Goal: Task Accomplishment & Management: Use online tool/utility

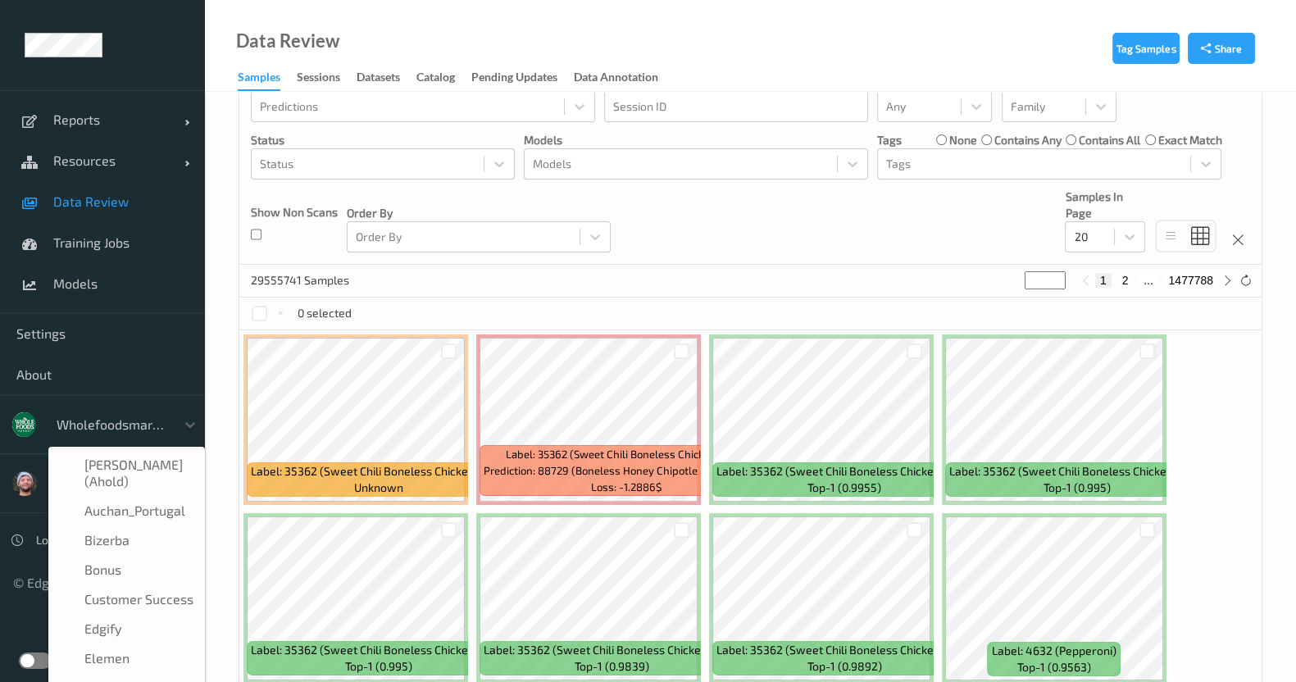
scroll to position [343, 0]
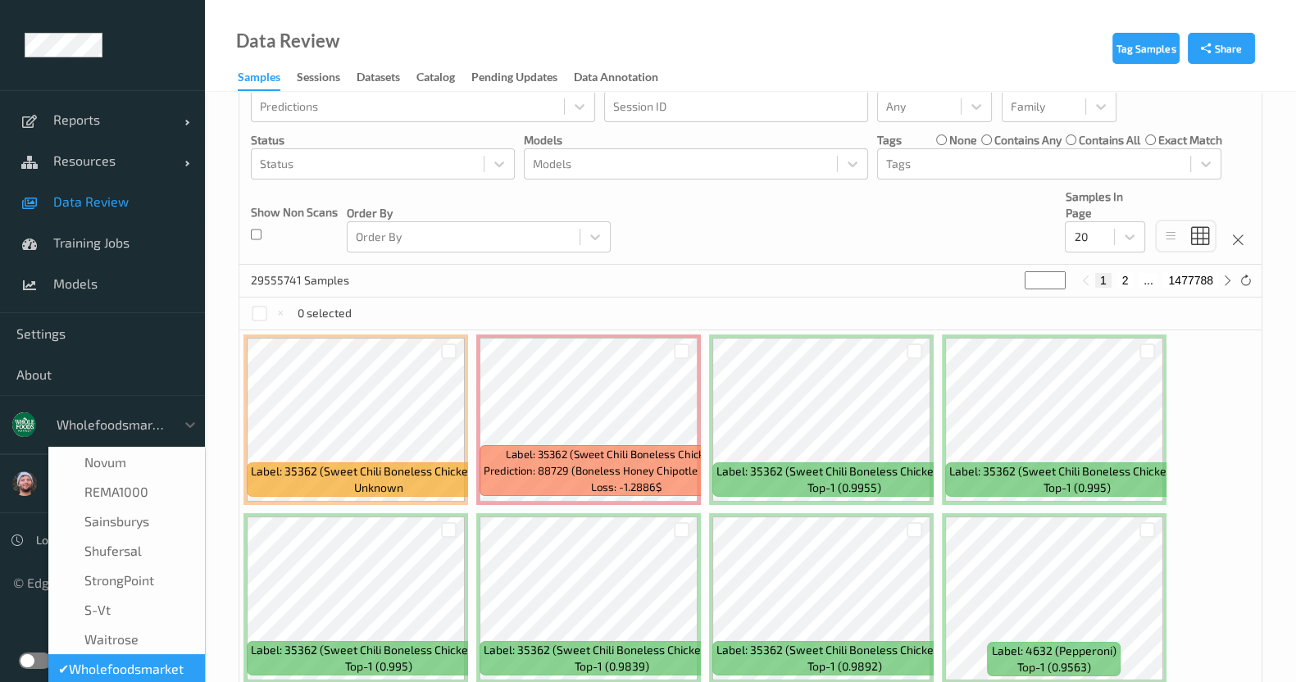
click at [87, 428] on div at bounding box center [112, 425] width 111 height 20
type input "vt"
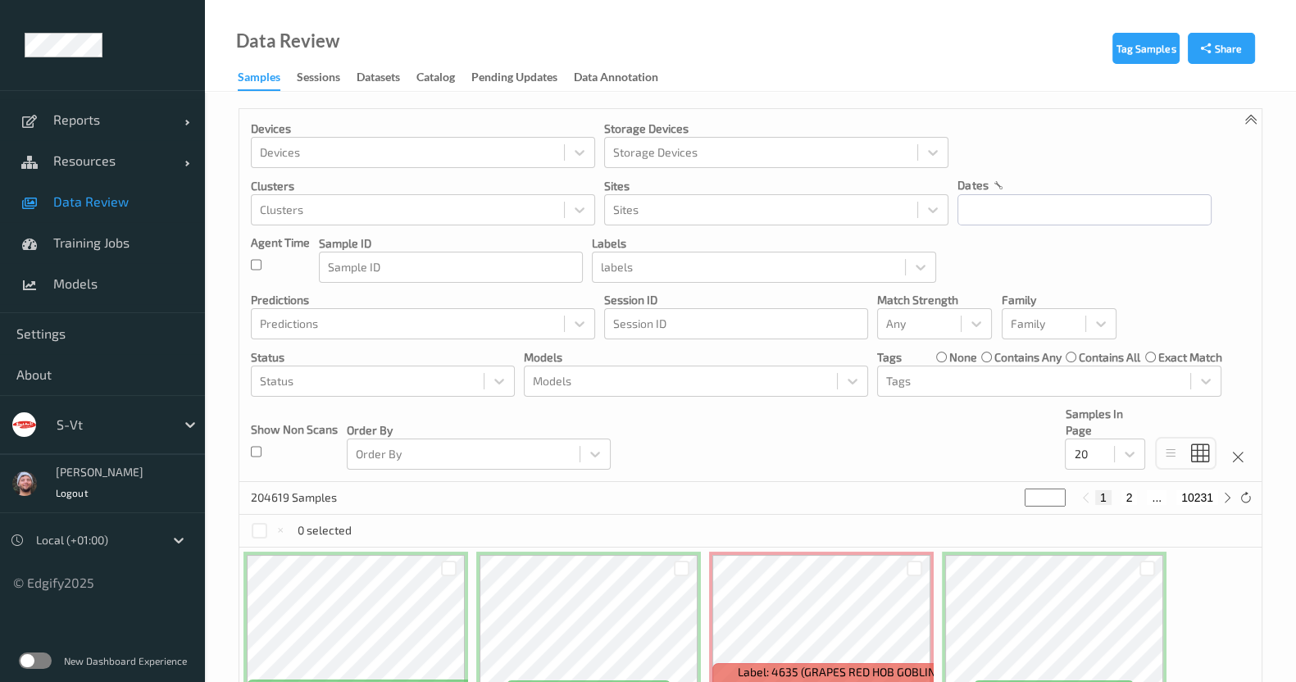
scroll to position [21, 0]
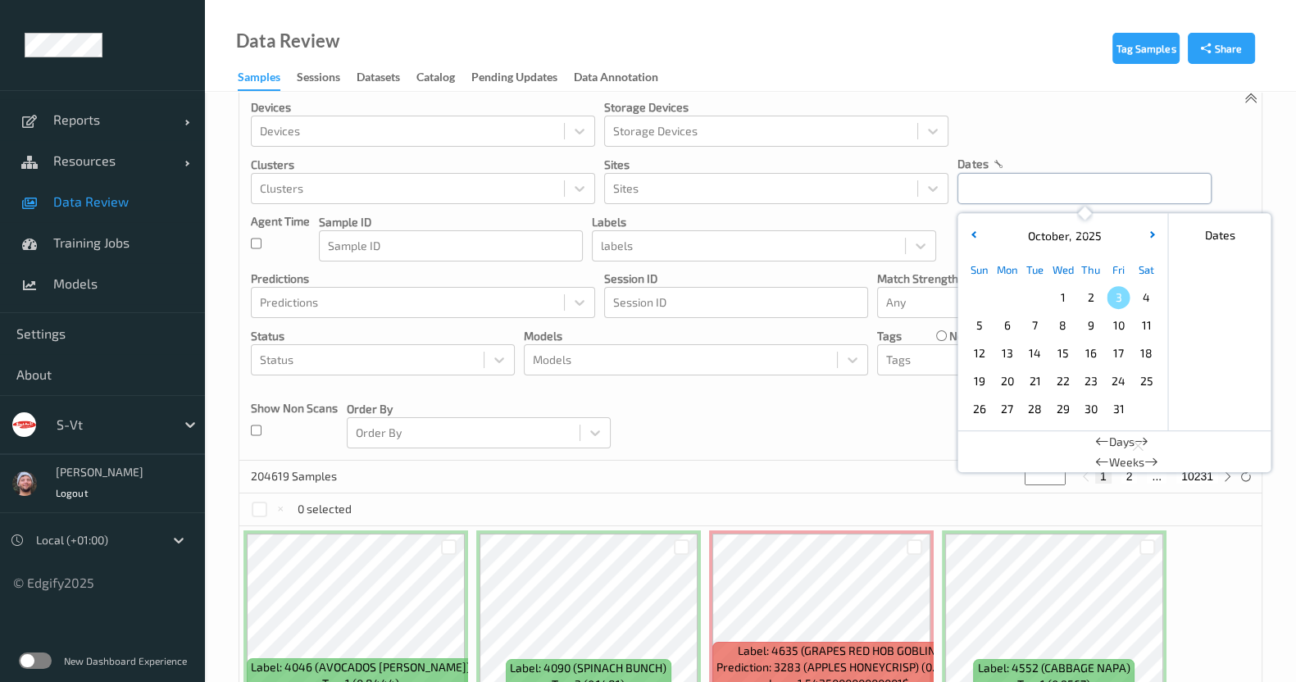
click at [1064, 191] on input "text" at bounding box center [1084, 188] width 254 height 31
click at [1088, 298] on span "2" at bounding box center [1090, 297] width 23 height 23
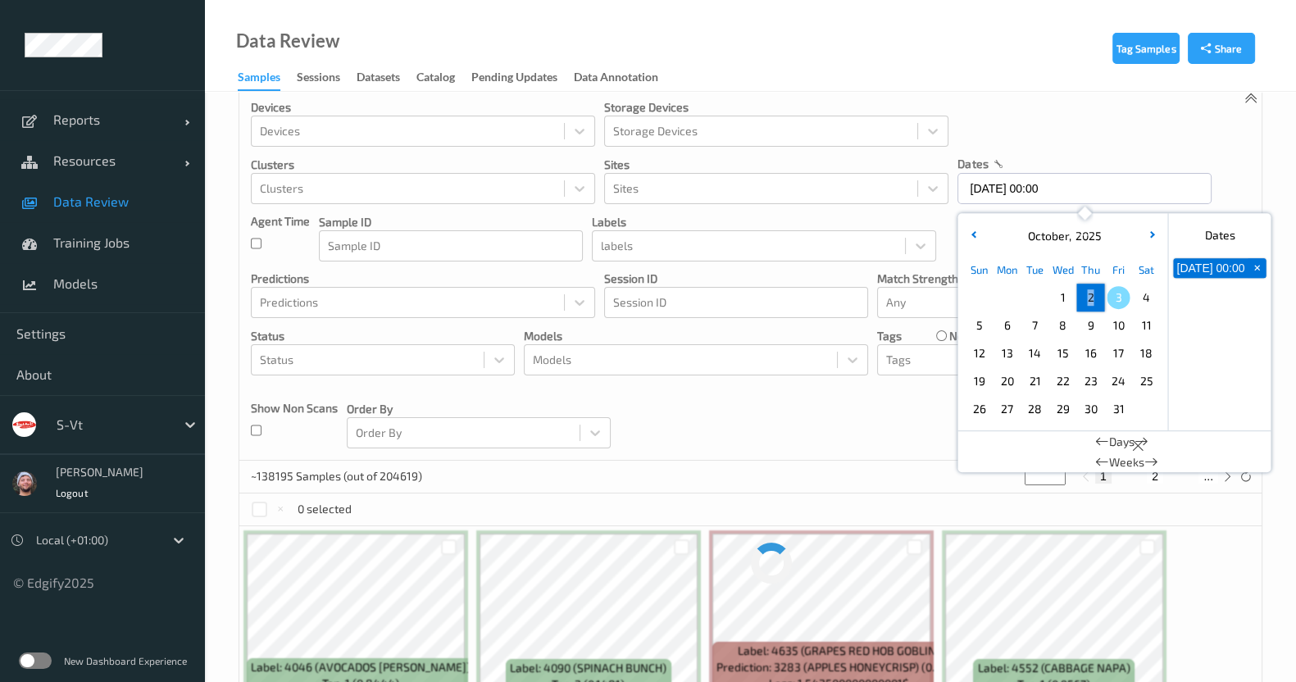
click at [1088, 298] on span "2" at bounding box center [1090, 297] width 23 height 23
type input "[DATE] 00:00 -> [DATE] 23:59"
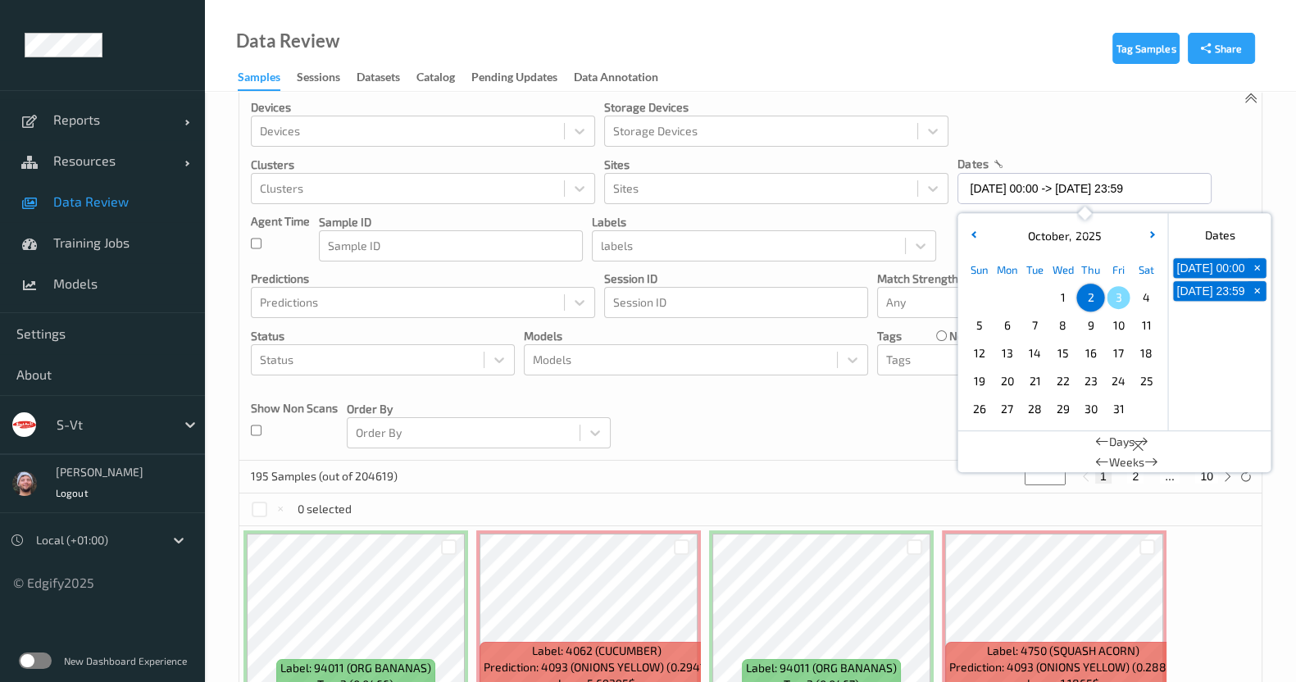
click at [880, 411] on div "Devices Devices Storage Devices Storage Devices Clusters Clusters Sites Sites d…" at bounding box center [750, 274] width 1022 height 373
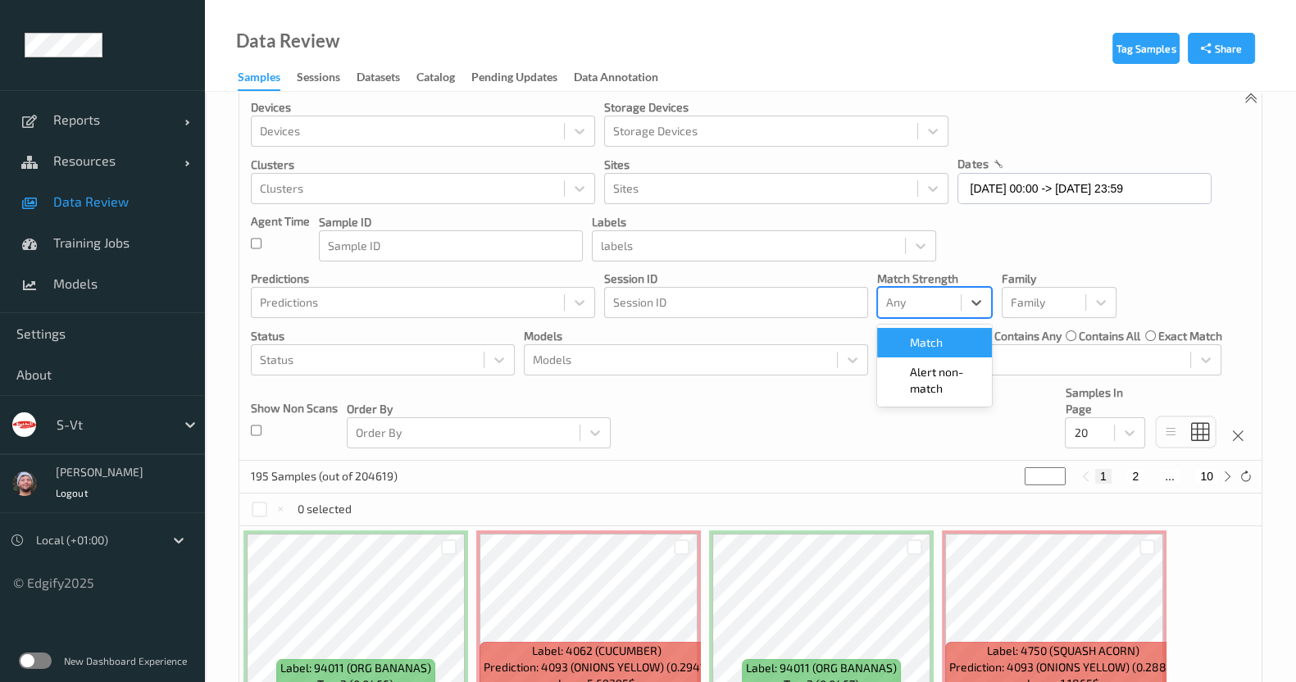
drag, startPoint x: 934, startPoint y: 301, endPoint x: 928, endPoint y: 377, distance: 76.4
click at [928, 318] on div "option Match focused, 1 of 2. 2 results available. Use Up and Down to choose op…" at bounding box center [934, 302] width 115 height 31
click at [928, 377] on span "Alert non-match" at bounding box center [946, 380] width 72 height 33
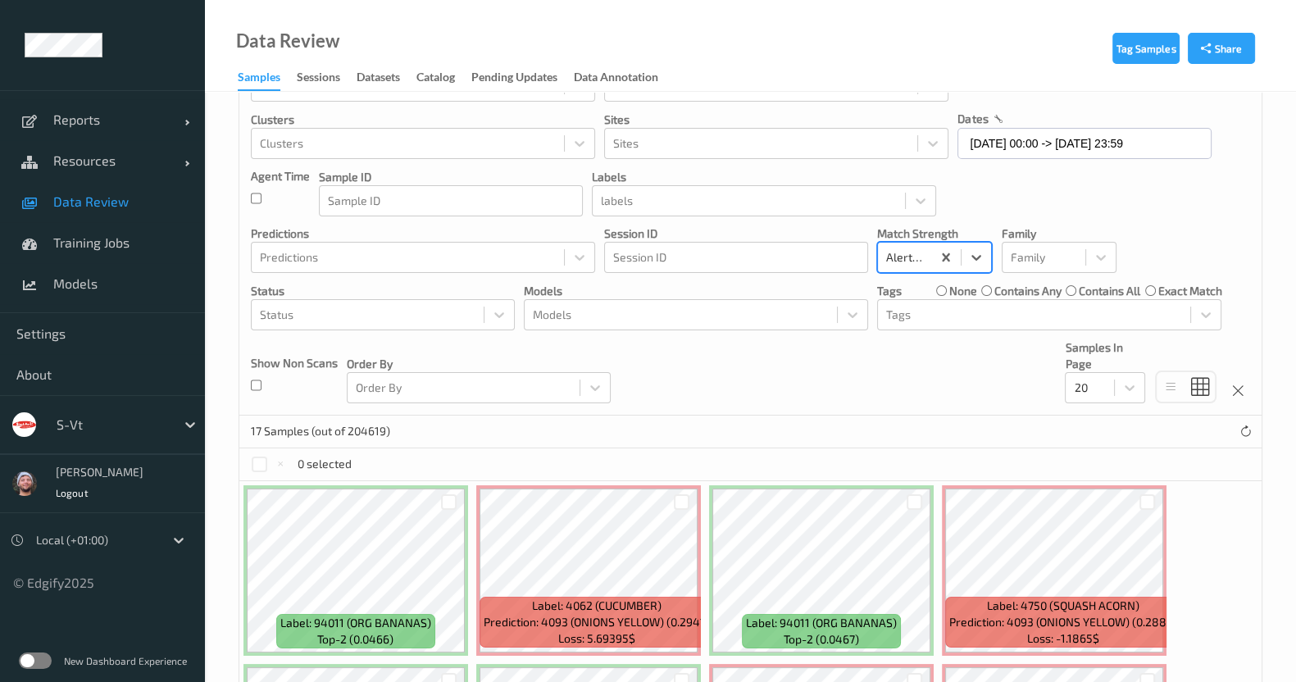
scroll to position [66, 0]
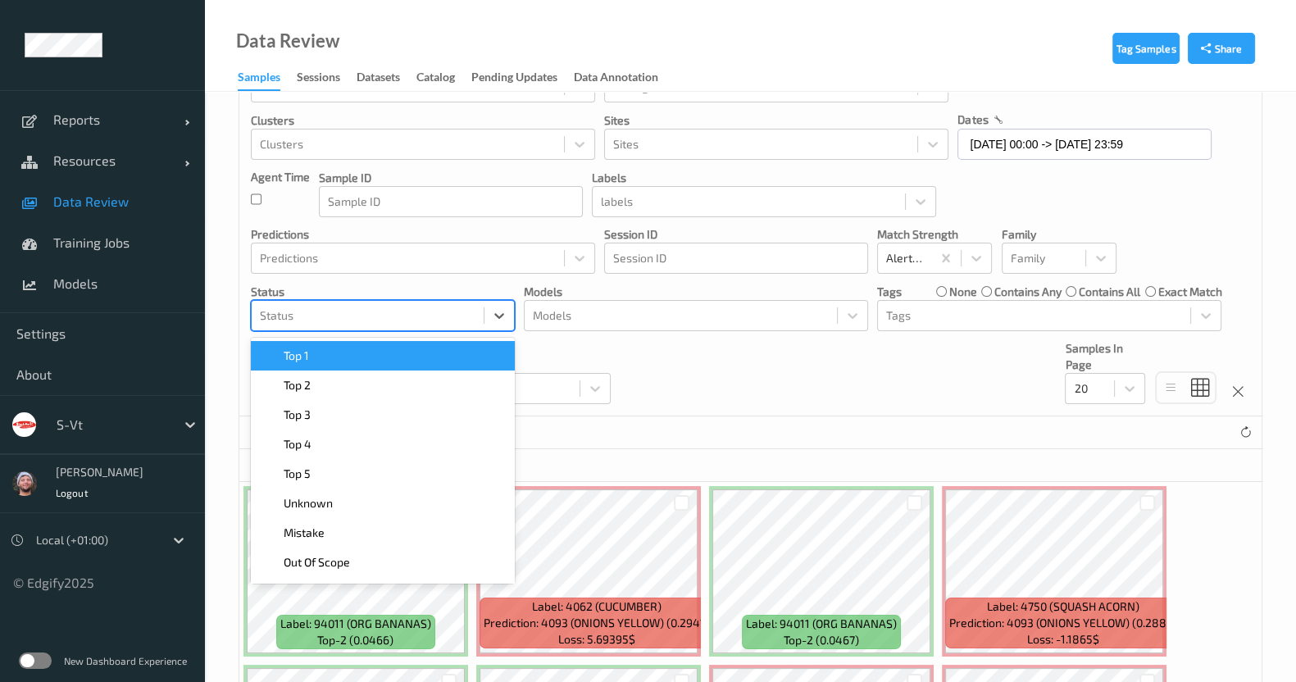
click at [437, 325] on div "Status" at bounding box center [368, 315] width 232 height 26
click at [443, 361] on div "Top 1" at bounding box center [383, 356] width 244 height 16
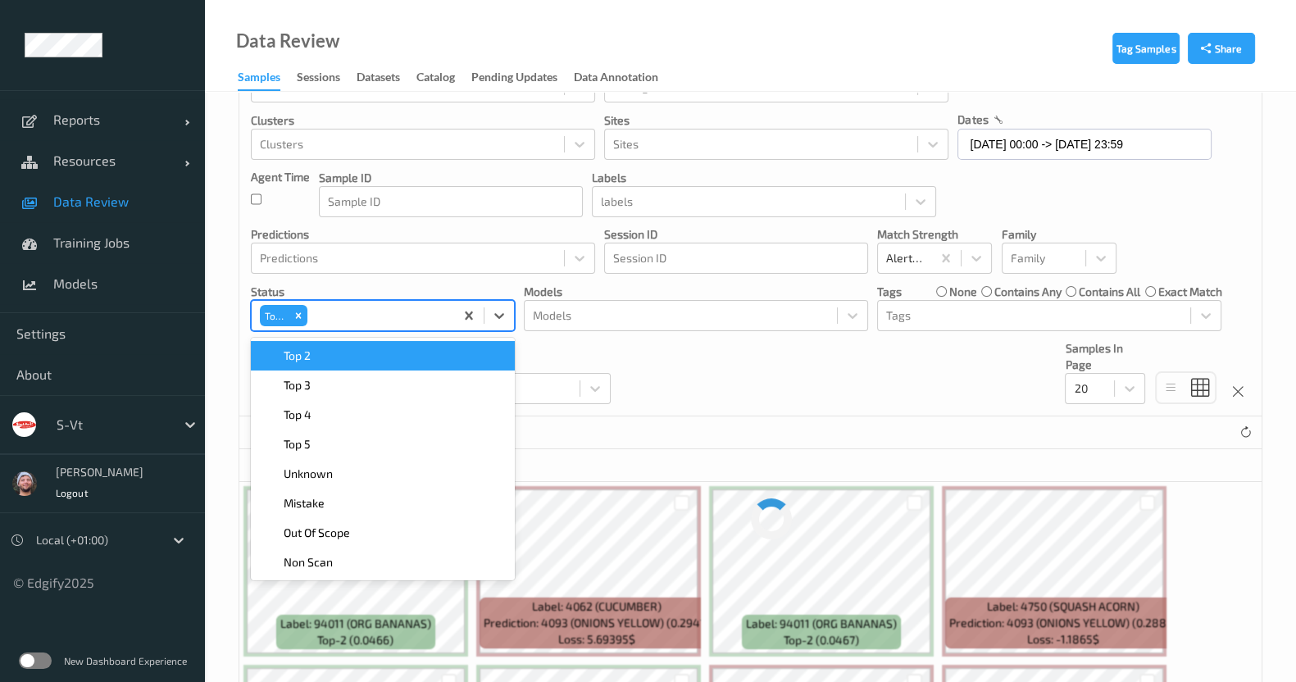
scroll to position [0, 0]
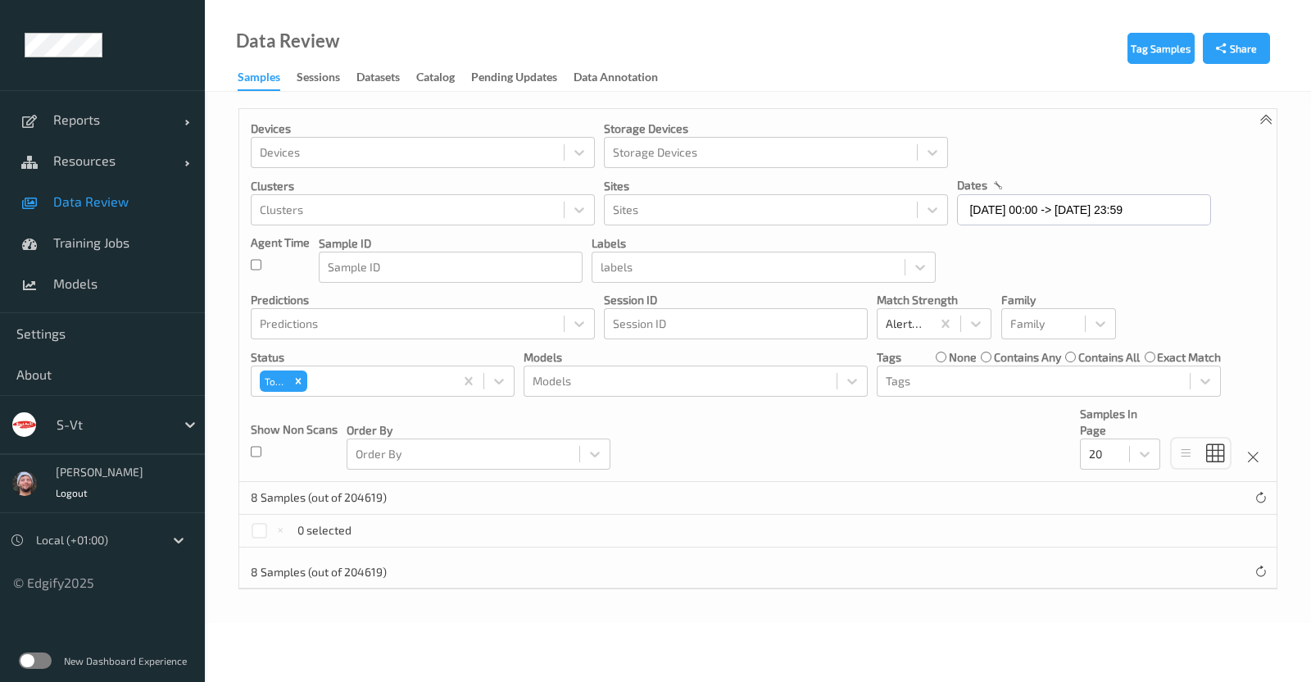
click at [443, 361] on p "Status" at bounding box center [383, 357] width 264 height 16
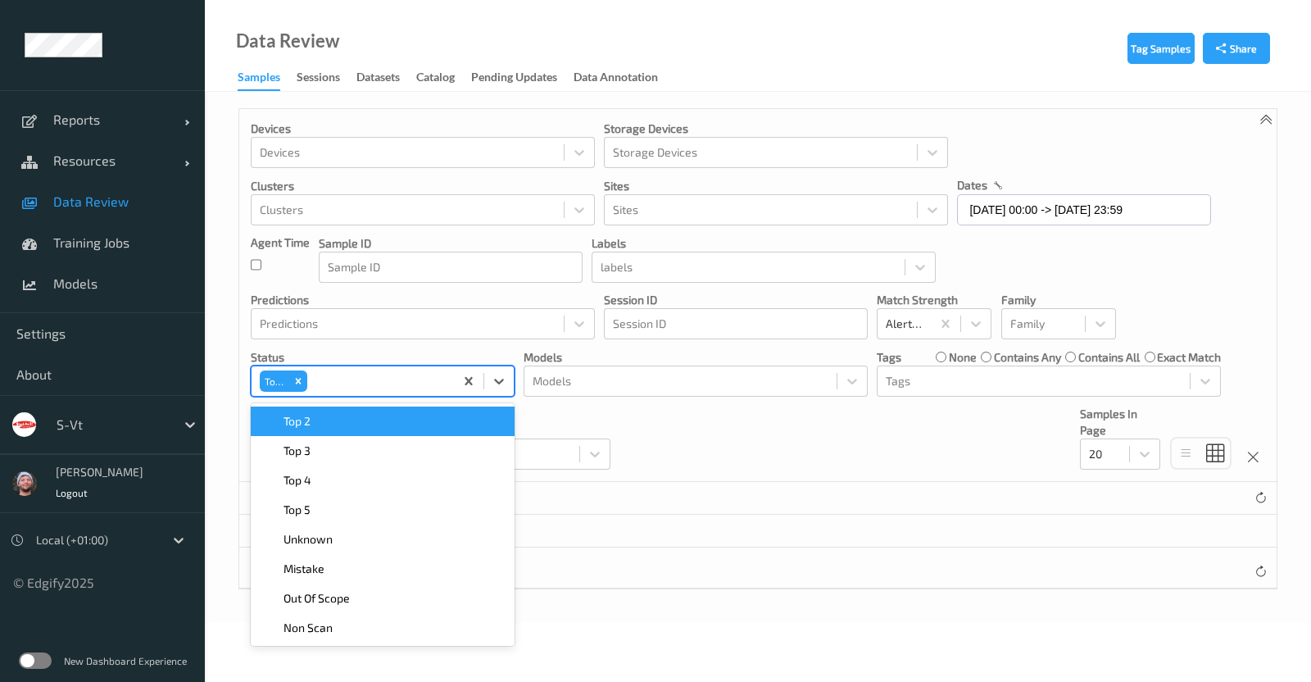
click at [438, 383] on div at bounding box center [378, 381] width 135 height 20
click at [420, 420] on div "Top 2" at bounding box center [383, 421] width 244 height 16
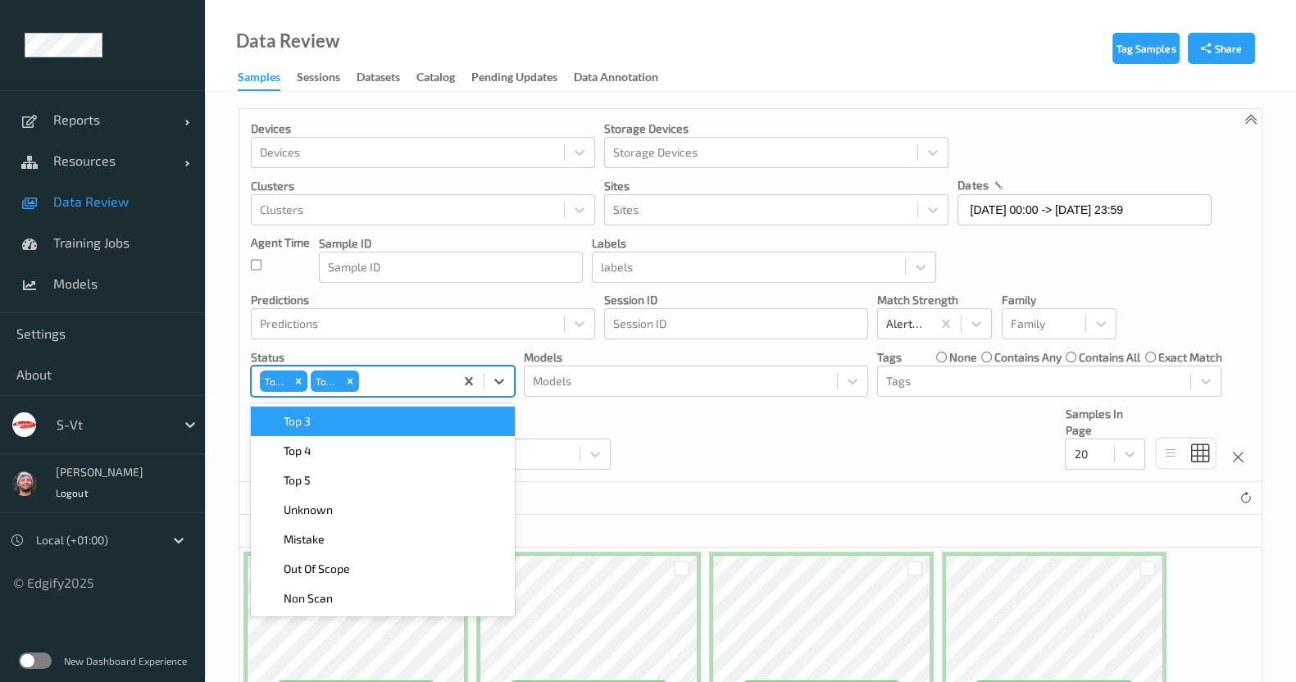
click at [420, 420] on div "Top 3" at bounding box center [383, 421] width 244 height 16
click at [420, 420] on div "Top 4" at bounding box center [383, 421] width 244 height 16
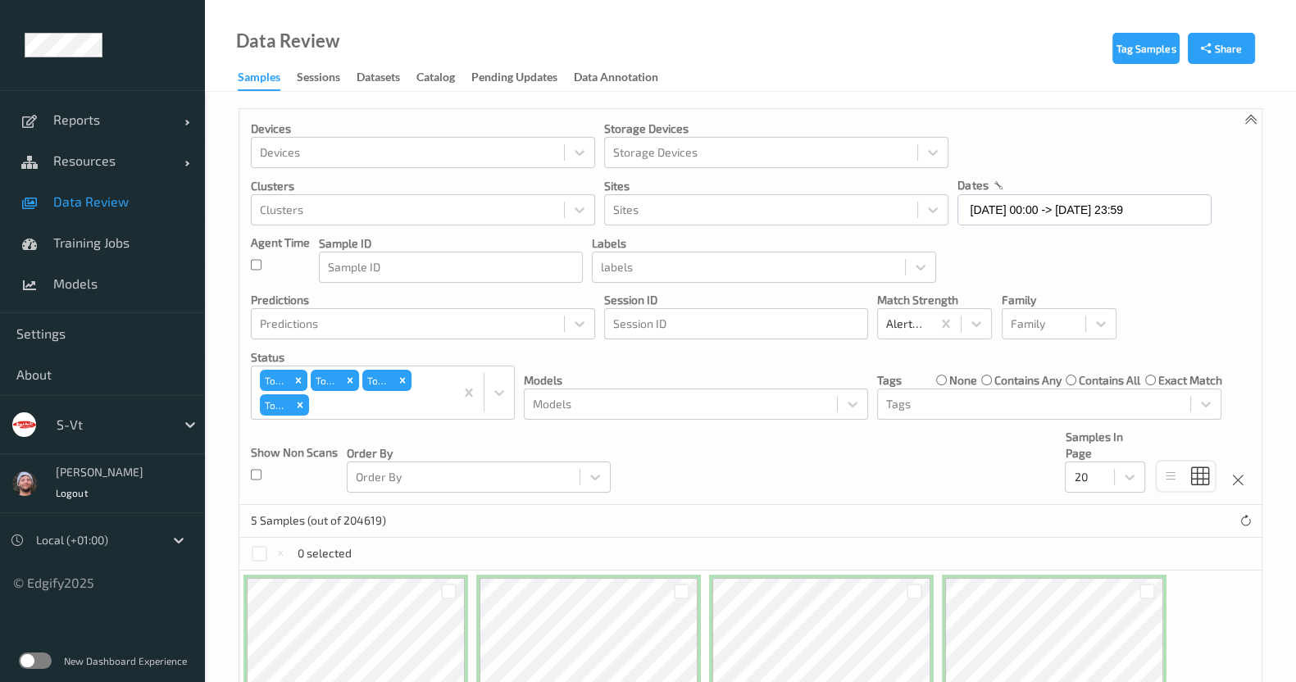
click at [420, 420] on div "Devices Devices Storage Devices Storage Devices Clusters Clusters Sites Sites d…" at bounding box center [750, 307] width 1022 height 396
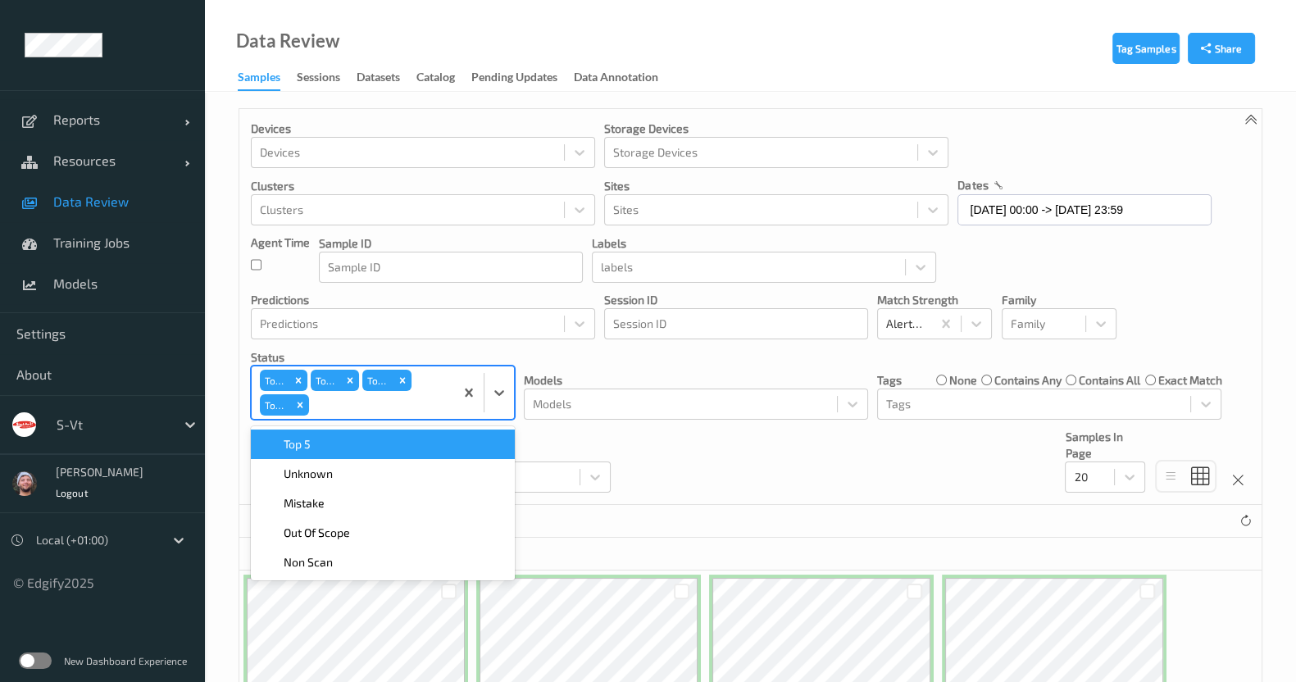
click at [415, 412] on div at bounding box center [379, 405] width 134 height 20
click at [415, 447] on div "Top 5" at bounding box center [383, 444] width 244 height 16
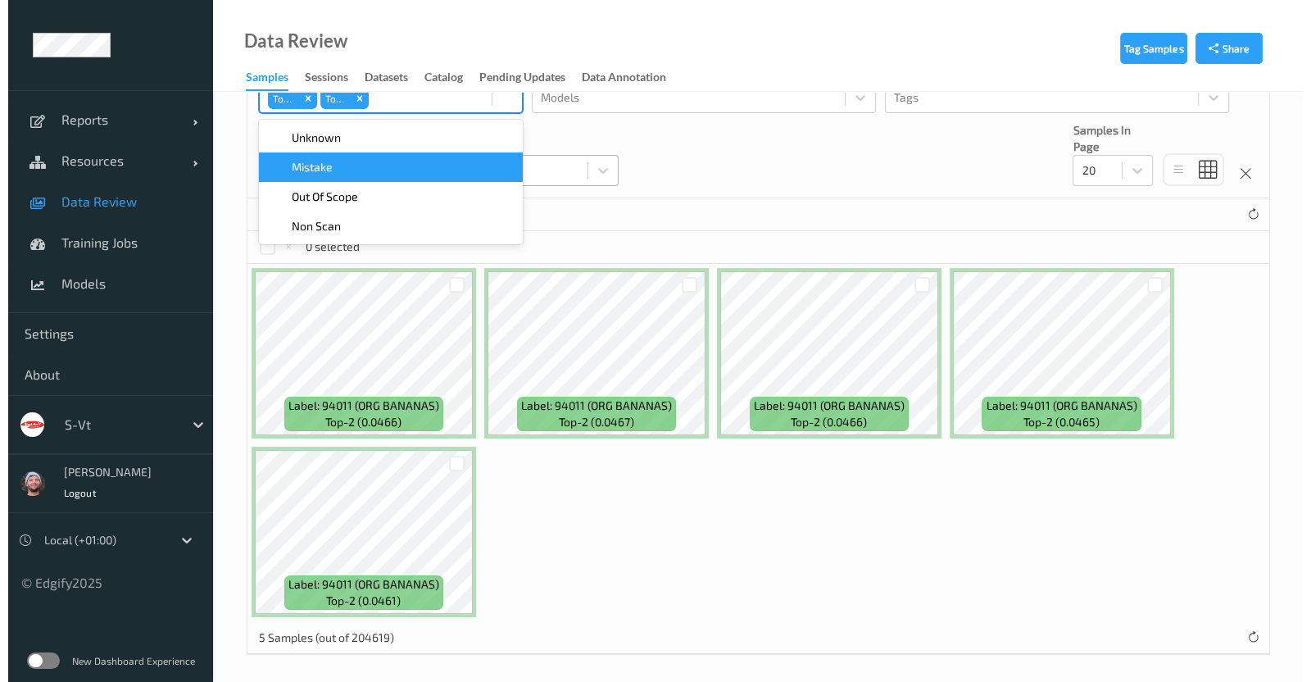
scroll to position [307, 0]
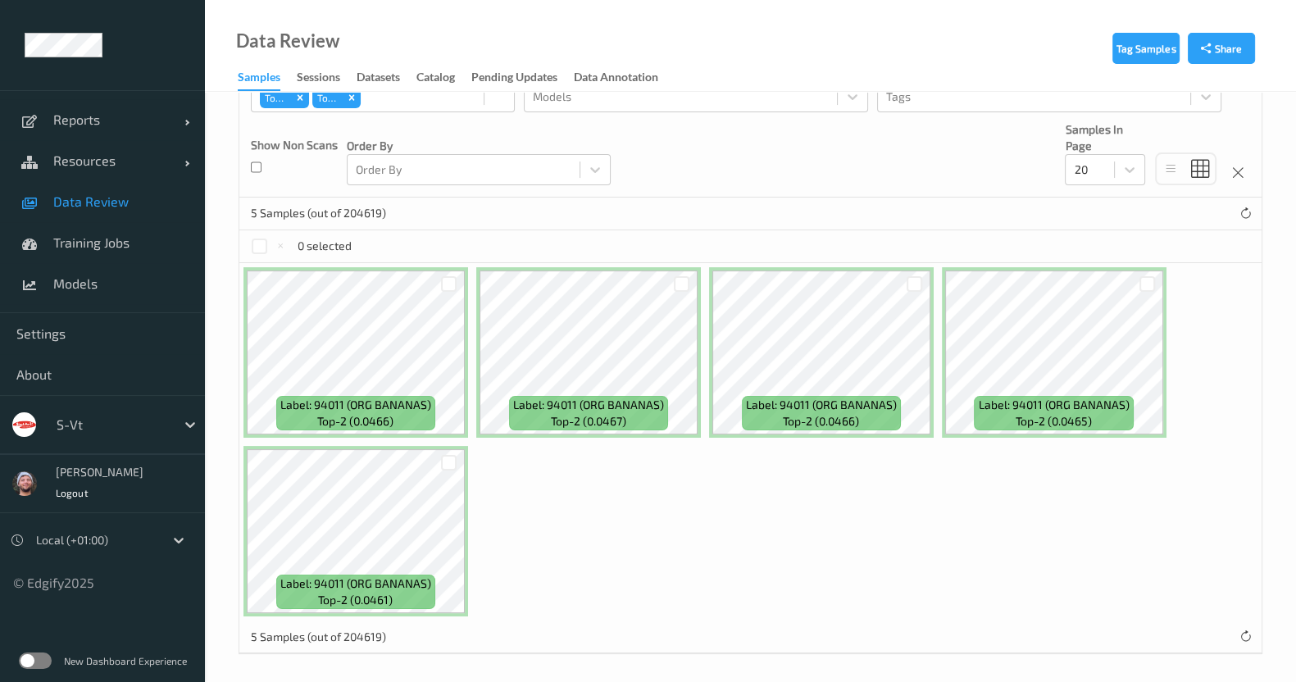
click at [606, 514] on div "Label: 94011 (ORG BANANAS) top-2 (0.0466) Label: 94011 (ORG BANANAS) top-2 (0.0…" at bounding box center [750, 441] width 1022 height 357
click at [261, 243] on div at bounding box center [260, 247] width 16 height 16
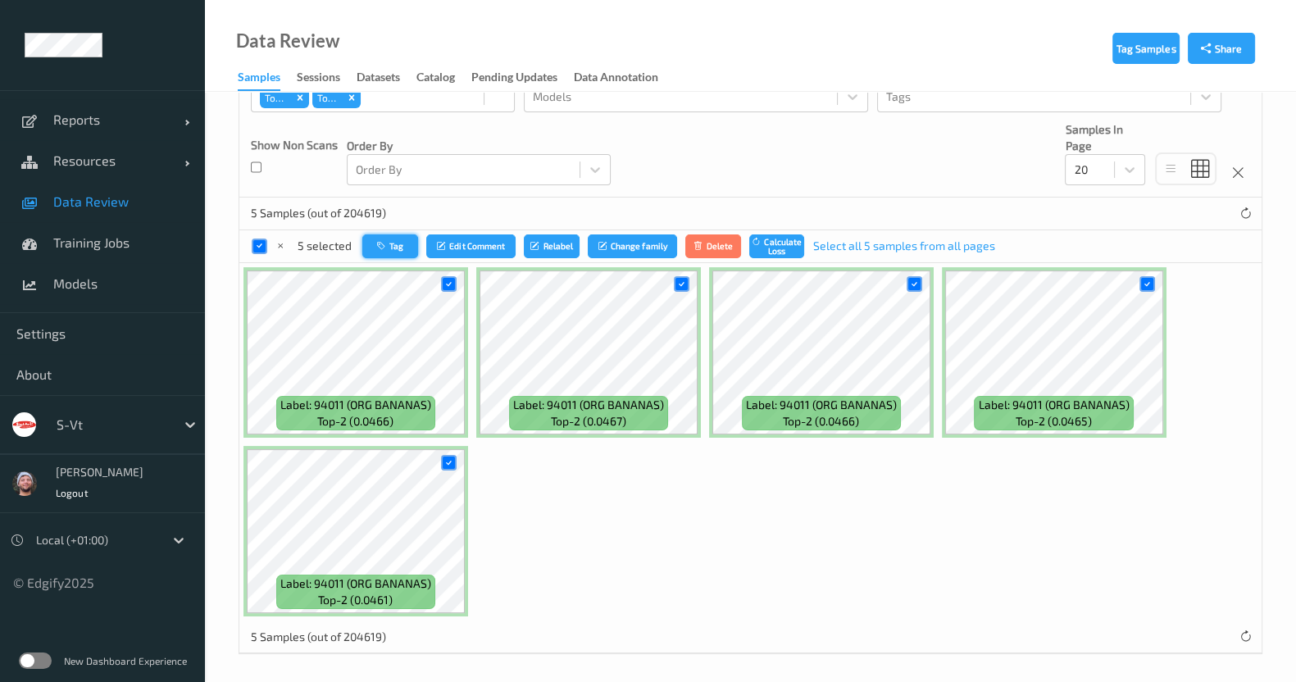
click at [388, 243] on icon "button" at bounding box center [383, 246] width 12 height 10
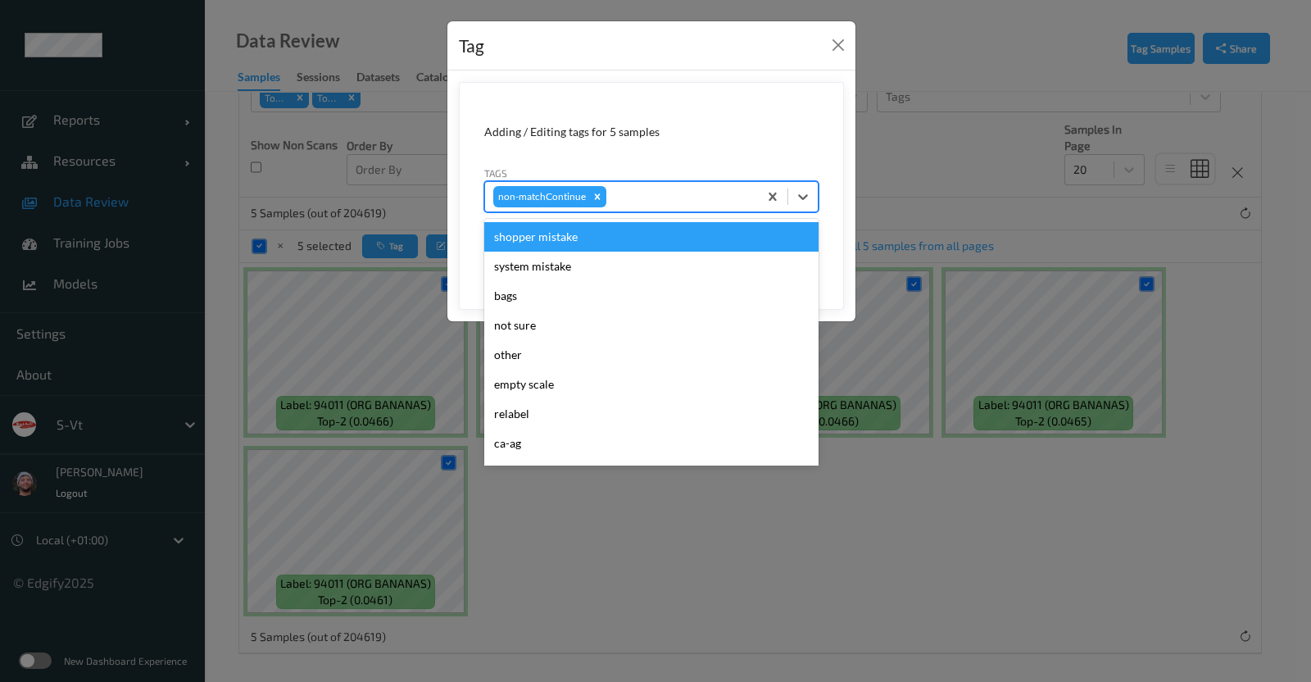
click at [615, 202] on div at bounding box center [680, 197] width 140 height 20
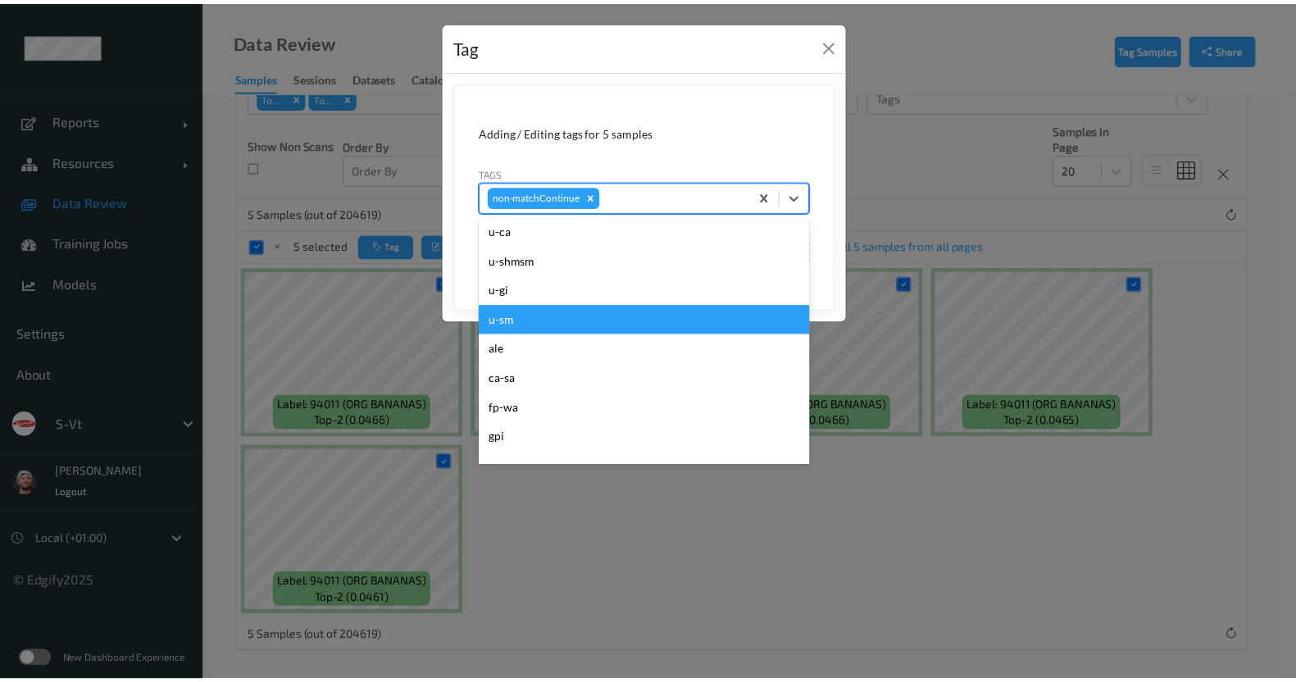
scroll to position [682, 0]
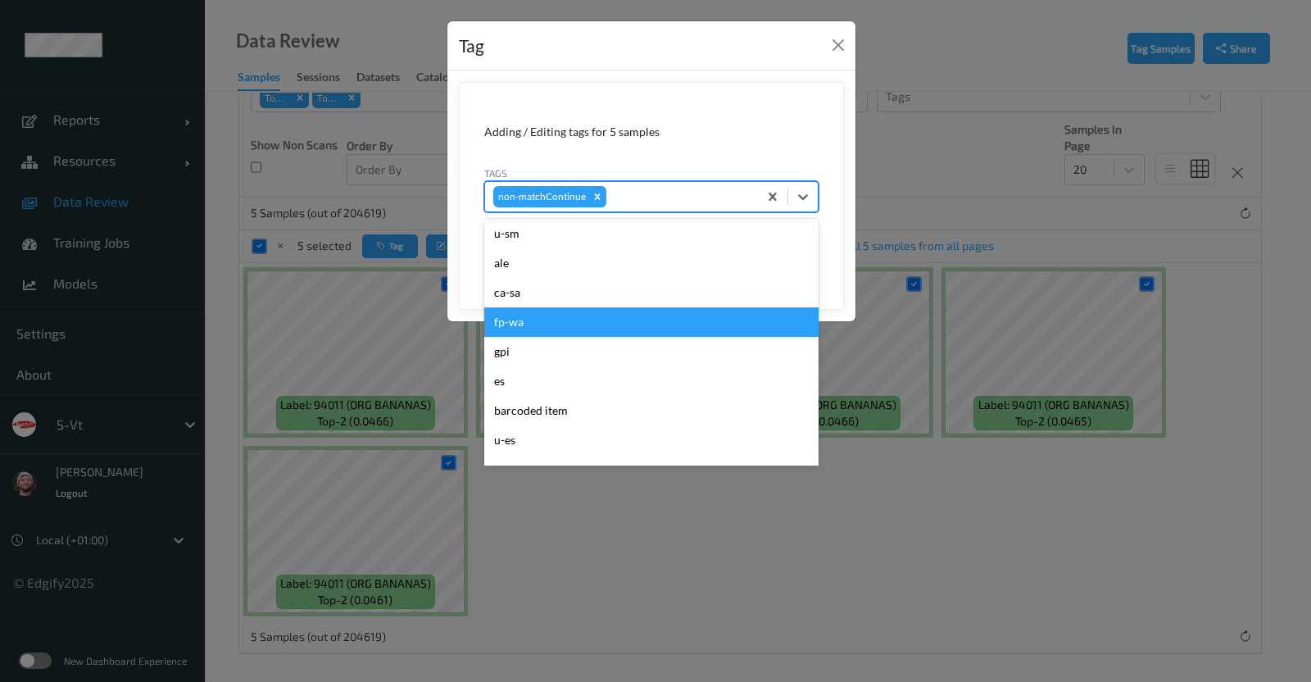
click at [632, 323] on div "fp-wa" at bounding box center [651, 322] width 334 height 30
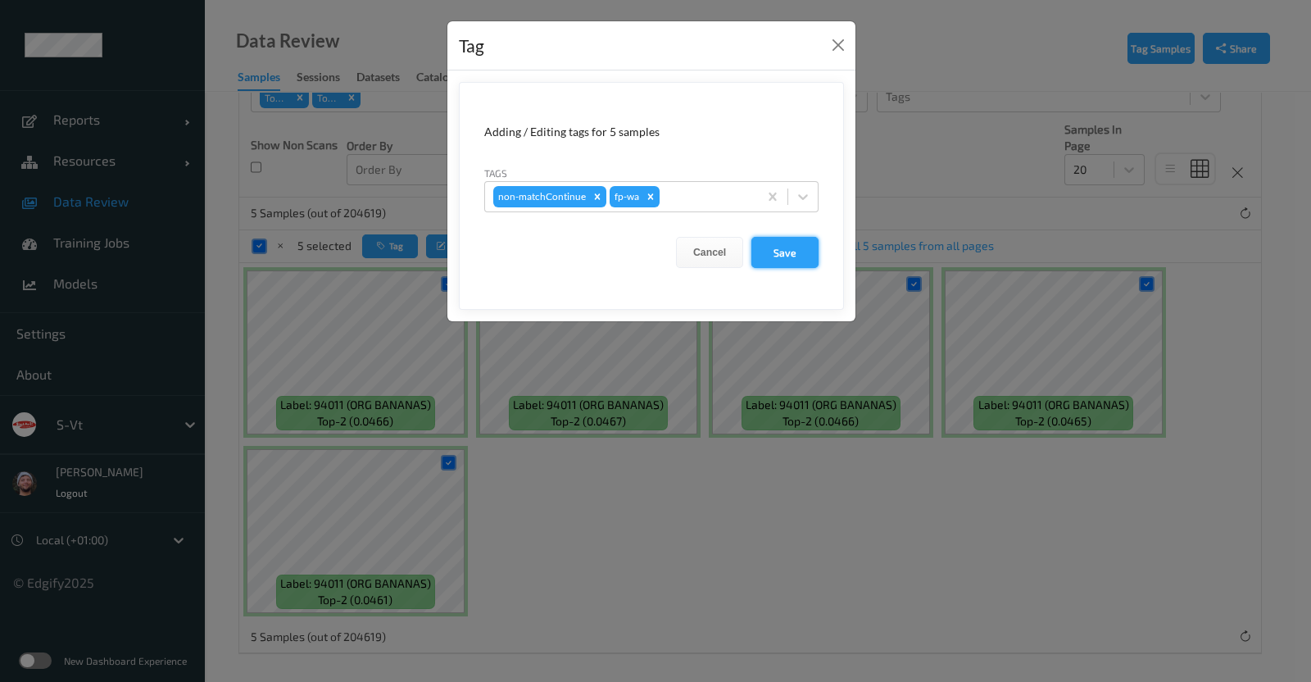
click at [775, 249] on button "Save" at bounding box center [785, 252] width 67 height 31
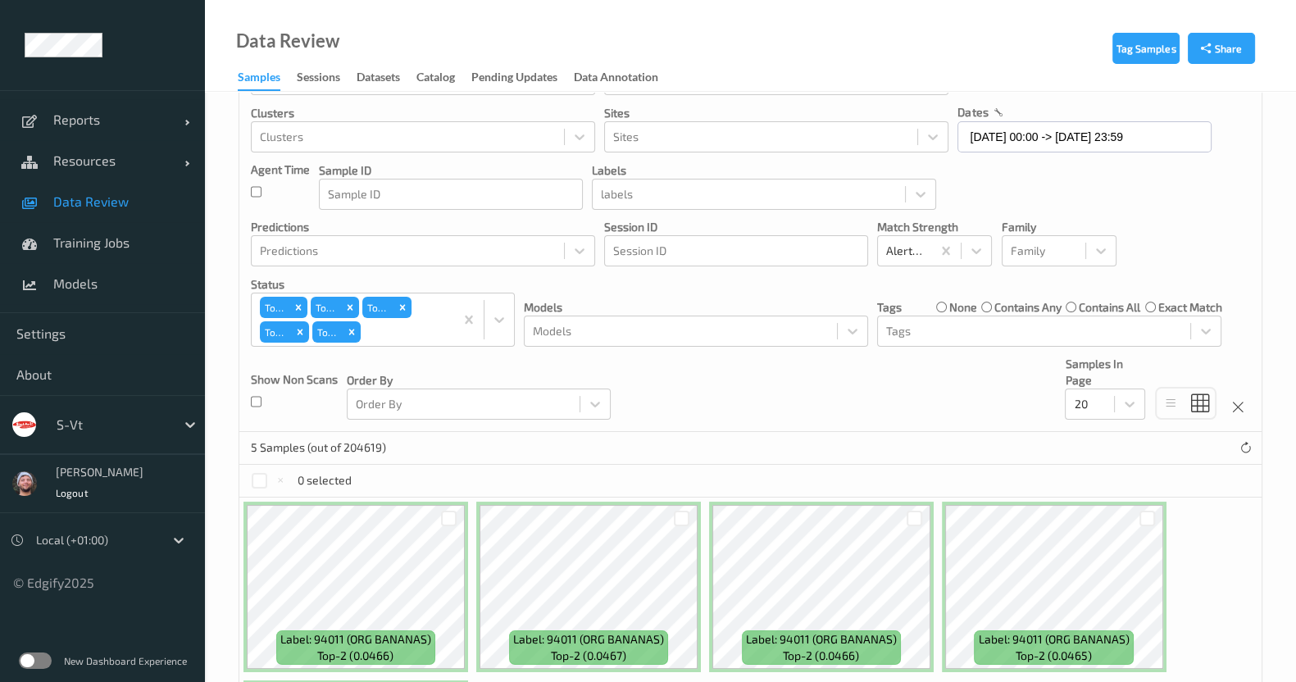
scroll to position [71, 0]
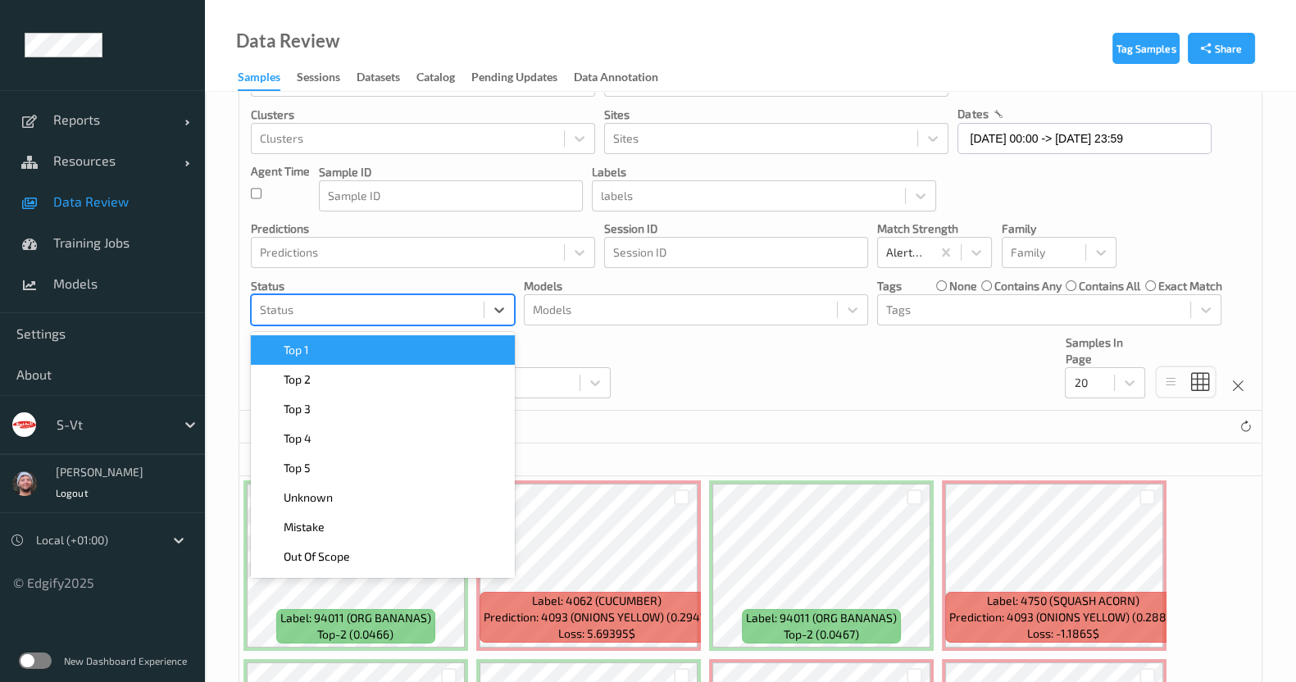
click at [426, 317] on div at bounding box center [368, 310] width 216 height 20
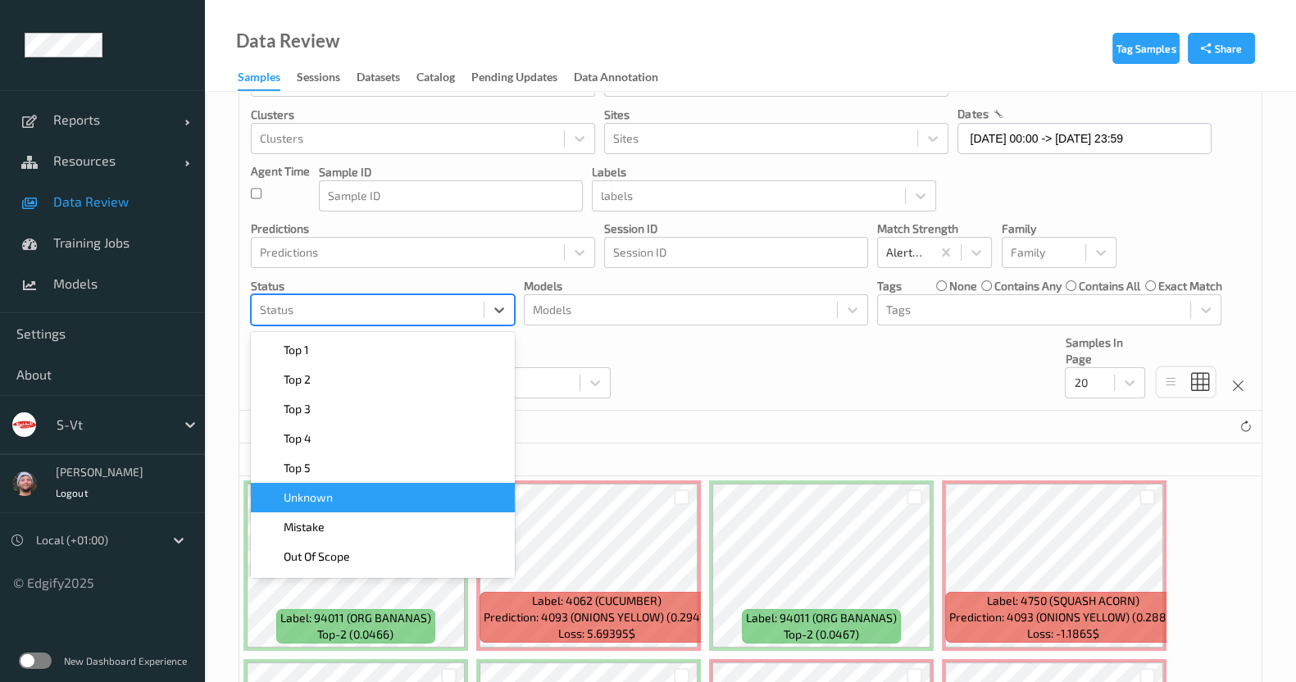
click at [406, 502] on div "Unknown" at bounding box center [383, 497] width 244 height 16
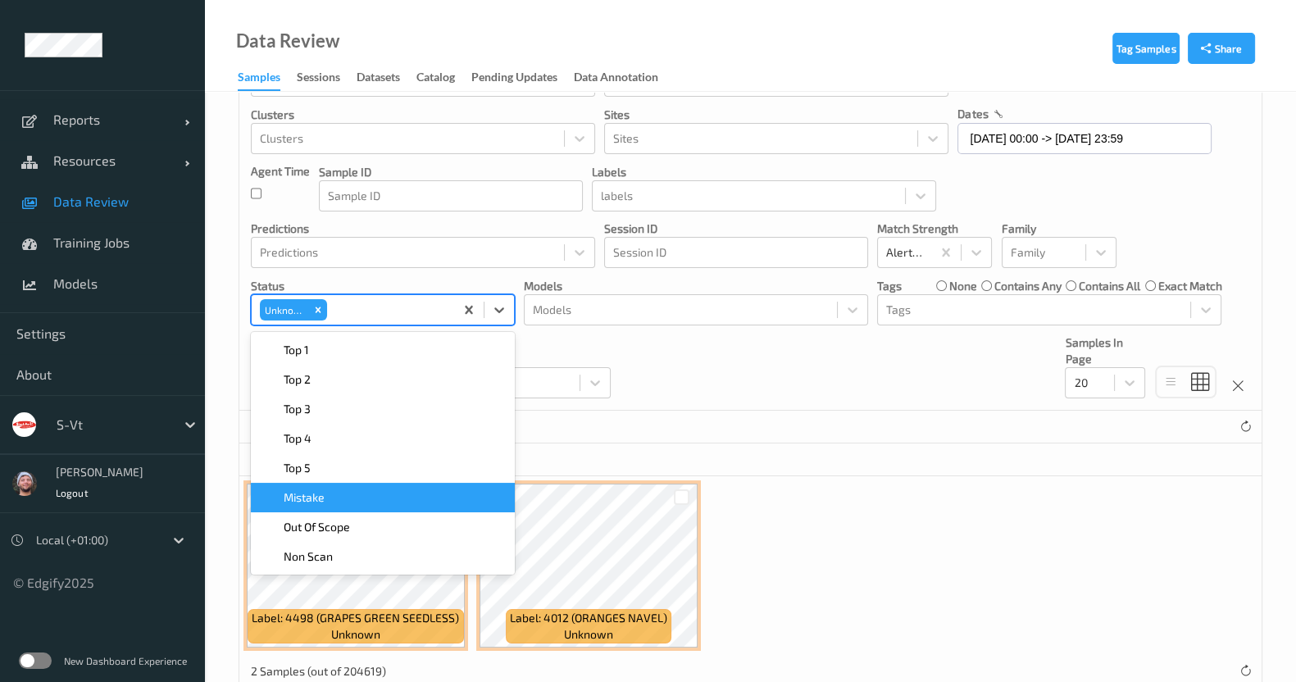
click at [841, 540] on div "Label: 4498 (GRAPES GREEN SEEDLESS) unknown Label: 4012 (ORANGES NAVEL) unknown" at bounding box center [750, 565] width 1022 height 179
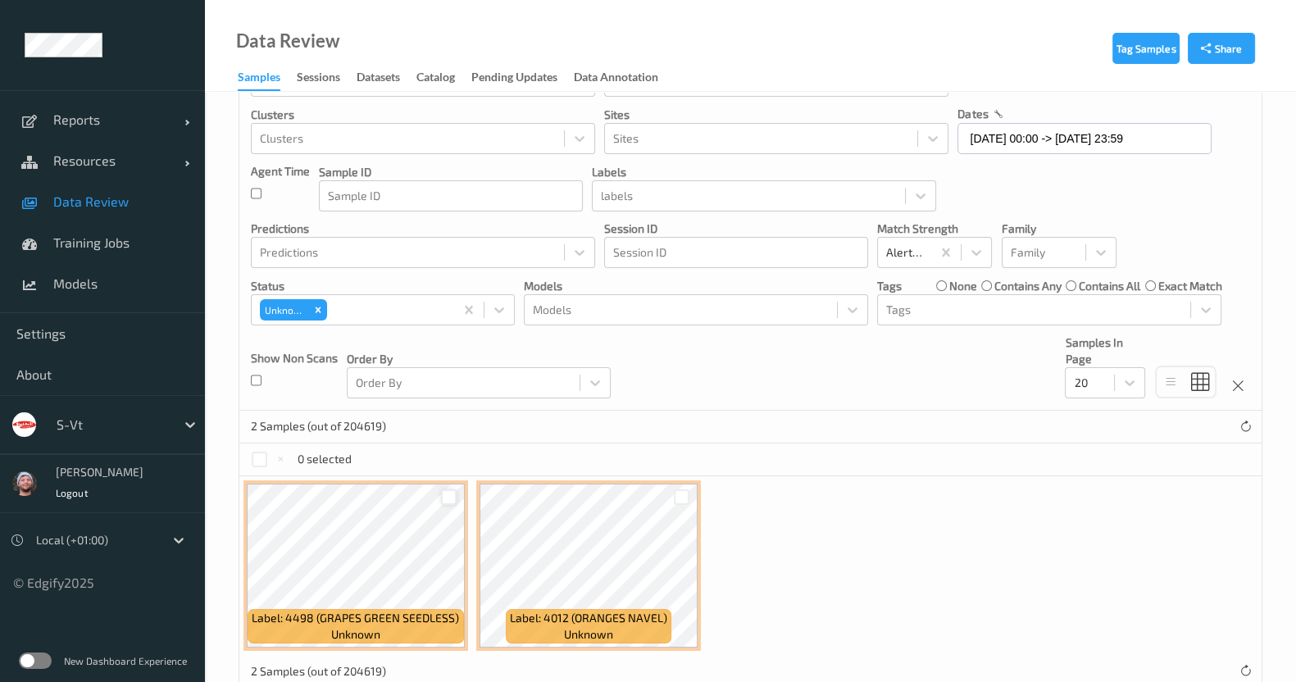
click at [441, 497] on div at bounding box center [449, 497] width 16 height 16
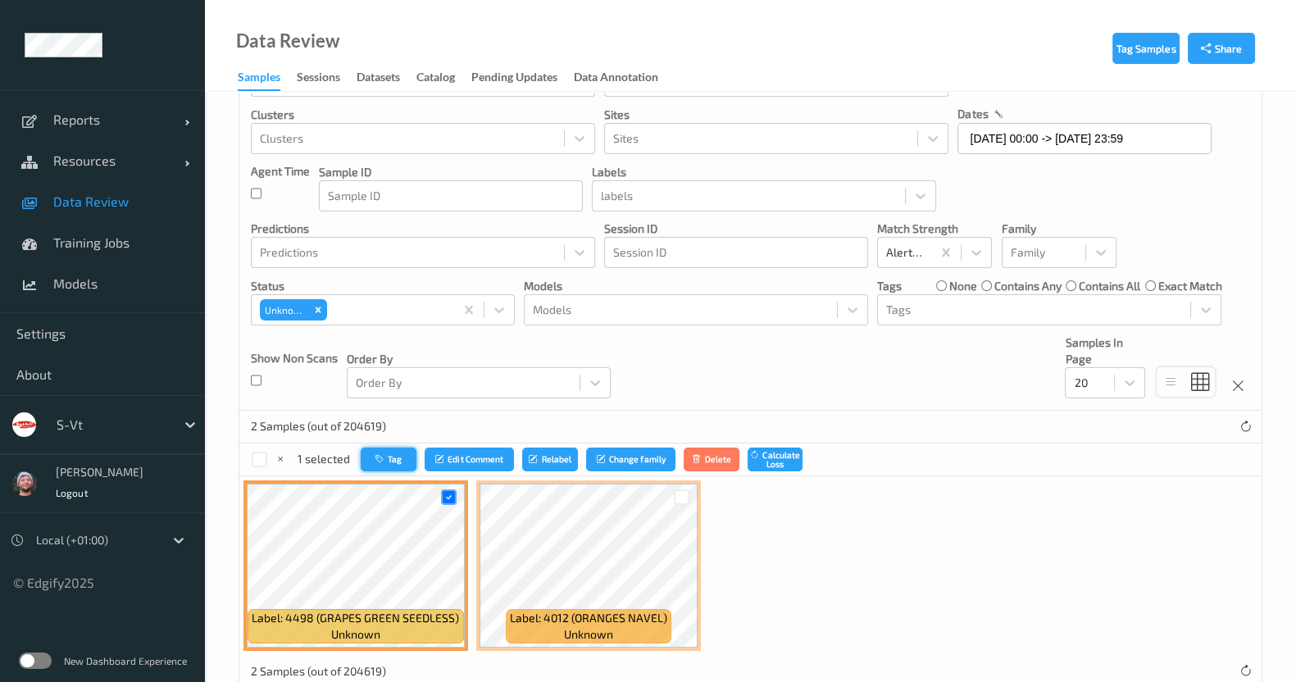
click at [381, 458] on icon "button" at bounding box center [381, 459] width 12 height 10
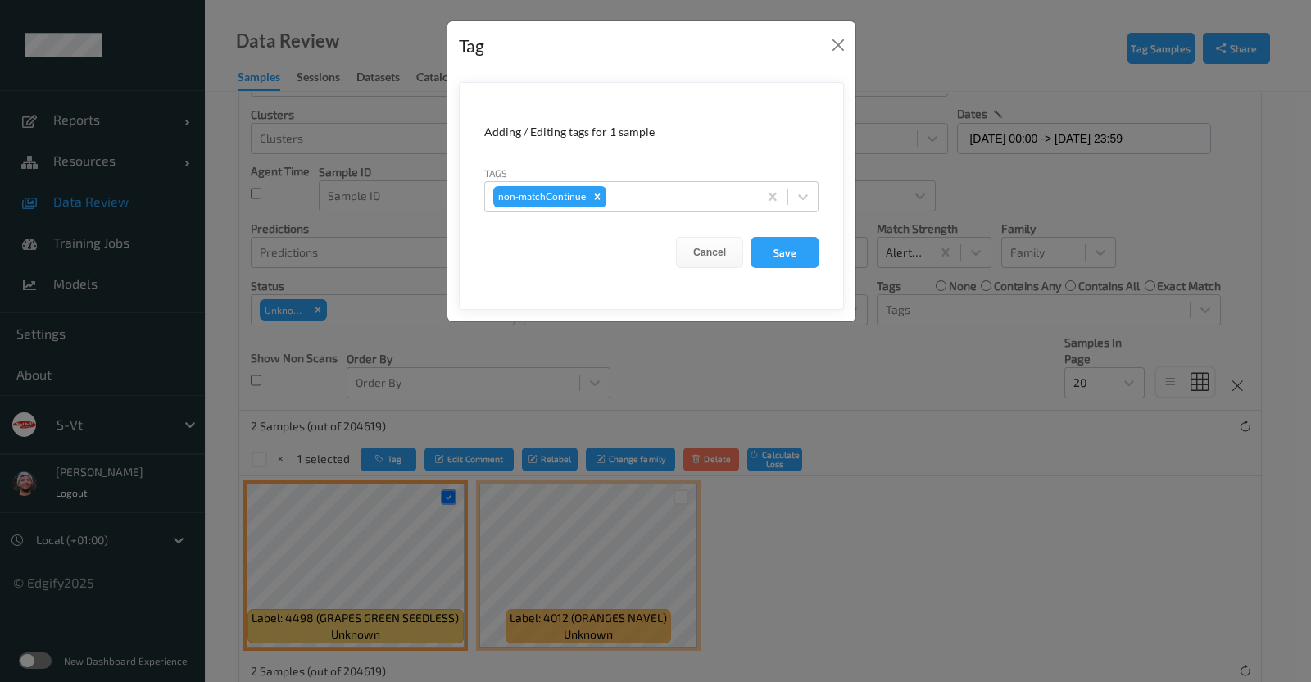
click at [634, 211] on form "Adding / Editing tags for 1 sample Tags non-matchContinue Cancel Save" at bounding box center [651, 196] width 385 height 228
click at [640, 202] on div at bounding box center [680, 197] width 140 height 20
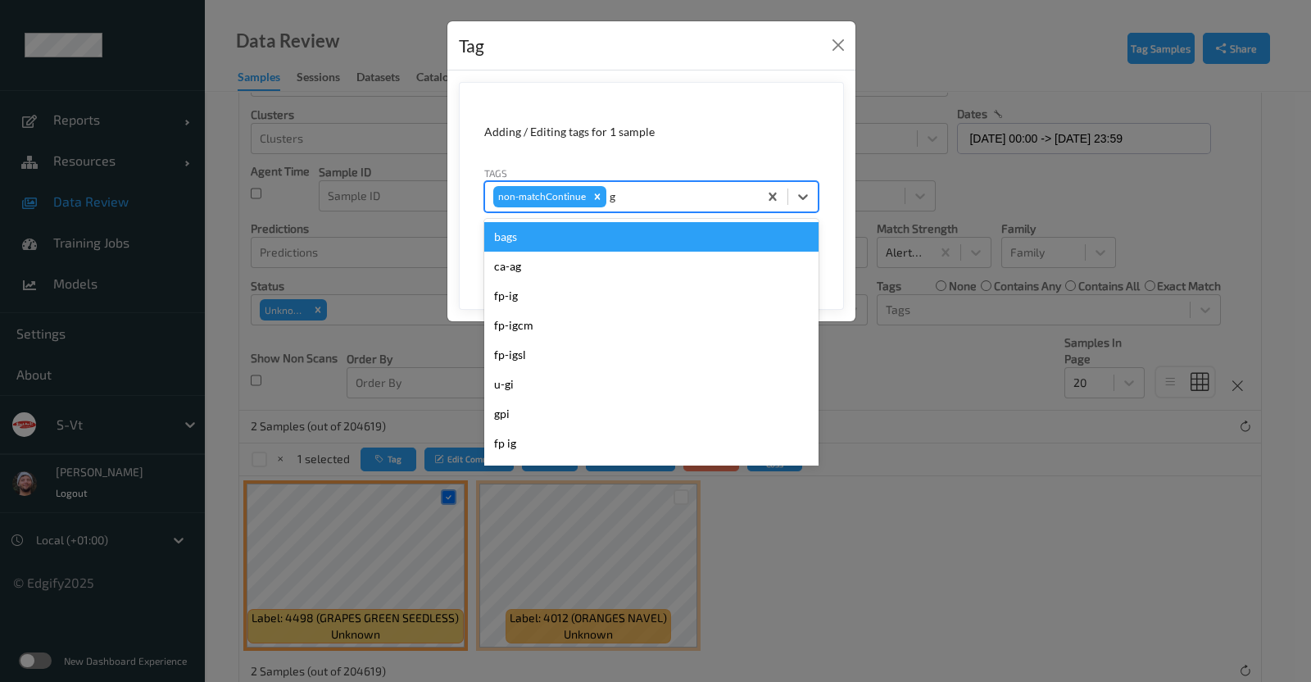
type input "gi"
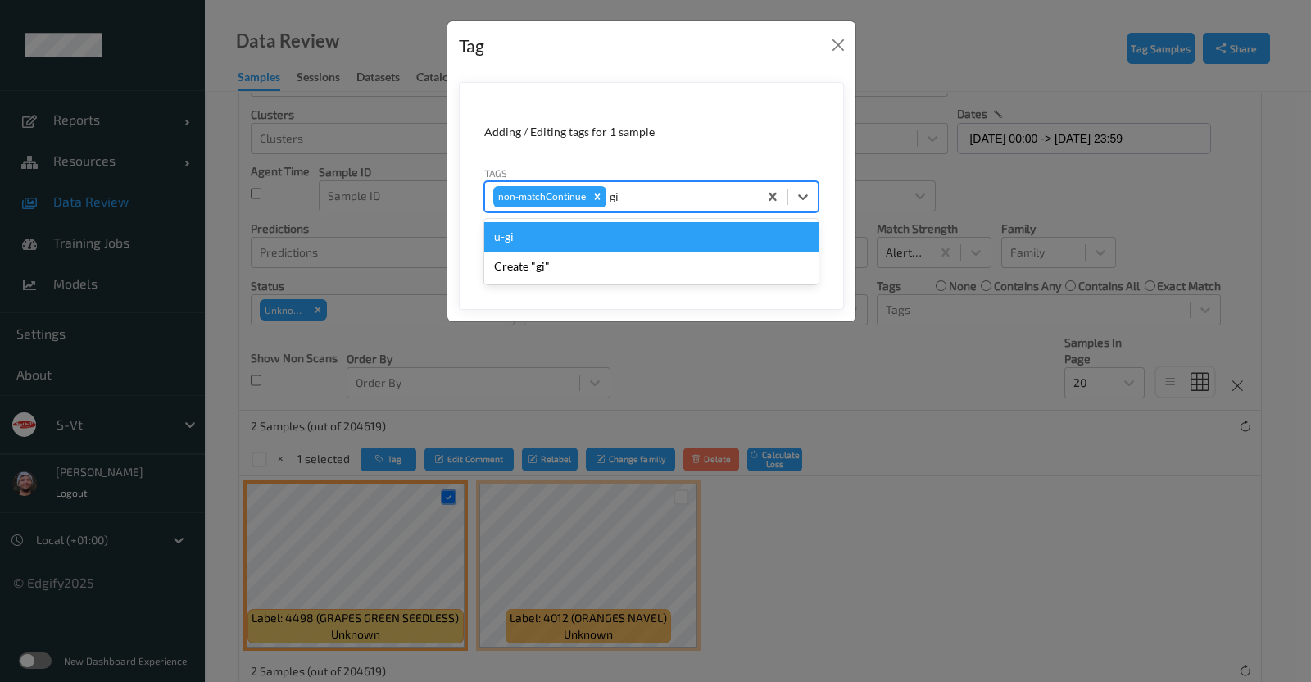
click at [656, 239] on div "u-gi" at bounding box center [651, 237] width 334 height 30
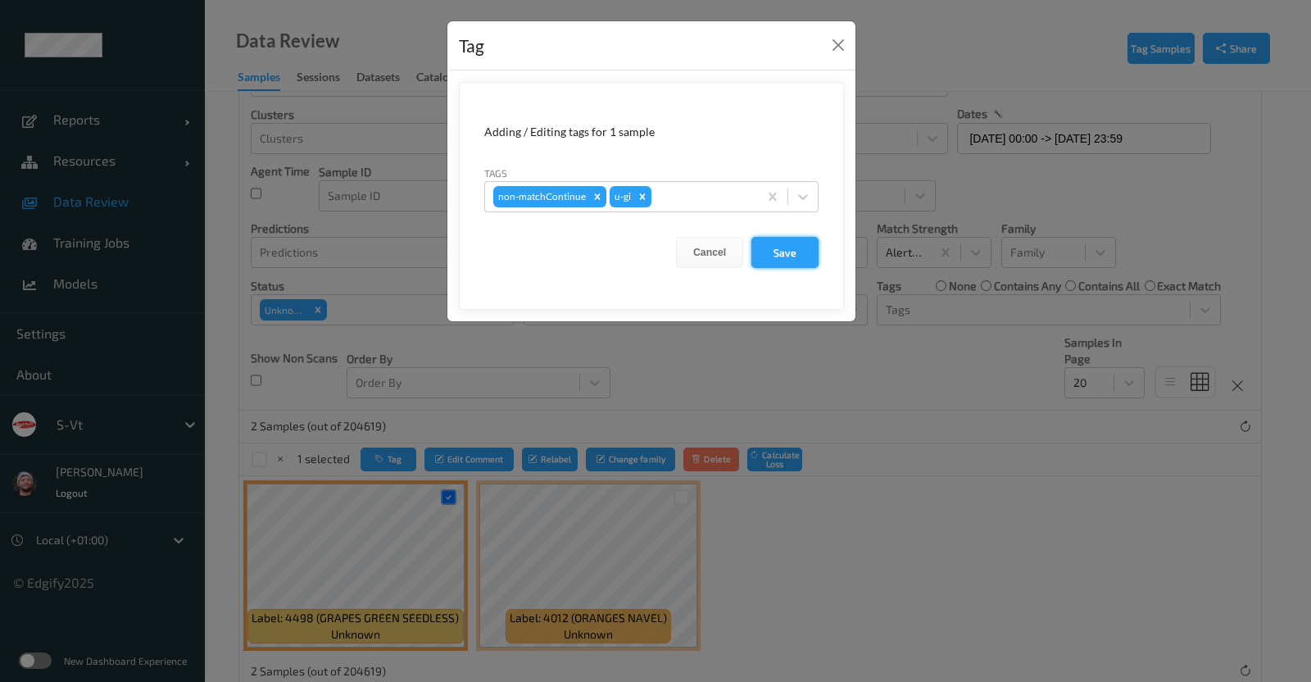
click at [791, 253] on button "Save" at bounding box center [785, 252] width 67 height 31
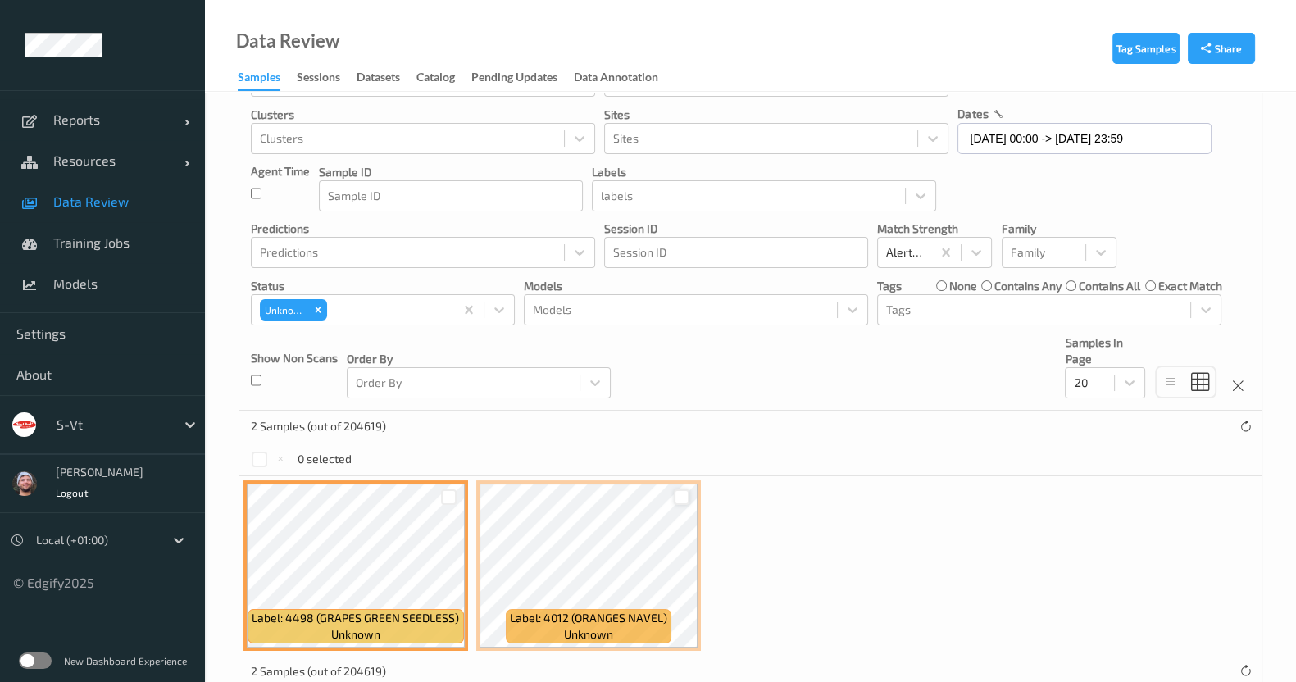
click at [683, 501] on div at bounding box center [682, 497] width 16 height 16
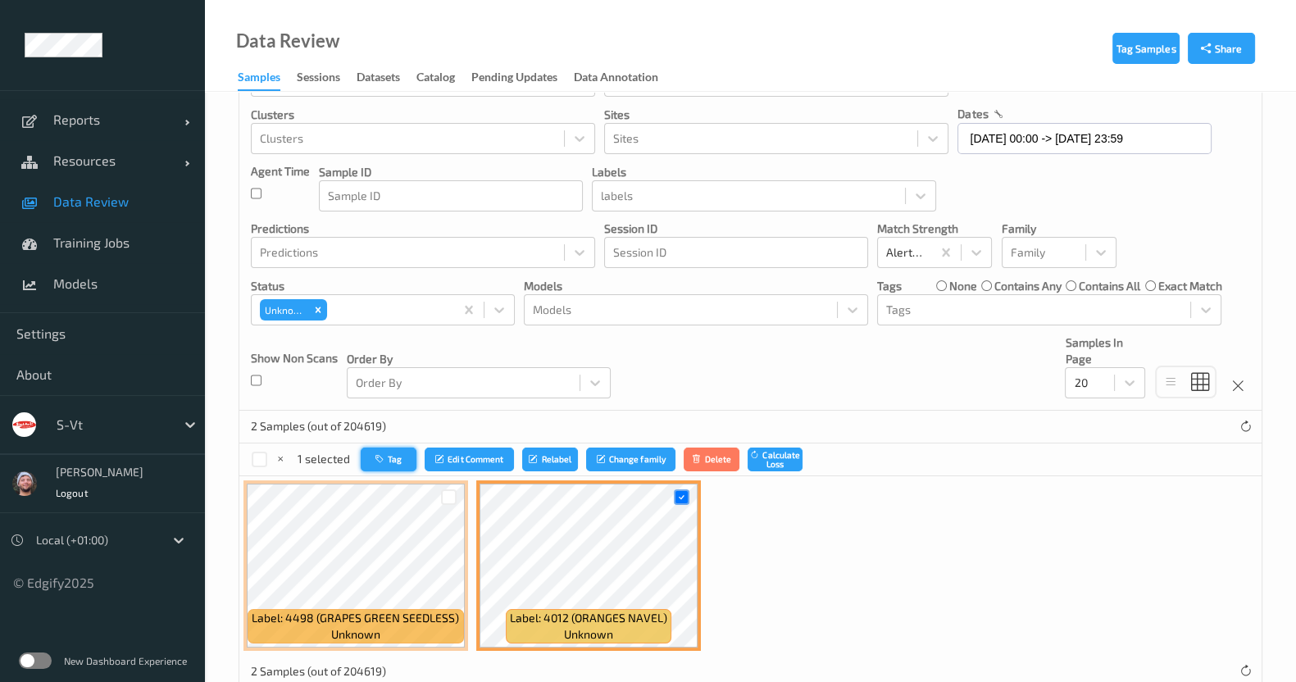
click at [413, 461] on button "Tag" at bounding box center [389, 459] width 56 height 24
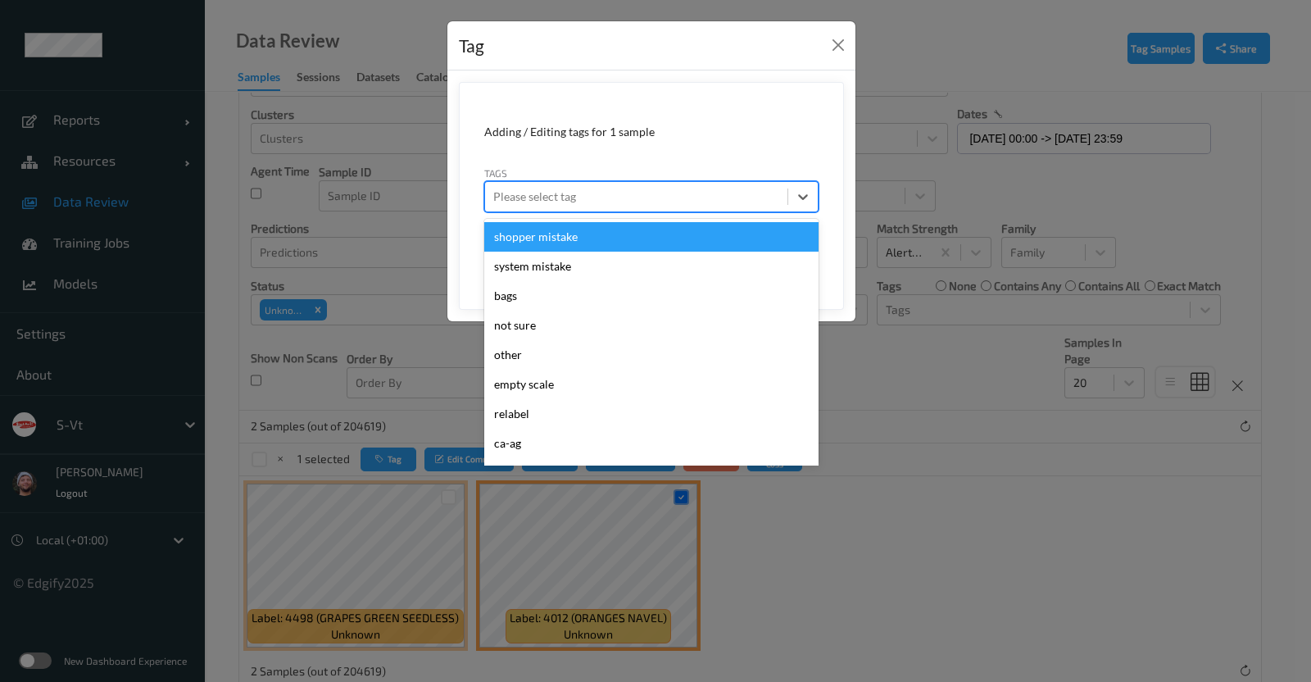
click at [674, 198] on div at bounding box center [636, 197] width 286 height 20
type input "pi"
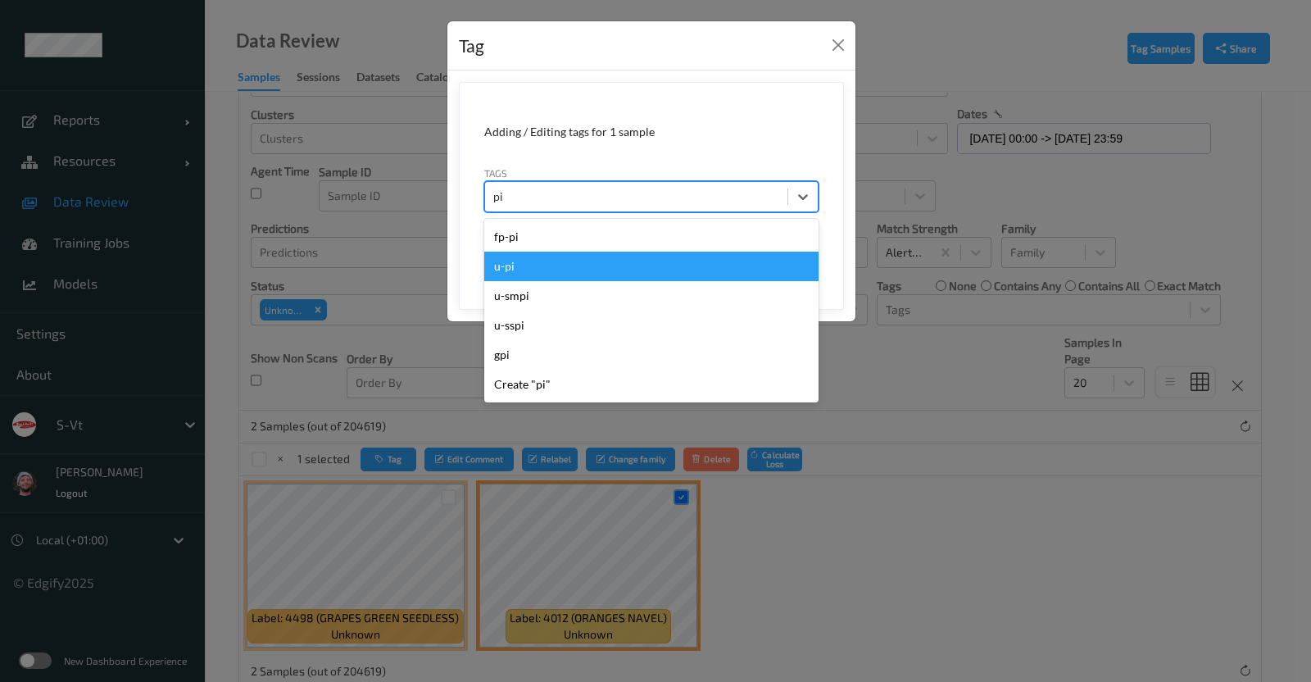
click at [666, 261] on div "u-pi" at bounding box center [651, 267] width 334 height 30
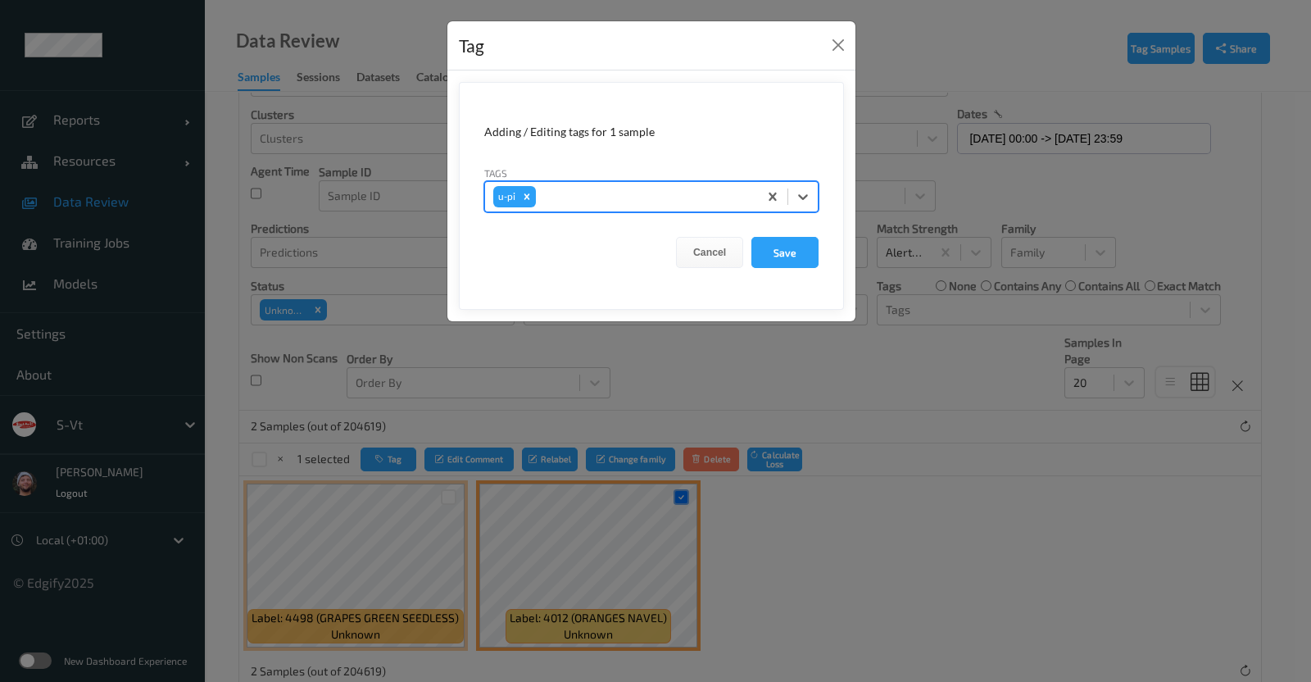
click at [752, 237] on button "Save" at bounding box center [785, 252] width 67 height 31
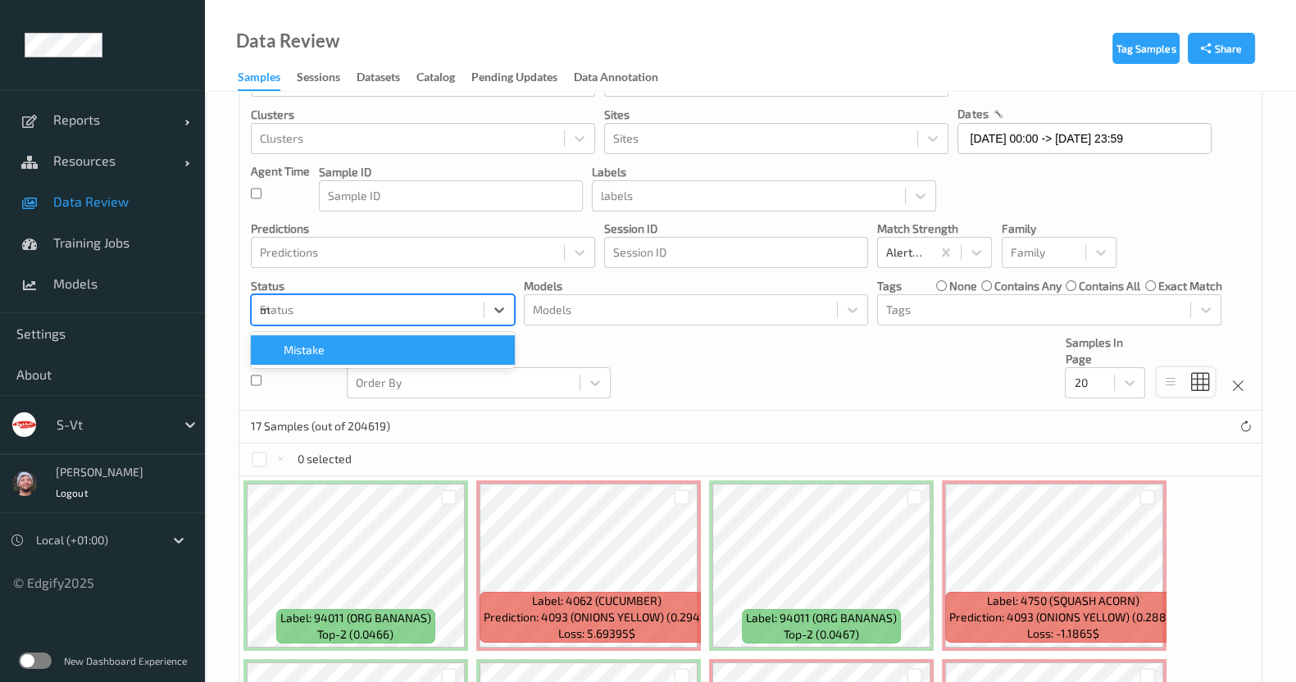
type input "mi"
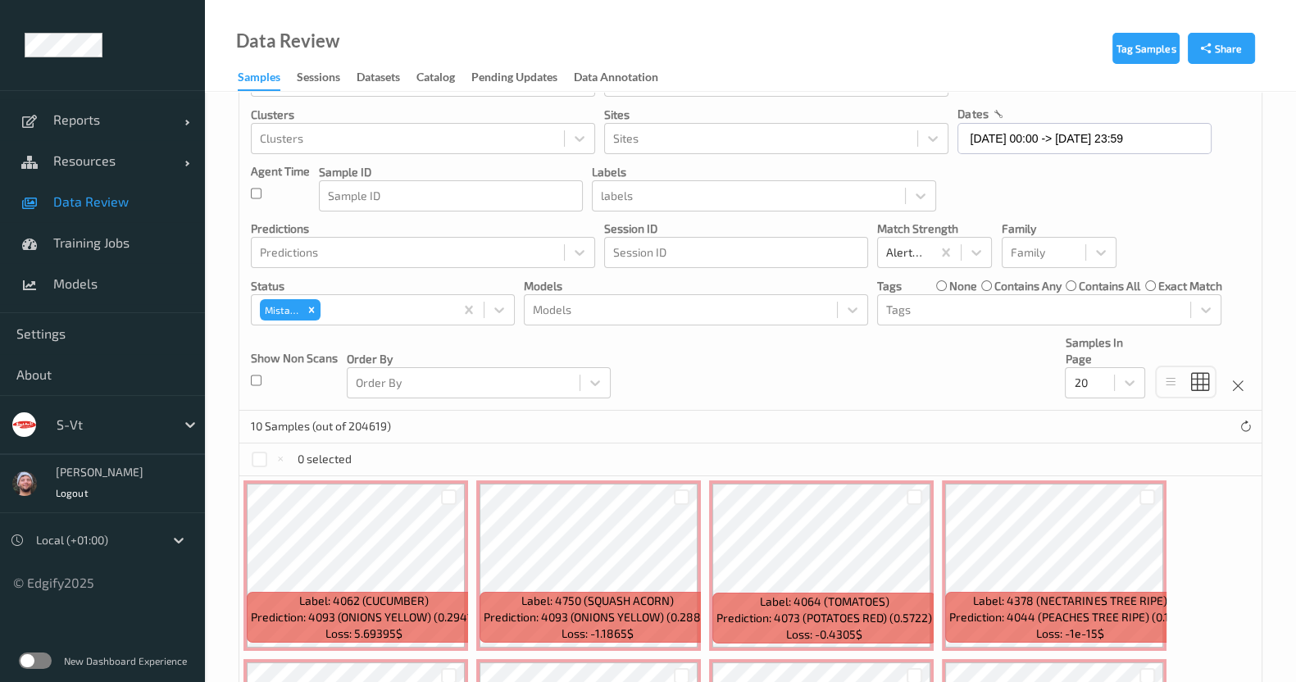
click at [694, 415] on div "10 Samples (out of 204619)" at bounding box center [750, 427] width 1022 height 33
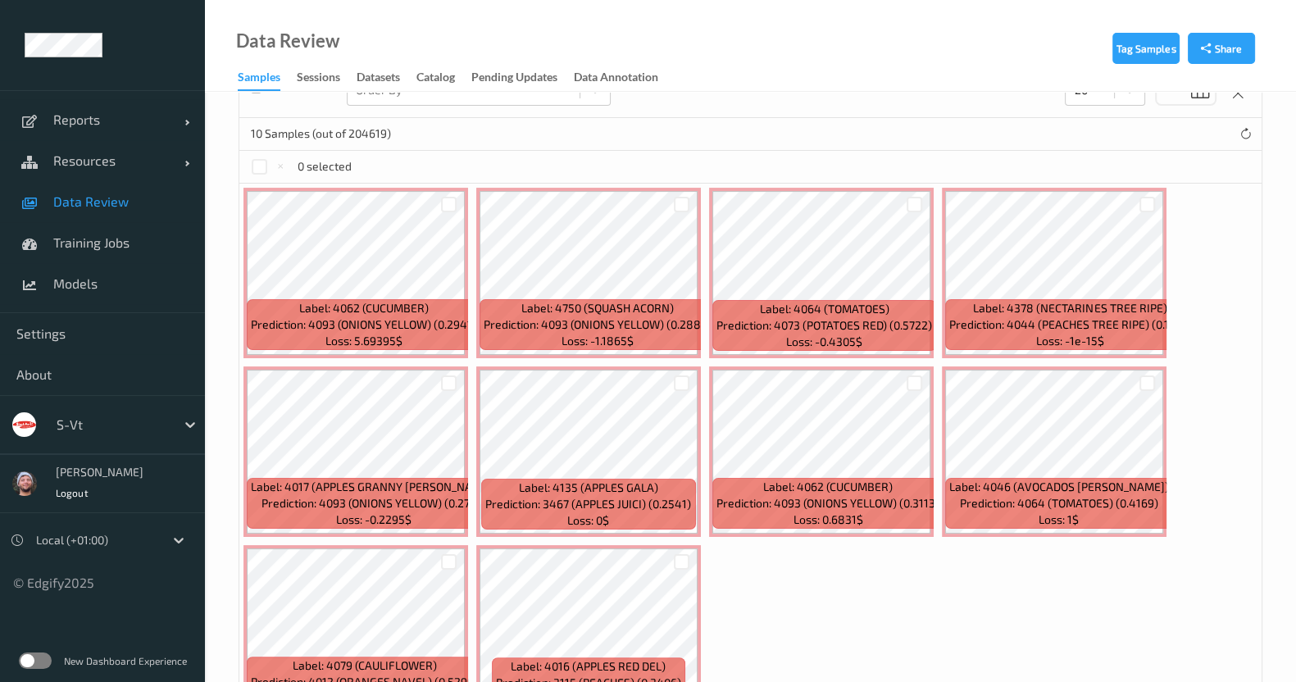
scroll to position [364, 0]
click at [454, 211] on div at bounding box center [449, 204] width 31 height 27
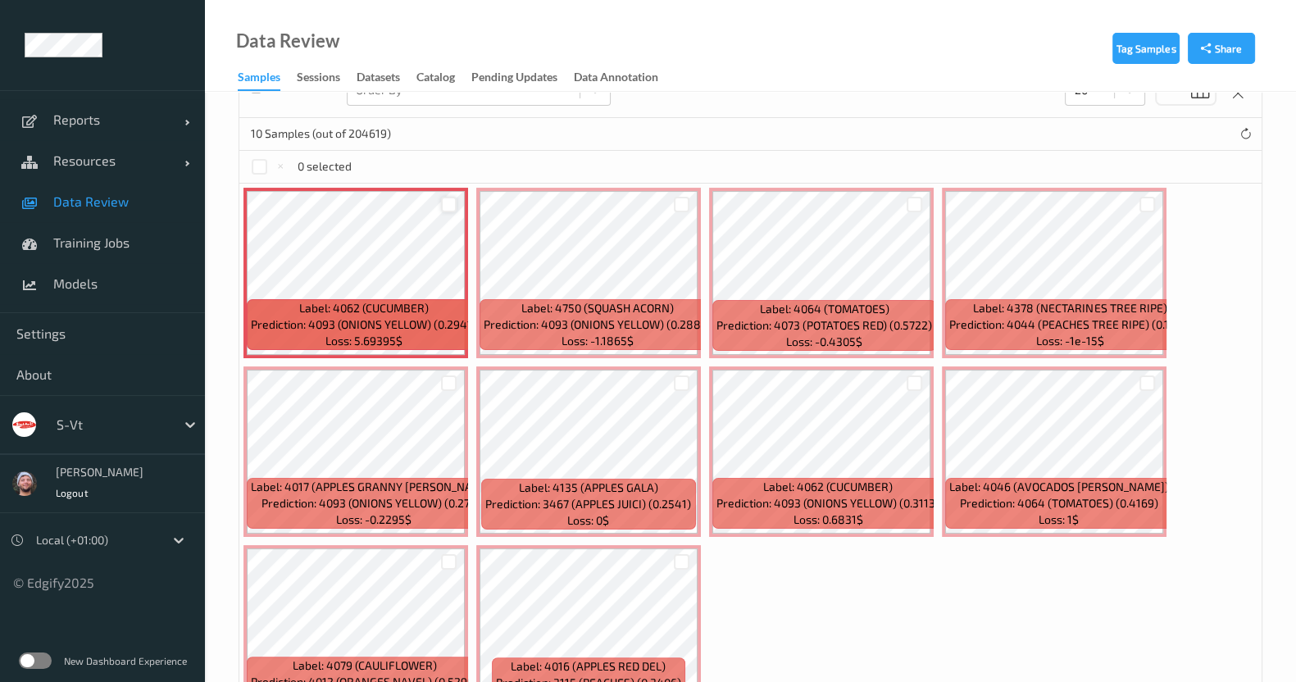
click at [453, 207] on div at bounding box center [449, 205] width 16 height 16
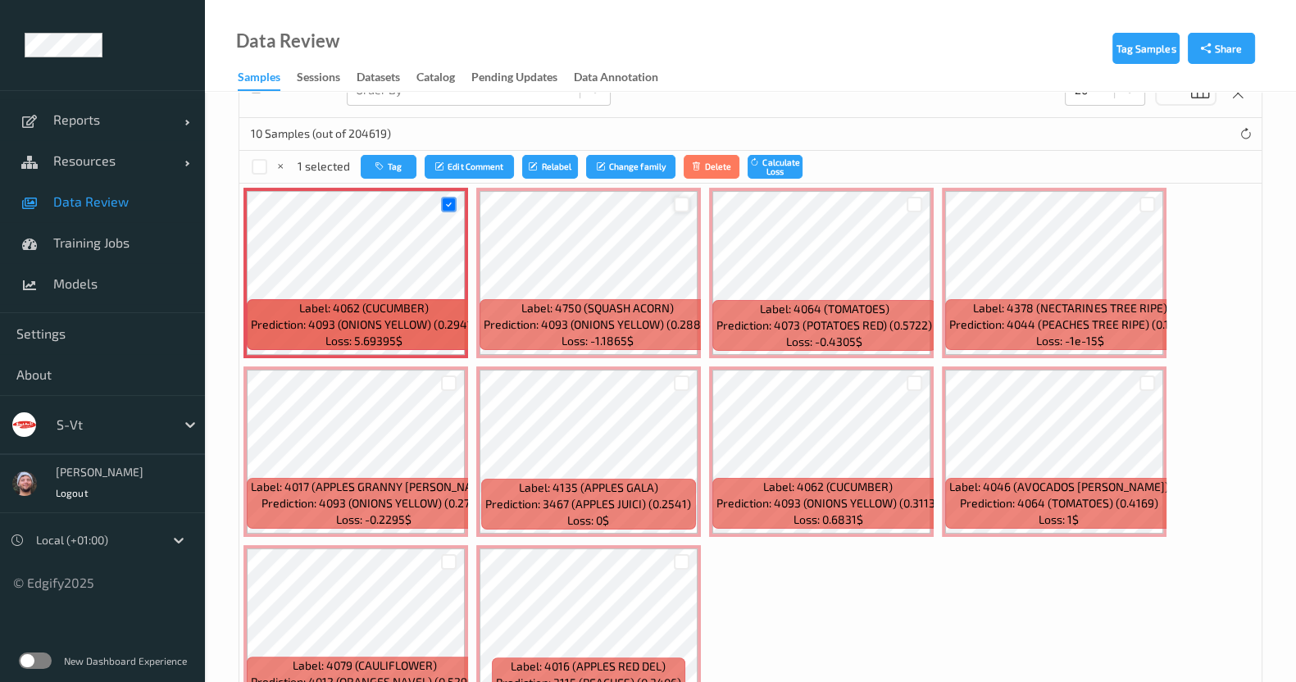
click at [680, 198] on div at bounding box center [682, 205] width 16 height 16
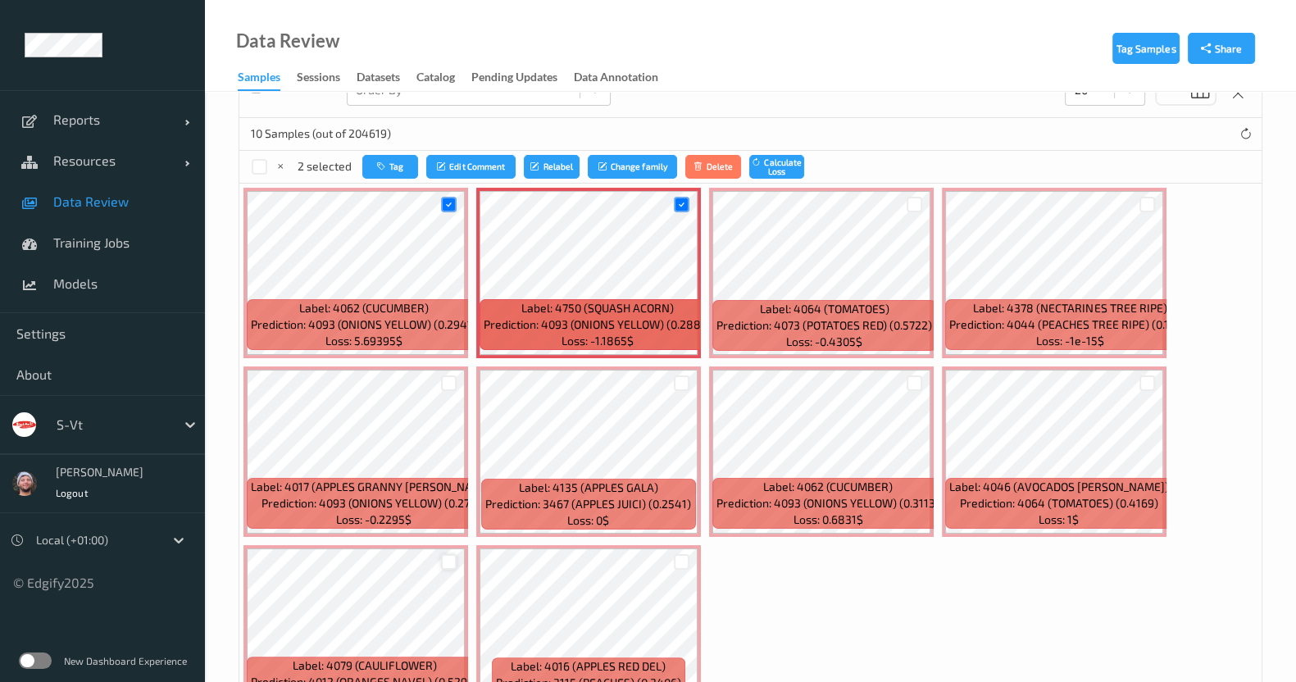
click at [446, 561] on div at bounding box center [449, 562] width 16 height 16
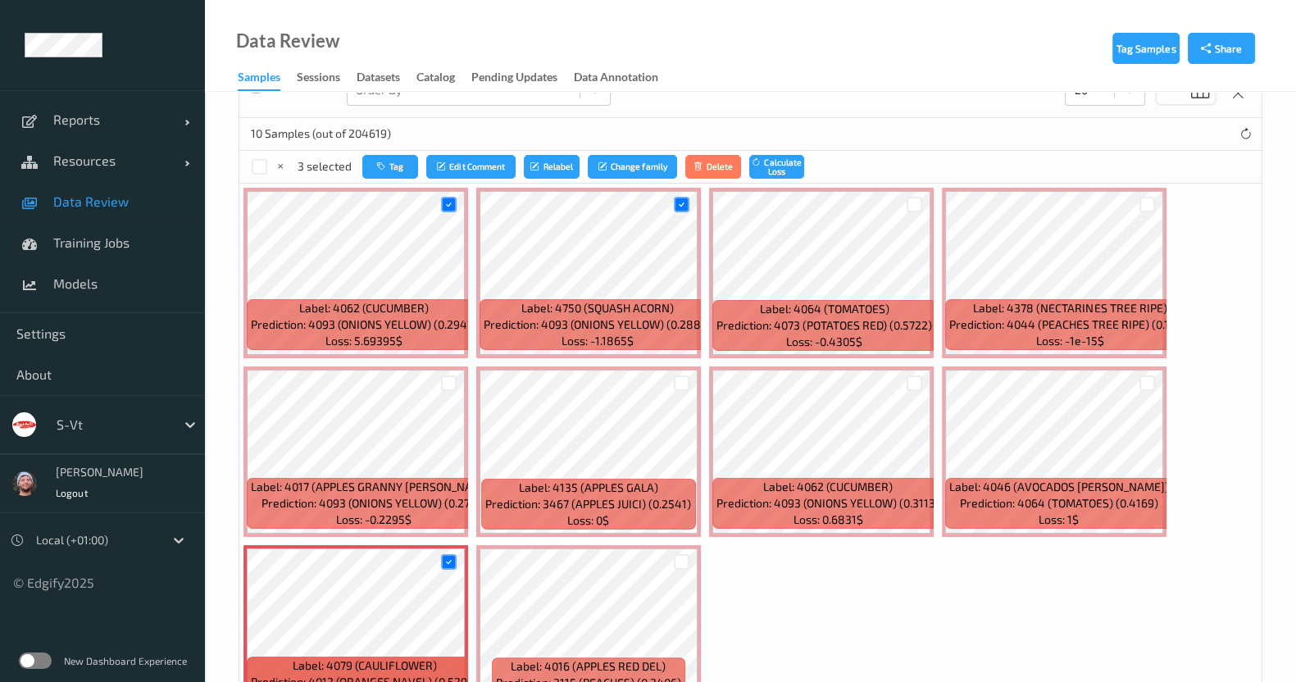
click at [451, 370] on div at bounding box center [449, 383] width 31 height 27
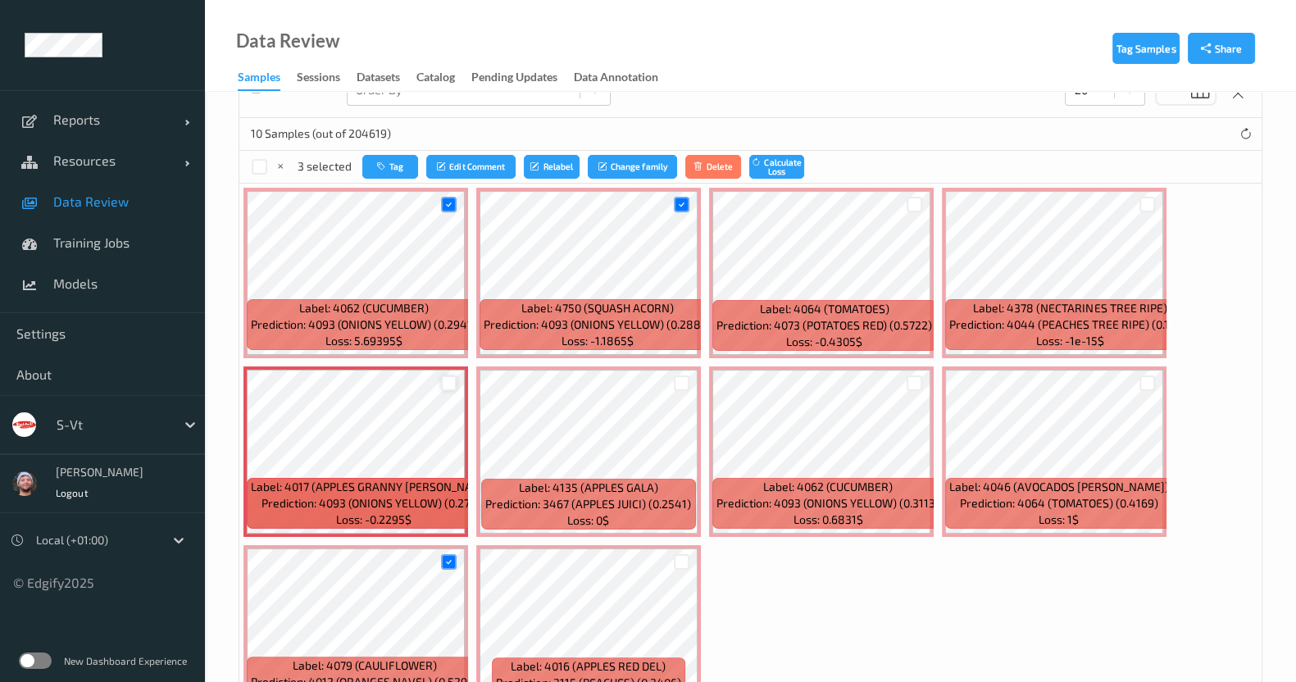
click at [451, 378] on div at bounding box center [449, 383] width 16 height 16
click at [906, 376] on div at bounding box center [914, 383] width 16 height 16
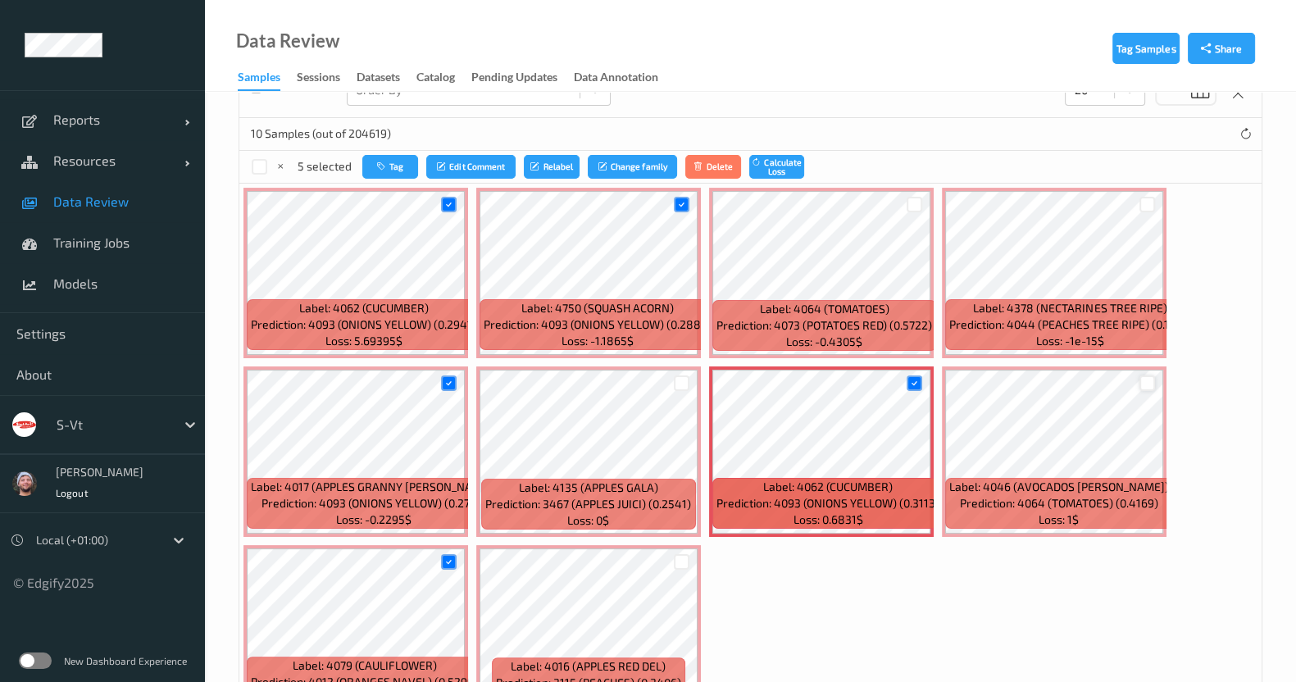
click at [1143, 380] on div at bounding box center [1147, 383] width 16 height 16
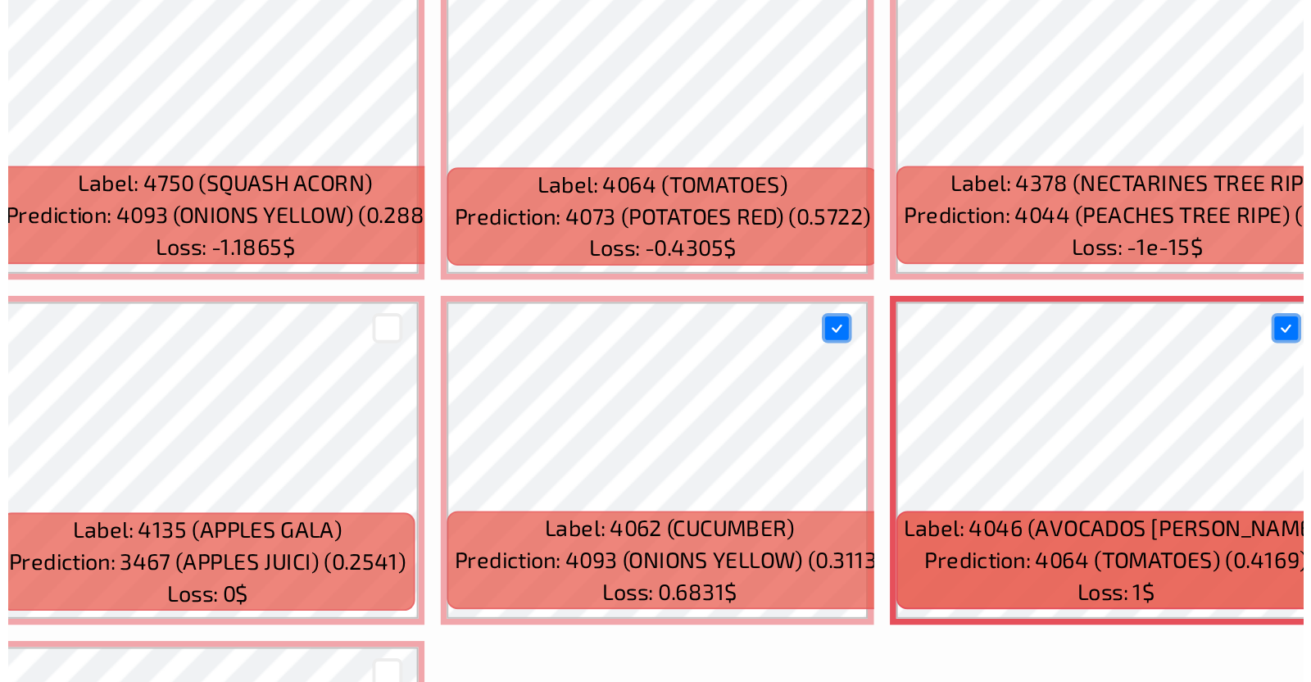
scroll to position [376, 0]
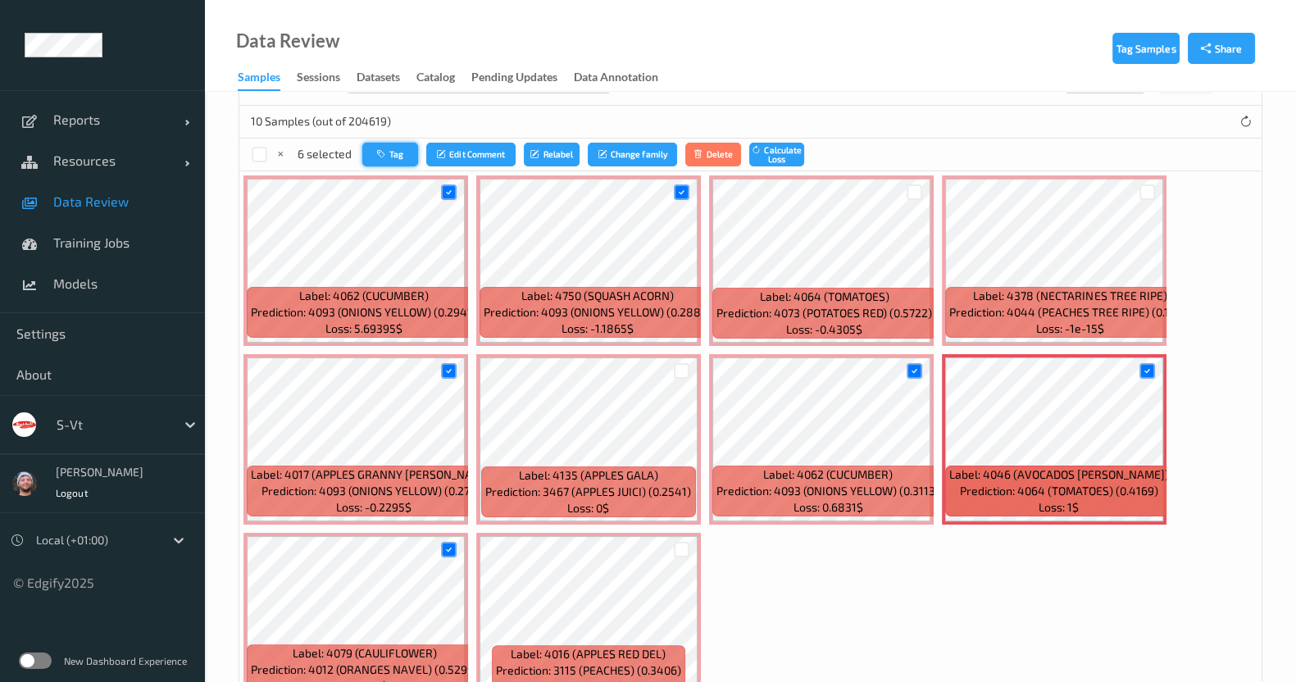
click at [375, 161] on button "Tag" at bounding box center [390, 155] width 56 height 24
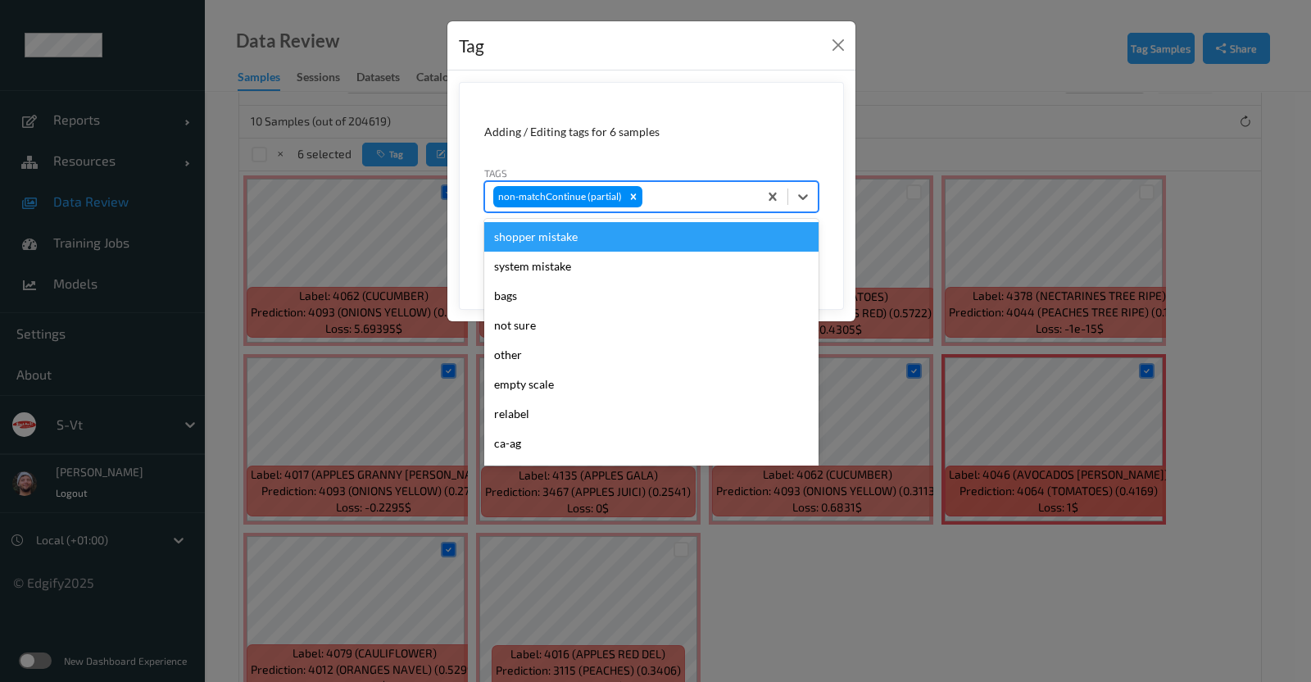
click at [666, 198] on div at bounding box center [698, 197] width 104 height 20
click at [729, 248] on div "shopper mistake" at bounding box center [651, 237] width 334 height 30
click at [746, 195] on div at bounding box center [747, 197] width 5 height 20
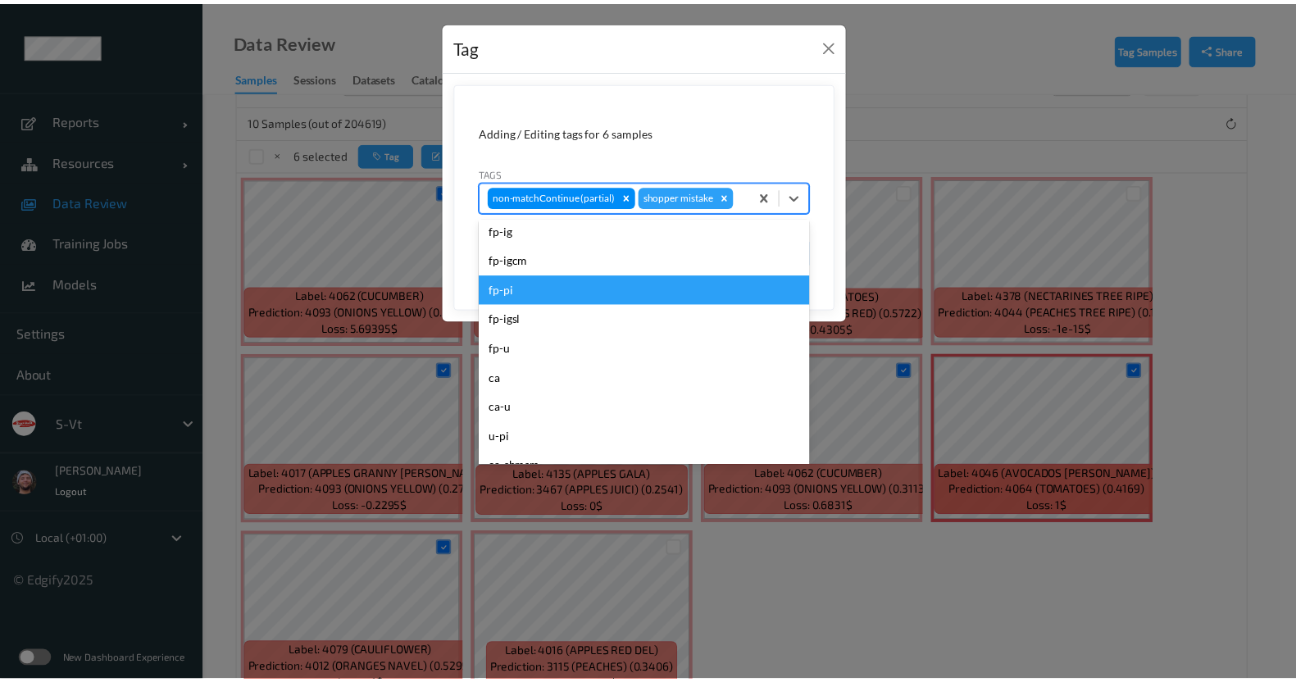
scroll to position [227, 0]
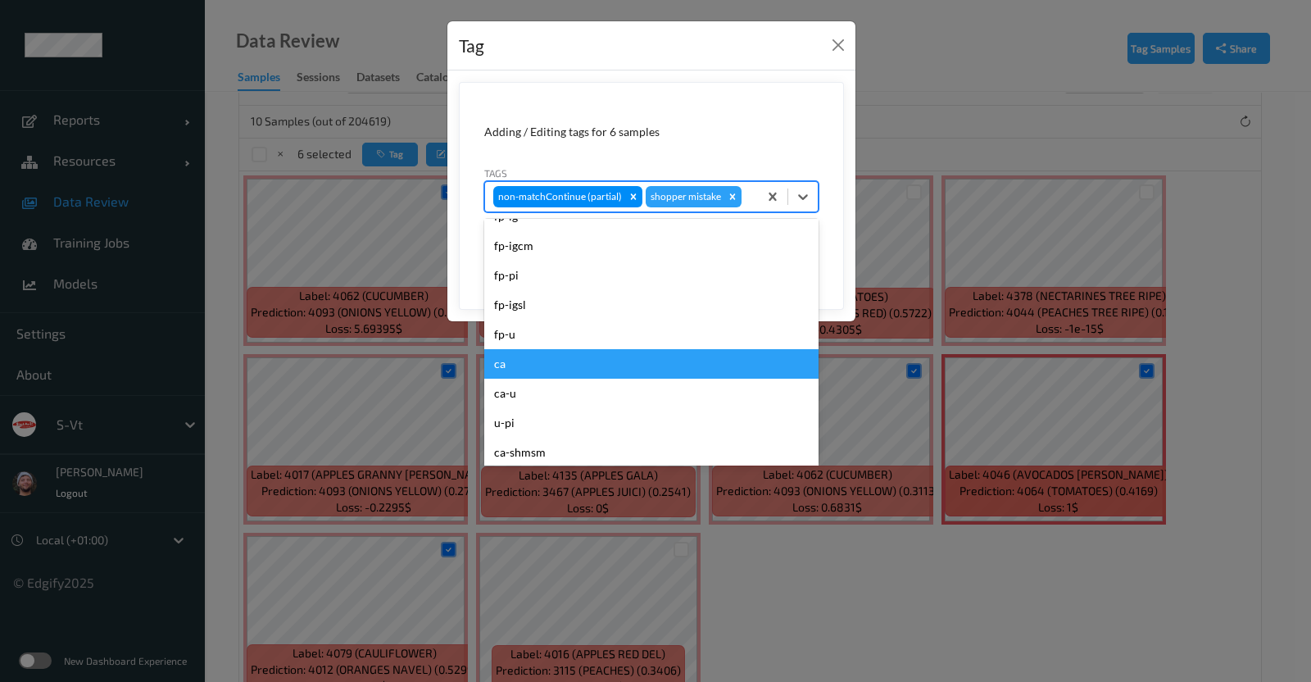
click at [615, 354] on div "ca" at bounding box center [651, 364] width 334 height 30
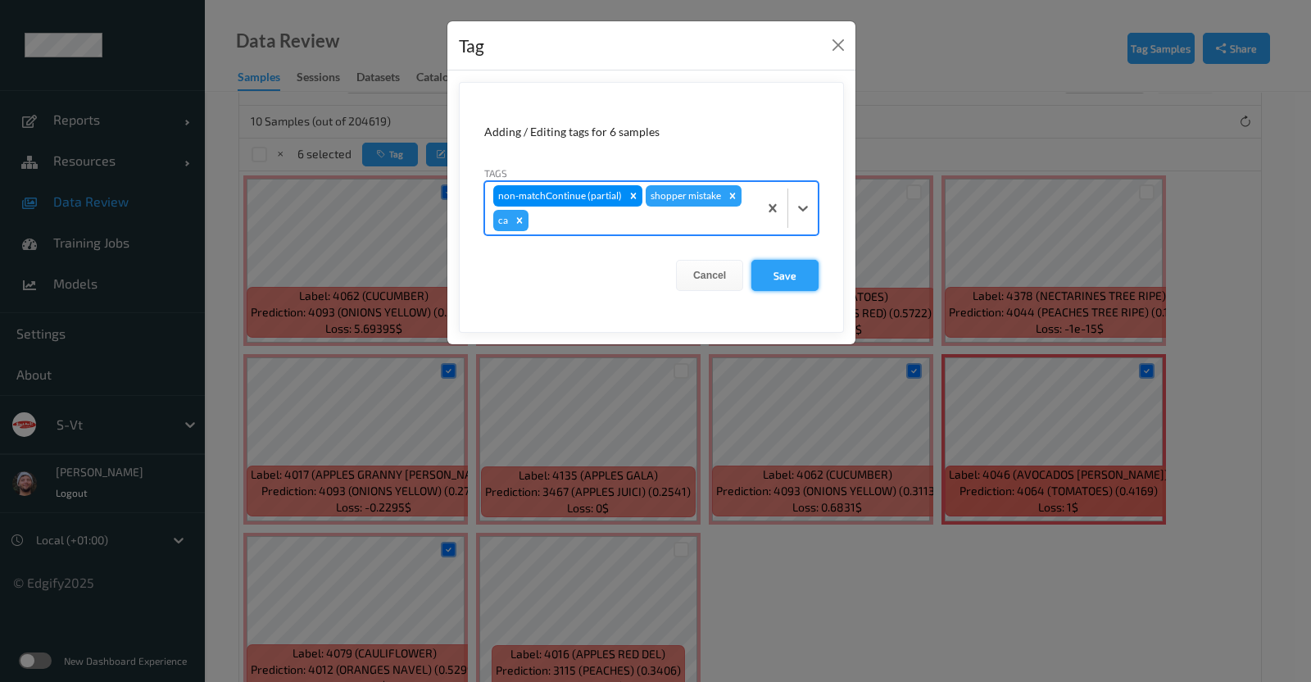
click at [763, 284] on button "Save" at bounding box center [785, 275] width 67 height 31
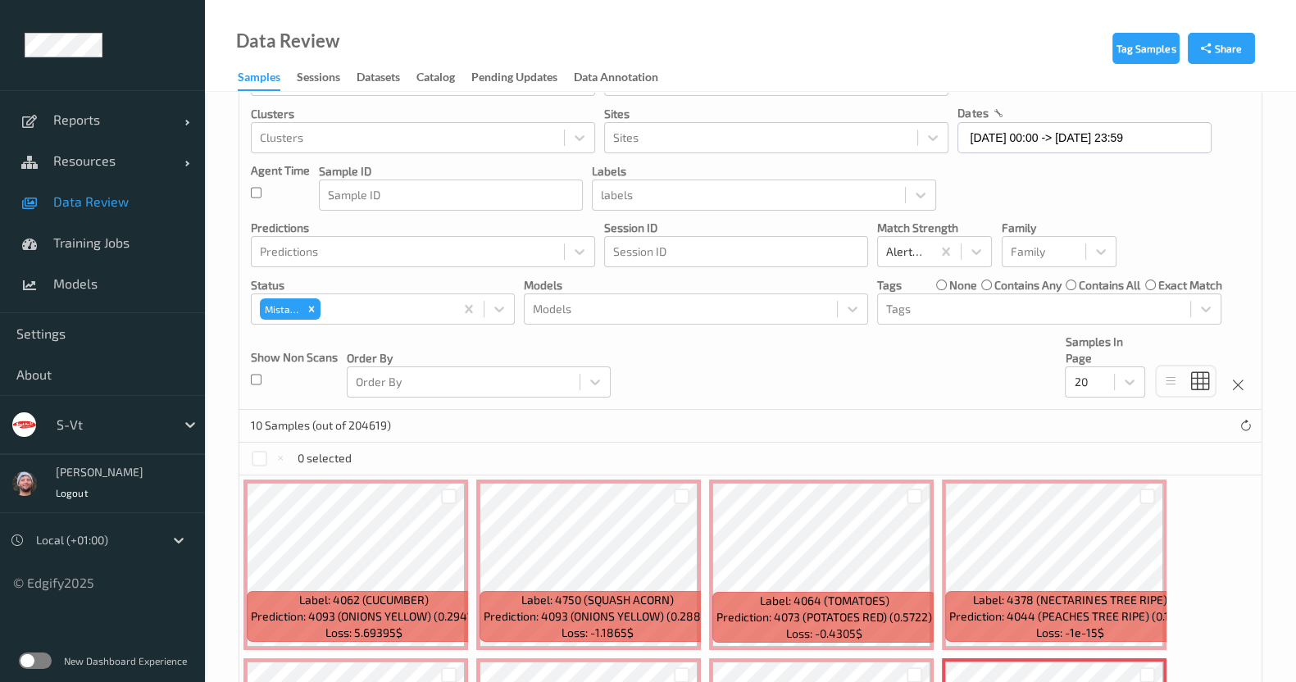
scroll to position [68, 0]
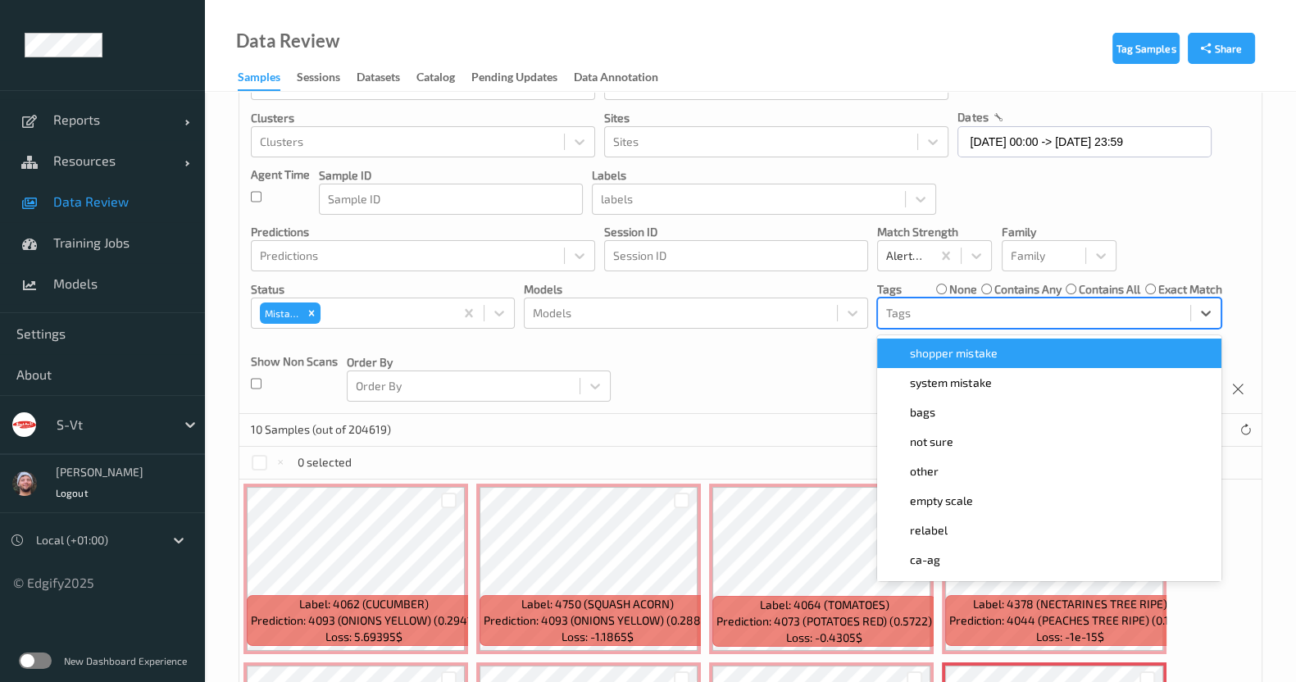
click at [910, 318] on div at bounding box center [1034, 313] width 296 height 20
click at [947, 345] on span "shopper mistake" at bounding box center [953, 353] width 87 height 16
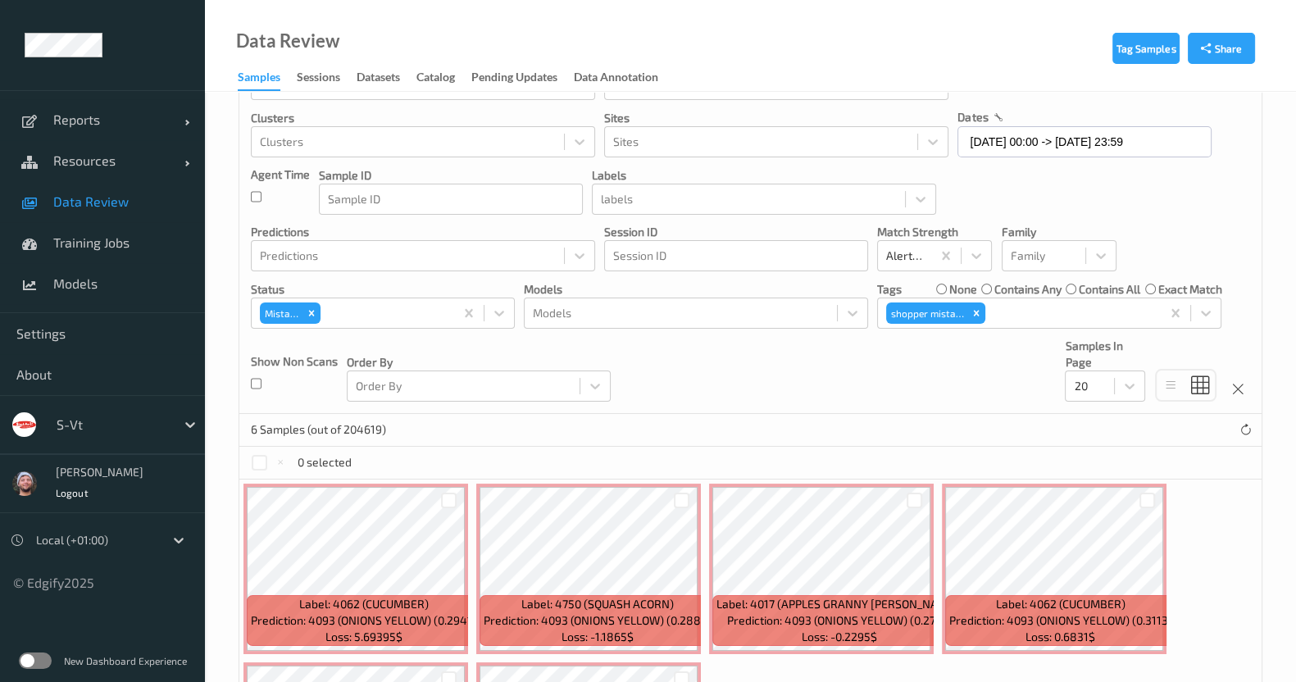
click at [785, 364] on div "Devices Devices Storage Devices Storage Devices Clusters Clusters Sites Sites d…" at bounding box center [750, 227] width 1022 height 373
click at [953, 292] on label "none" at bounding box center [963, 289] width 28 height 16
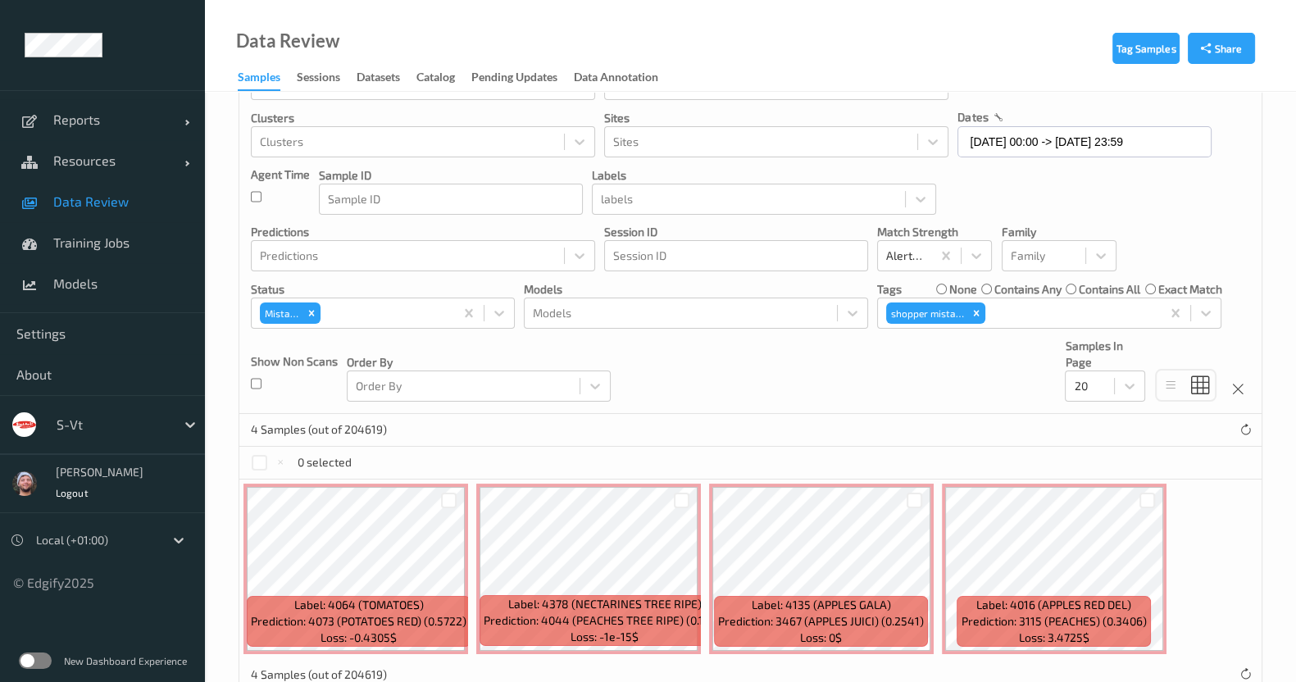
scroll to position [109, 0]
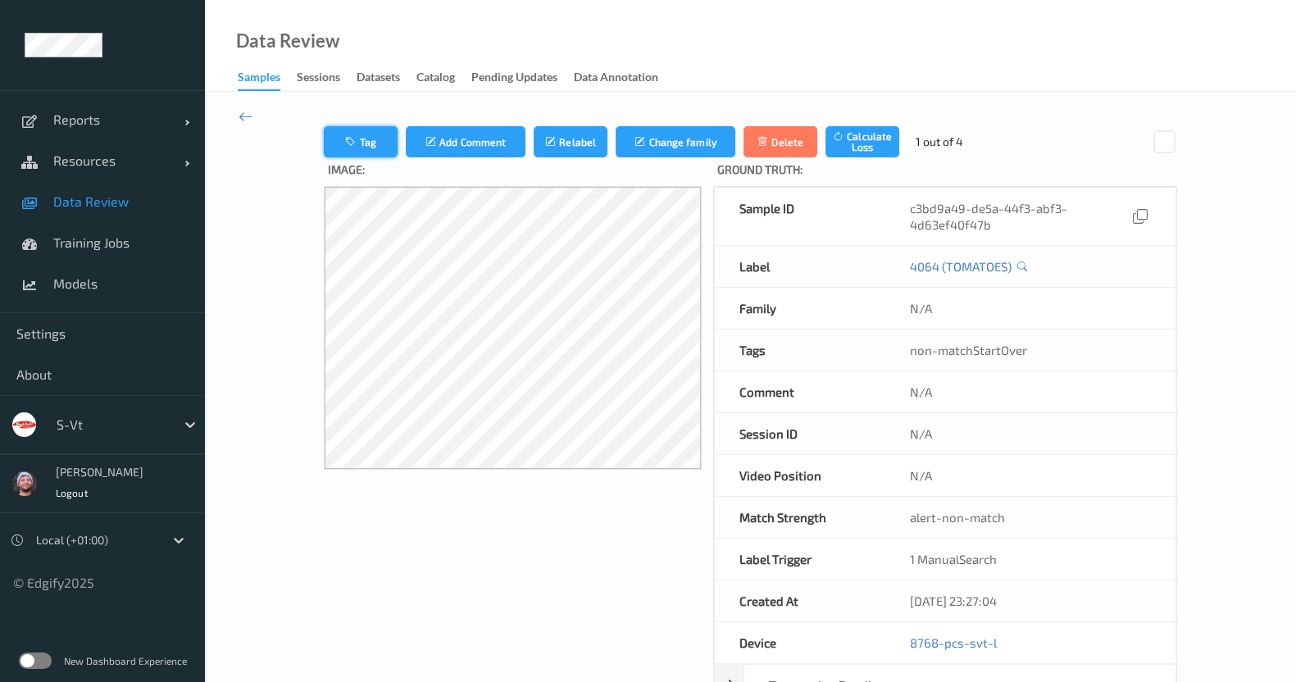
click at [361, 149] on button "Tag" at bounding box center [361, 141] width 74 height 31
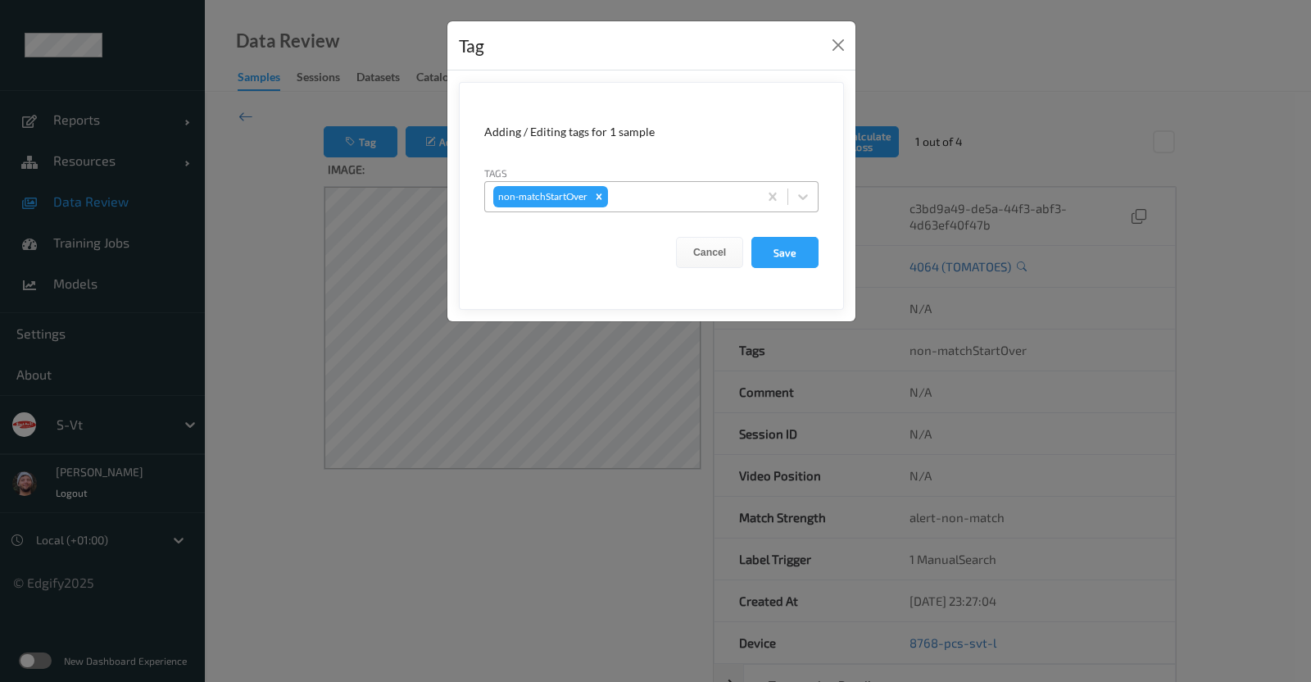
click at [629, 206] on div at bounding box center [680, 197] width 139 height 20
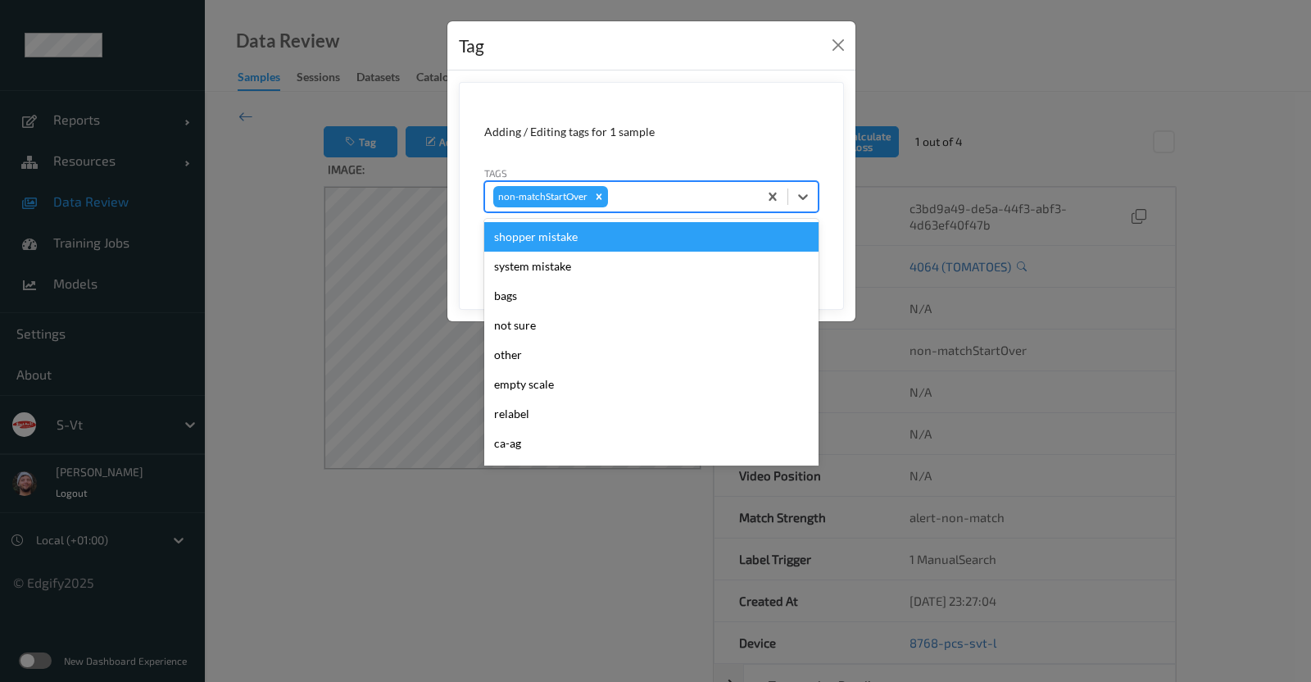
click at [606, 227] on div "shopper mistake" at bounding box center [651, 237] width 334 height 30
click at [731, 196] on div at bounding box center [730, 197] width 39 height 20
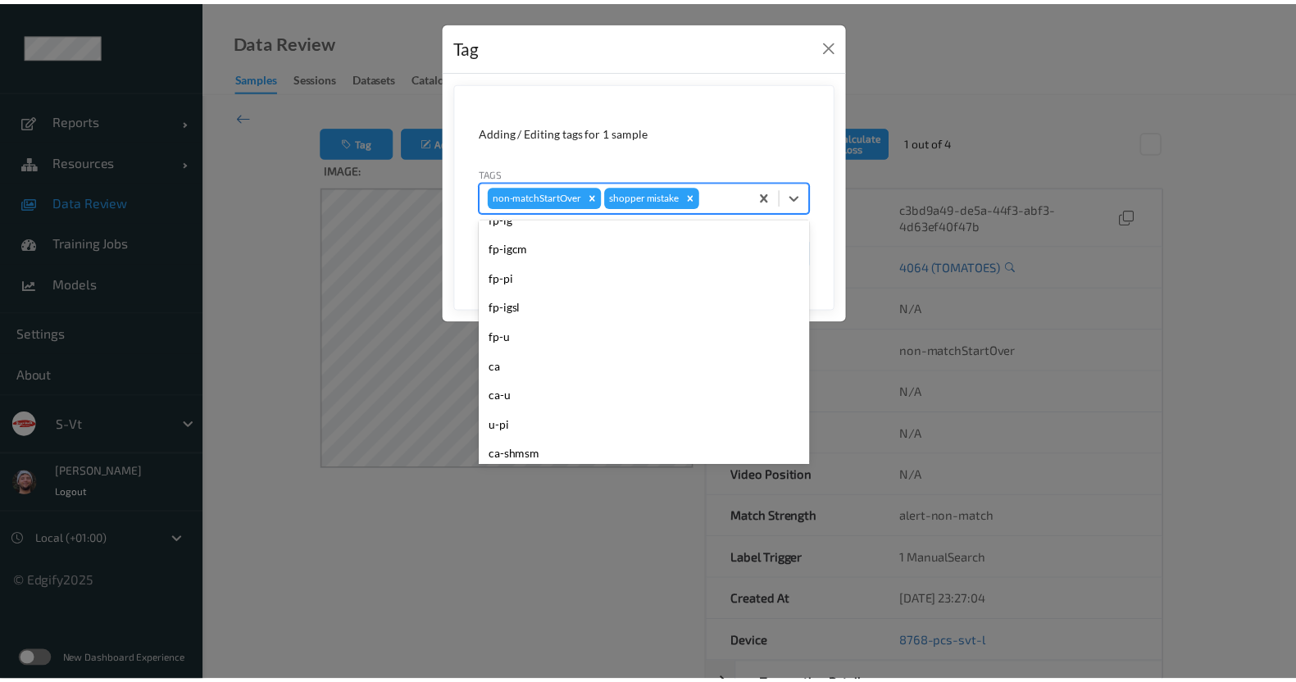
scroll to position [226, 0]
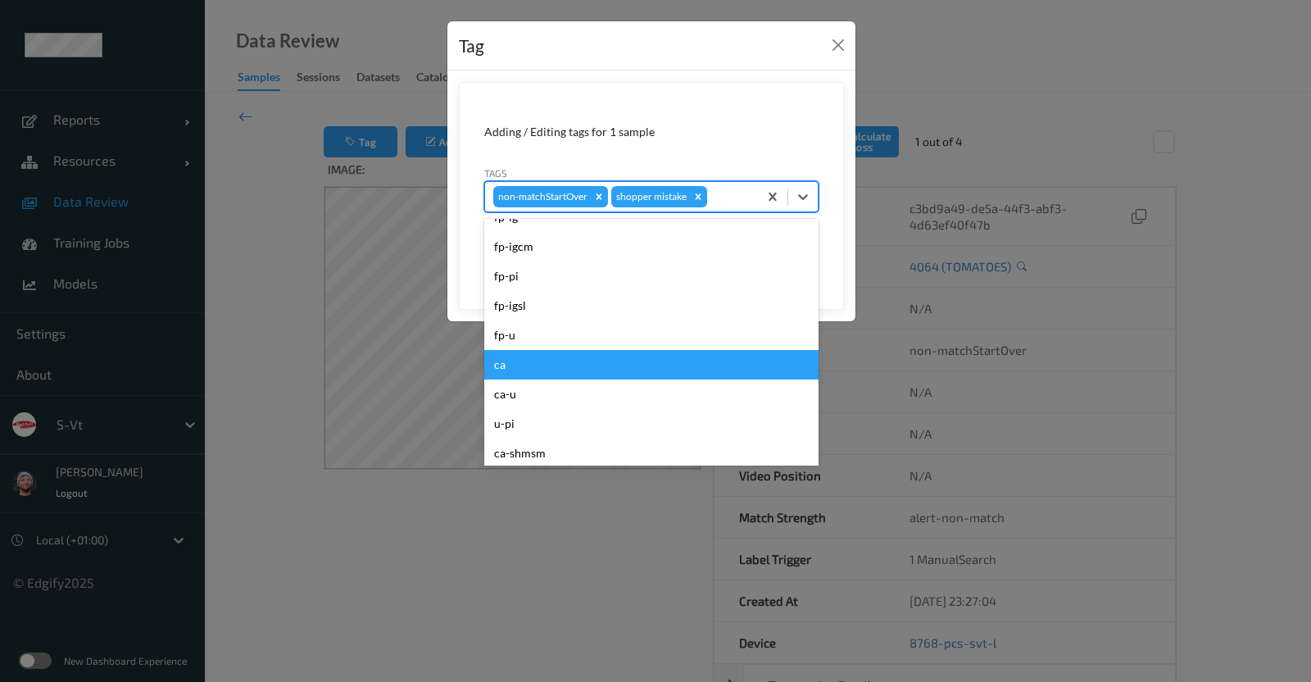
click at [679, 357] on div "ca" at bounding box center [651, 365] width 334 height 30
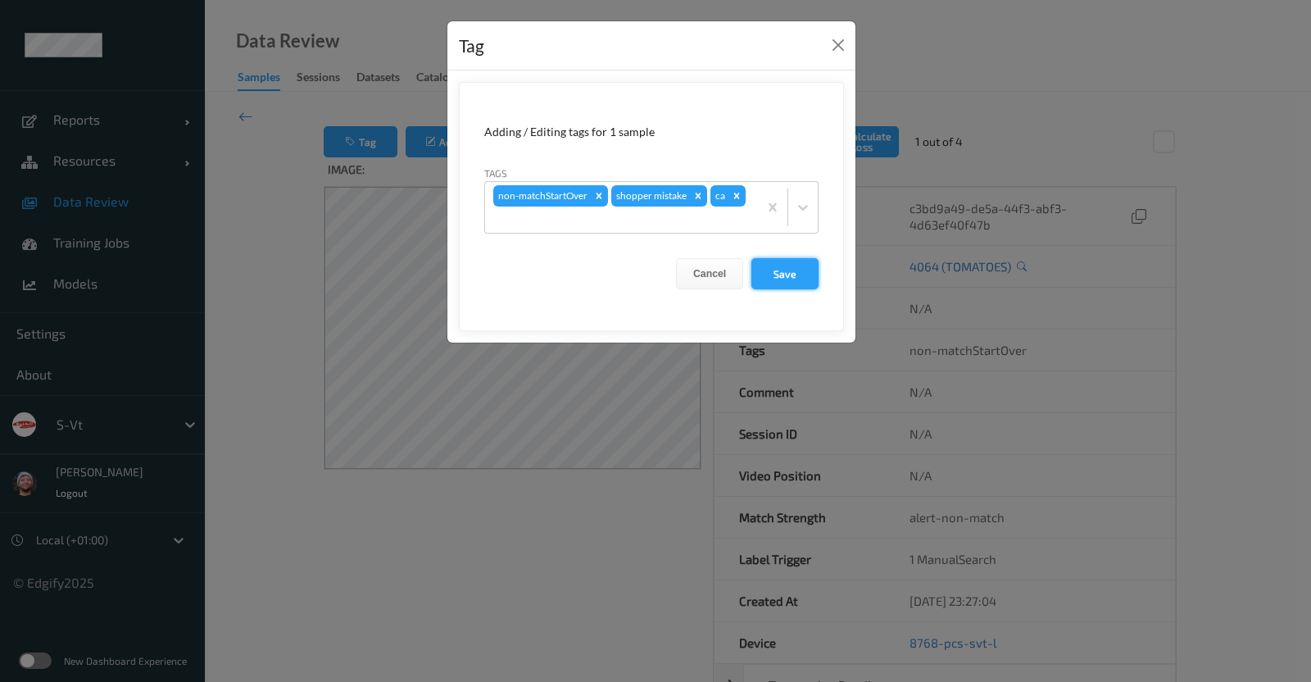
click at [779, 258] on button "Save" at bounding box center [785, 273] width 67 height 31
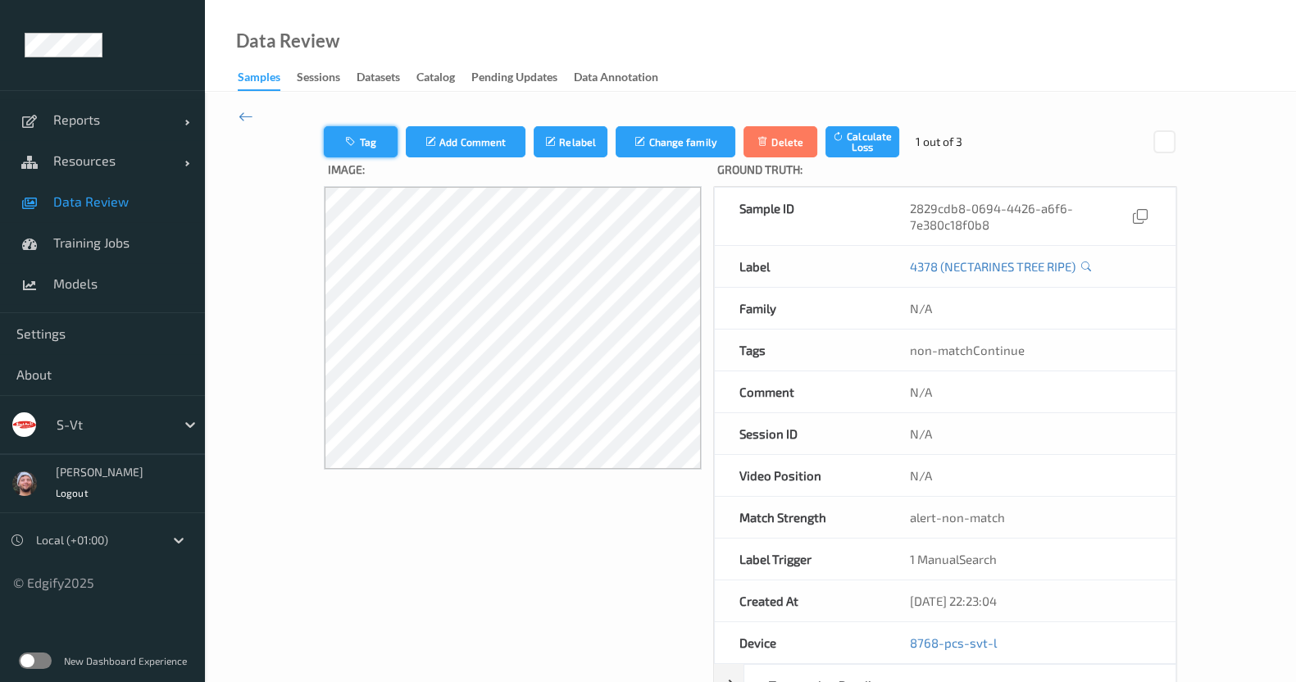
click at [368, 137] on button "Tag" at bounding box center [361, 141] width 74 height 31
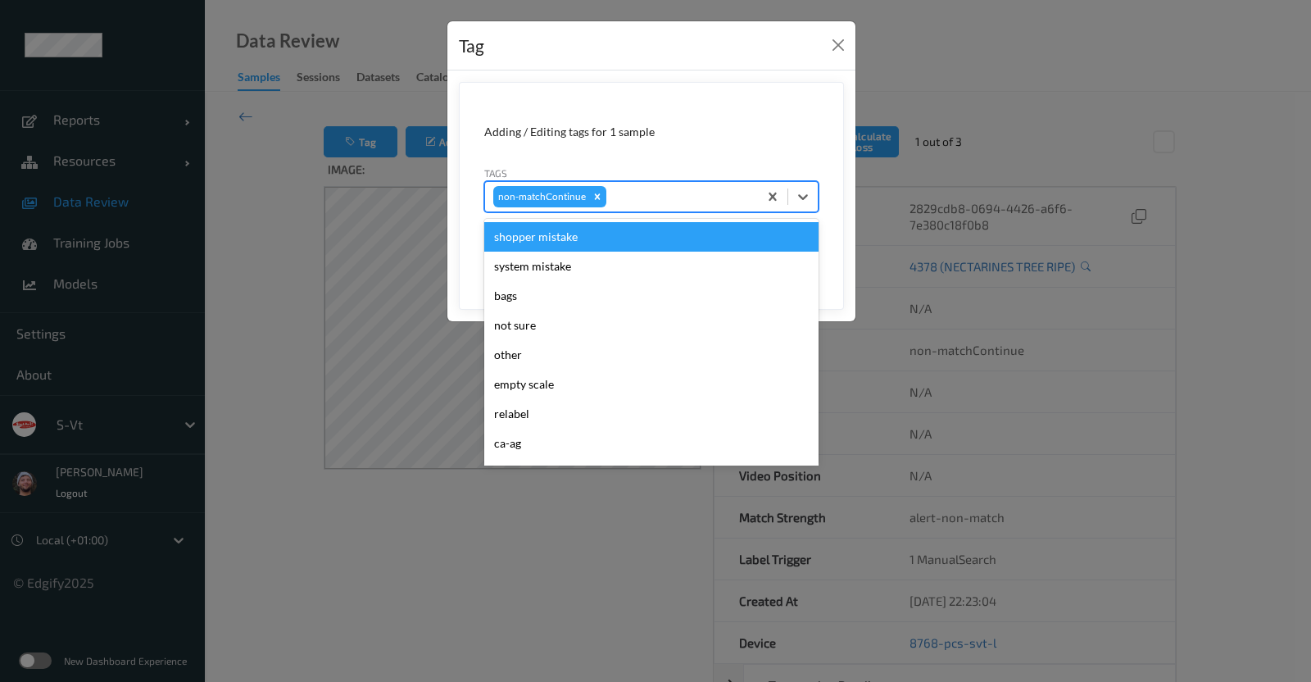
click at [697, 207] on div "non-matchContinue" at bounding box center [621, 197] width 273 height 28
type input "ig"
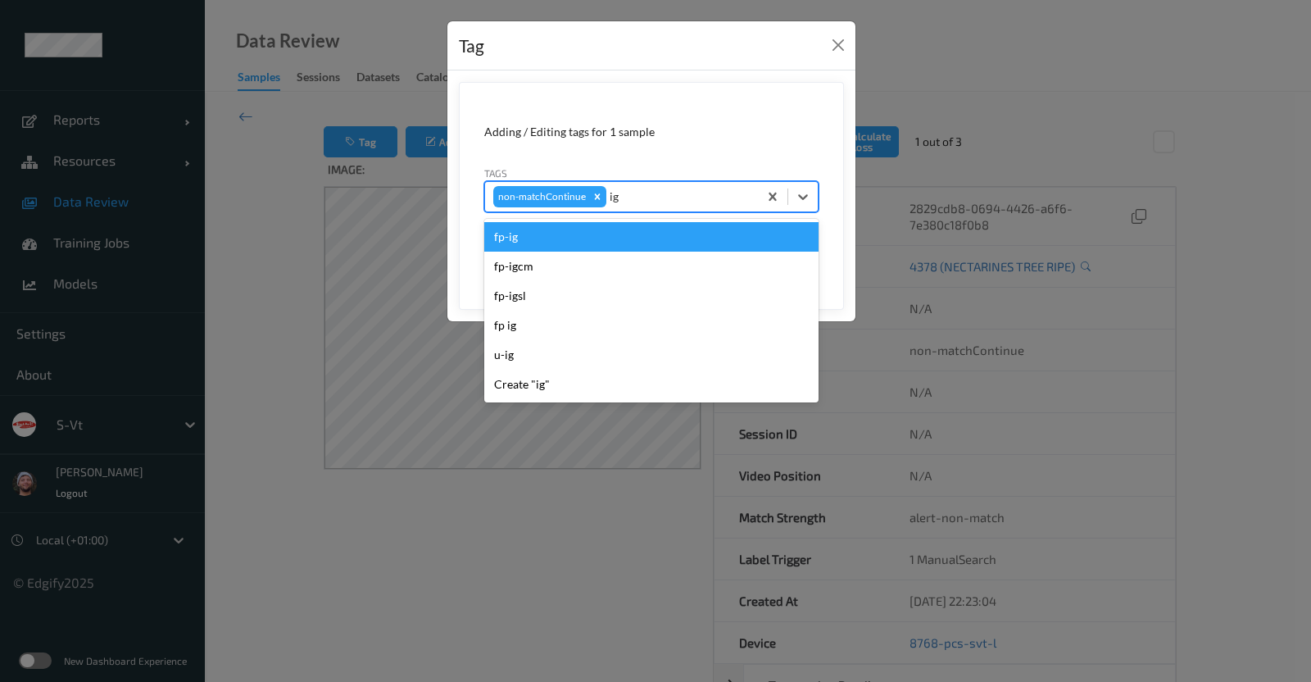
click at [713, 229] on div "fp-ig" at bounding box center [651, 237] width 334 height 30
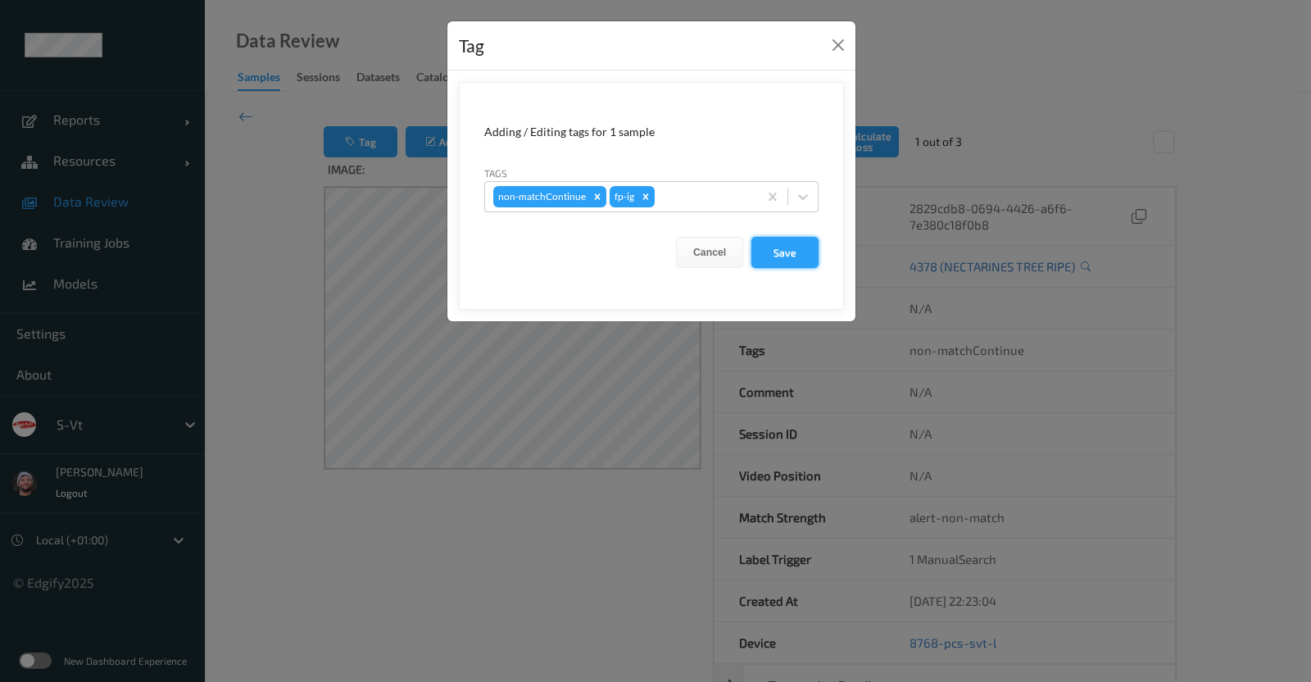
click at [815, 242] on button "Save" at bounding box center [785, 252] width 67 height 31
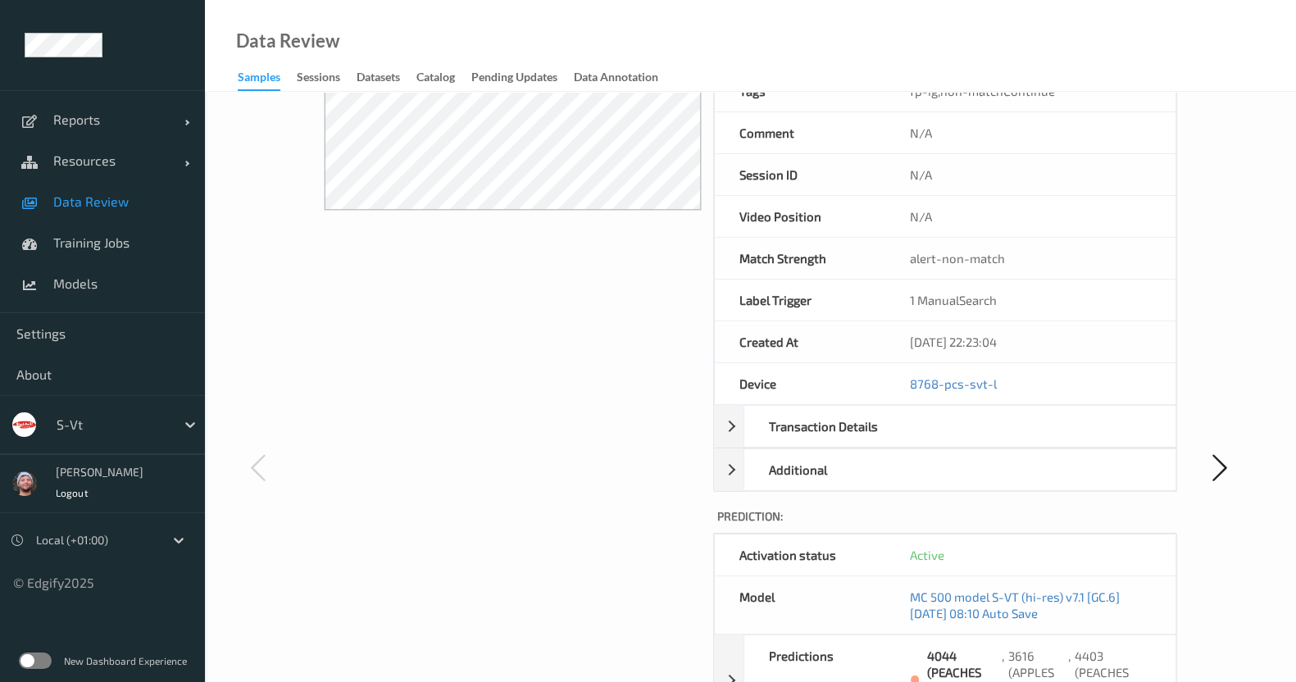
scroll to position [295, 0]
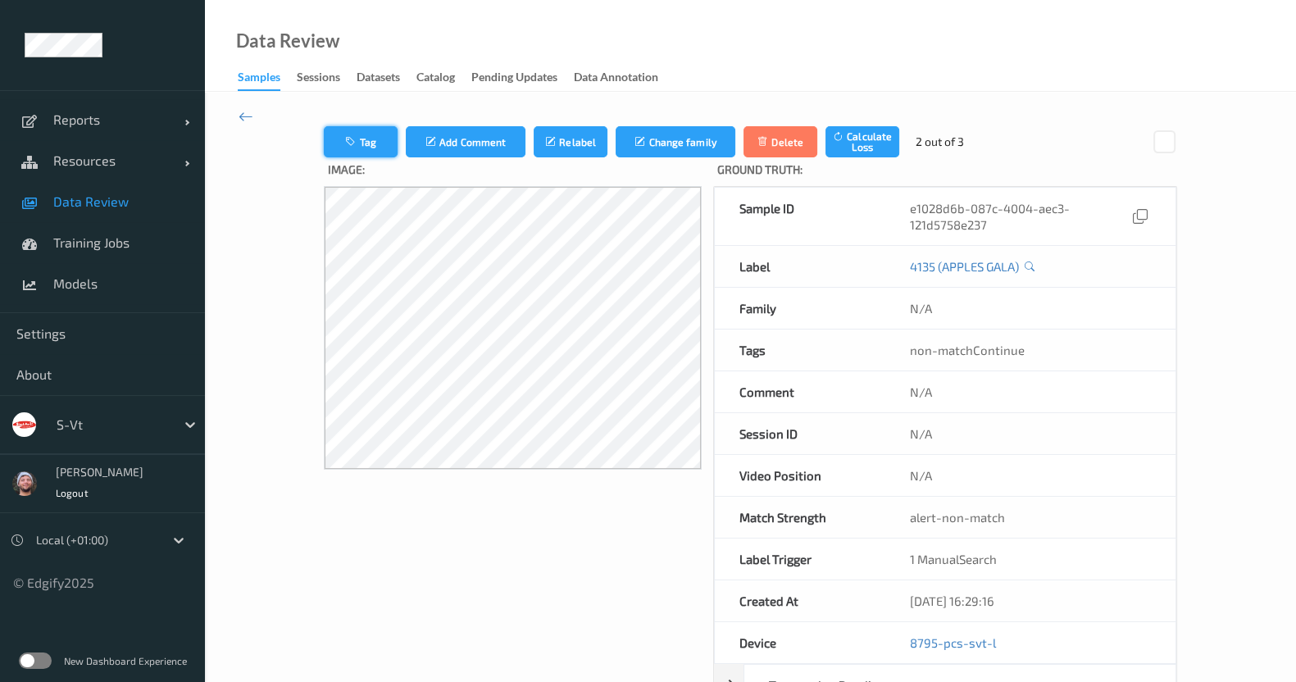
click at [391, 137] on button "Tag" at bounding box center [361, 141] width 74 height 31
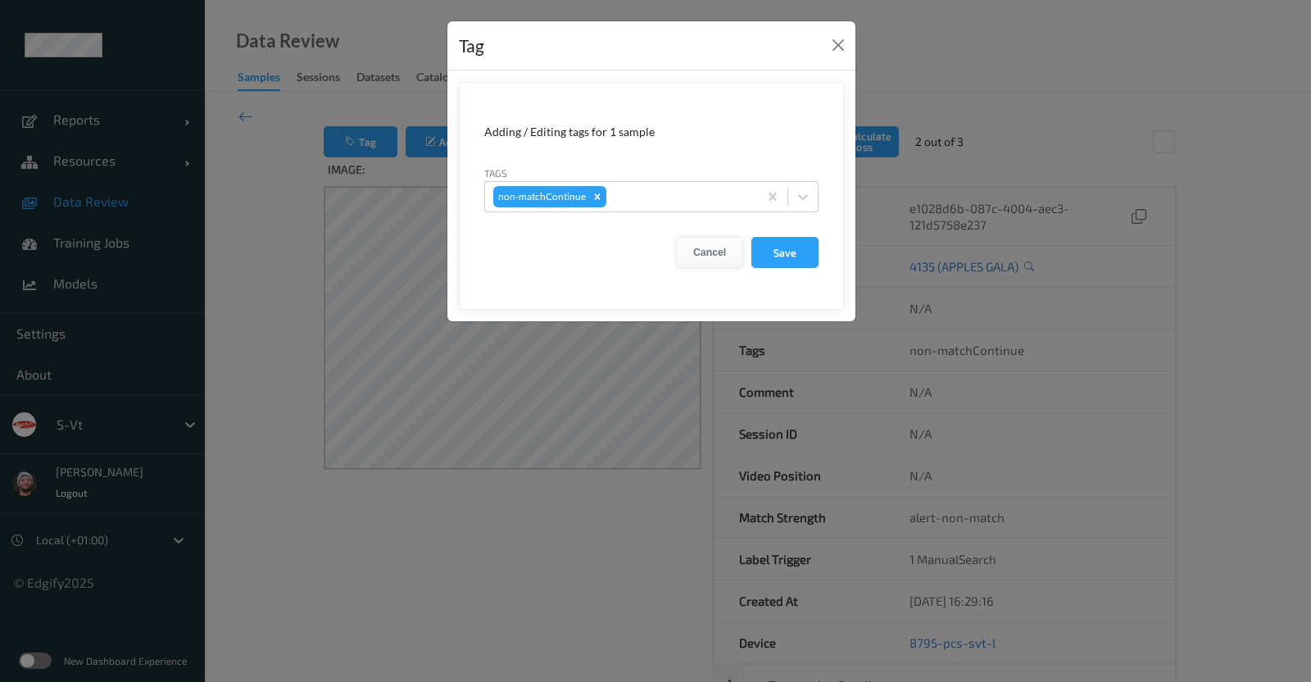
click at [720, 248] on button "Cancel" at bounding box center [709, 252] width 67 height 31
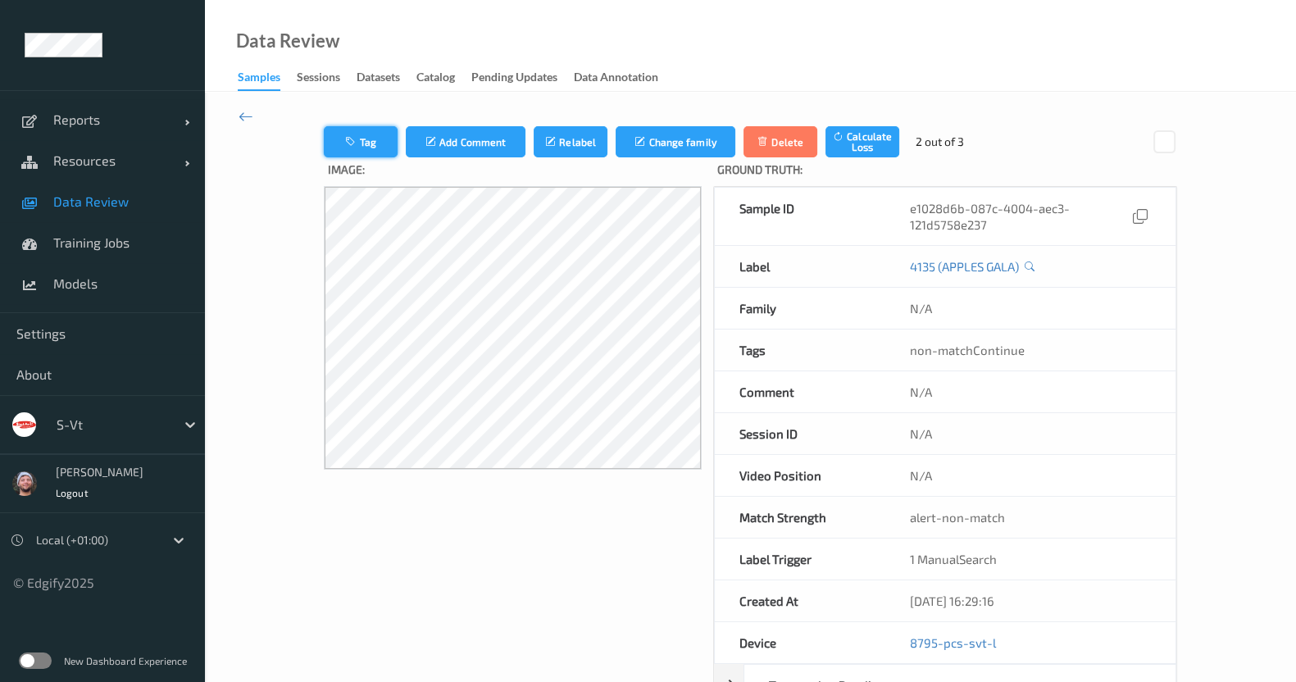
click at [379, 129] on button "Tag" at bounding box center [361, 141] width 74 height 31
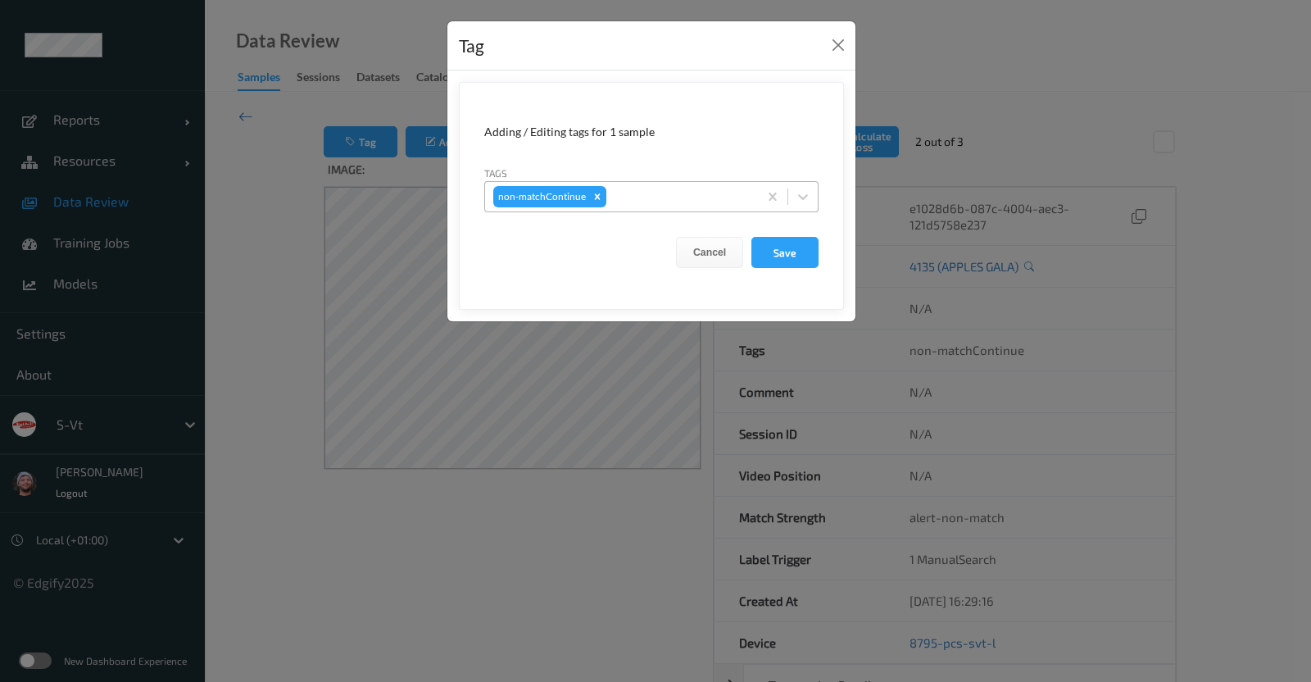
click at [673, 190] on div at bounding box center [680, 197] width 140 height 20
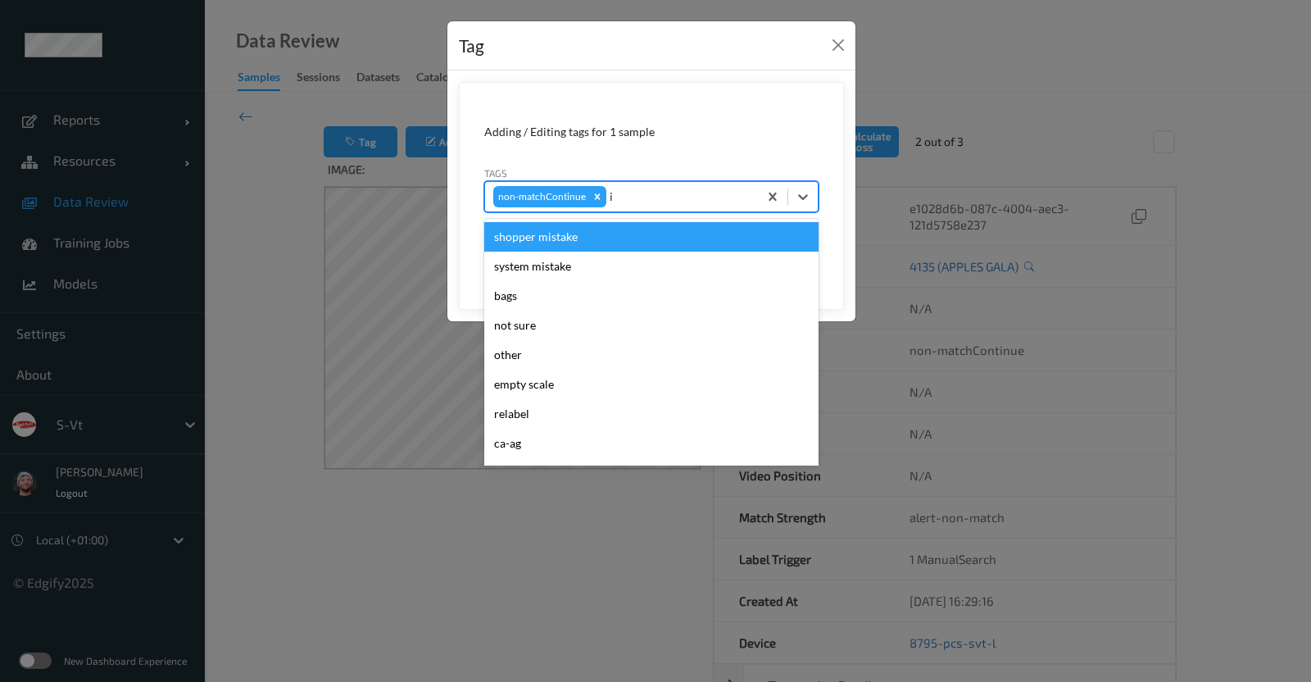
type input "ig"
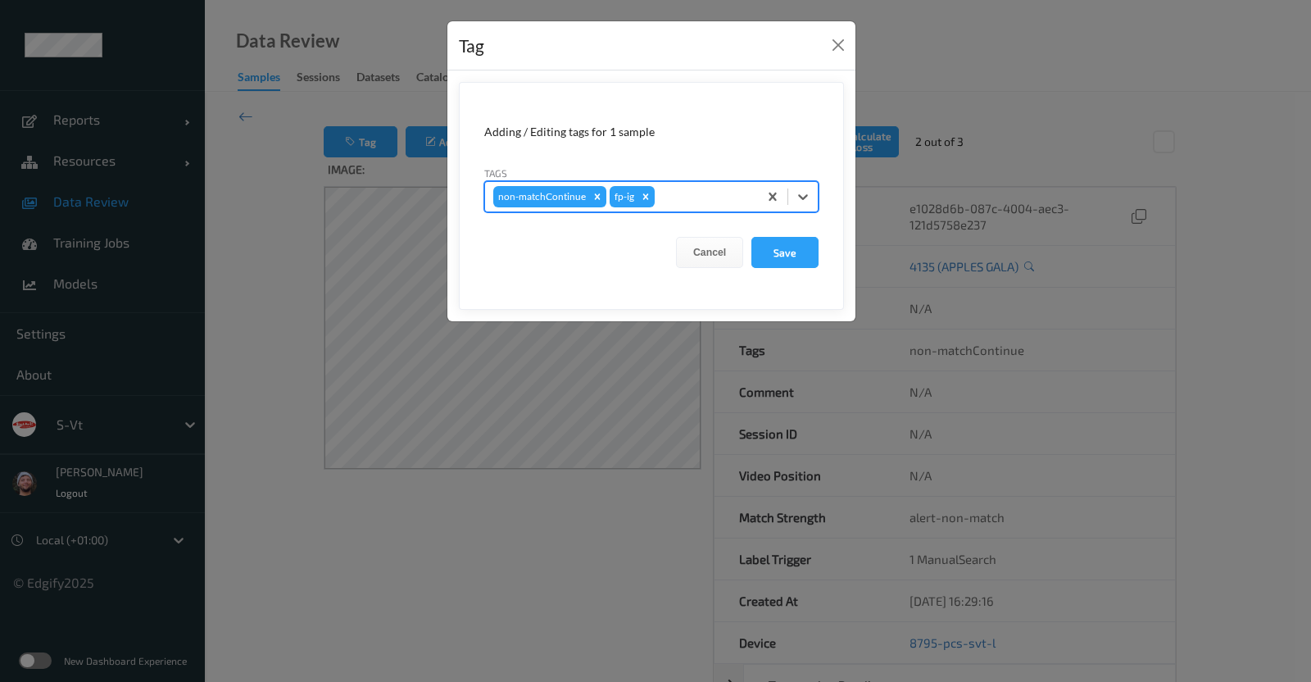
click at [752, 237] on button "Save" at bounding box center [785, 252] width 67 height 31
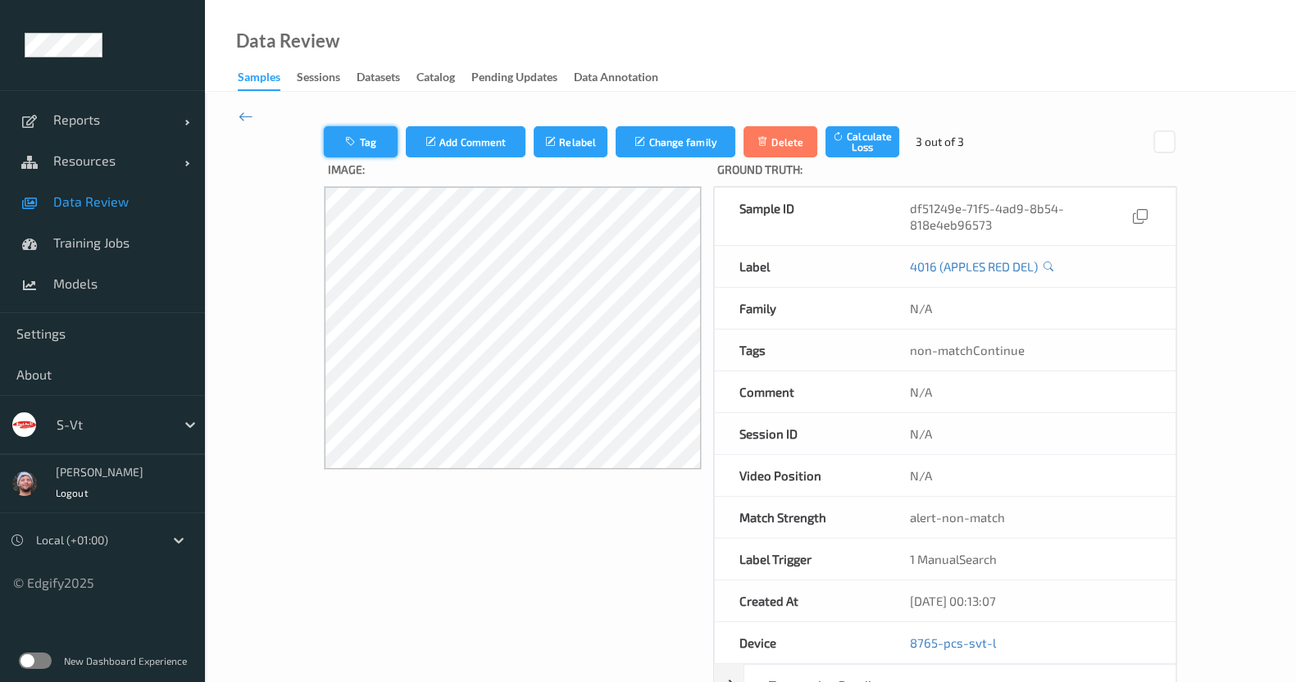
click at [373, 137] on button "Tag" at bounding box center [361, 141] width 74 height 31
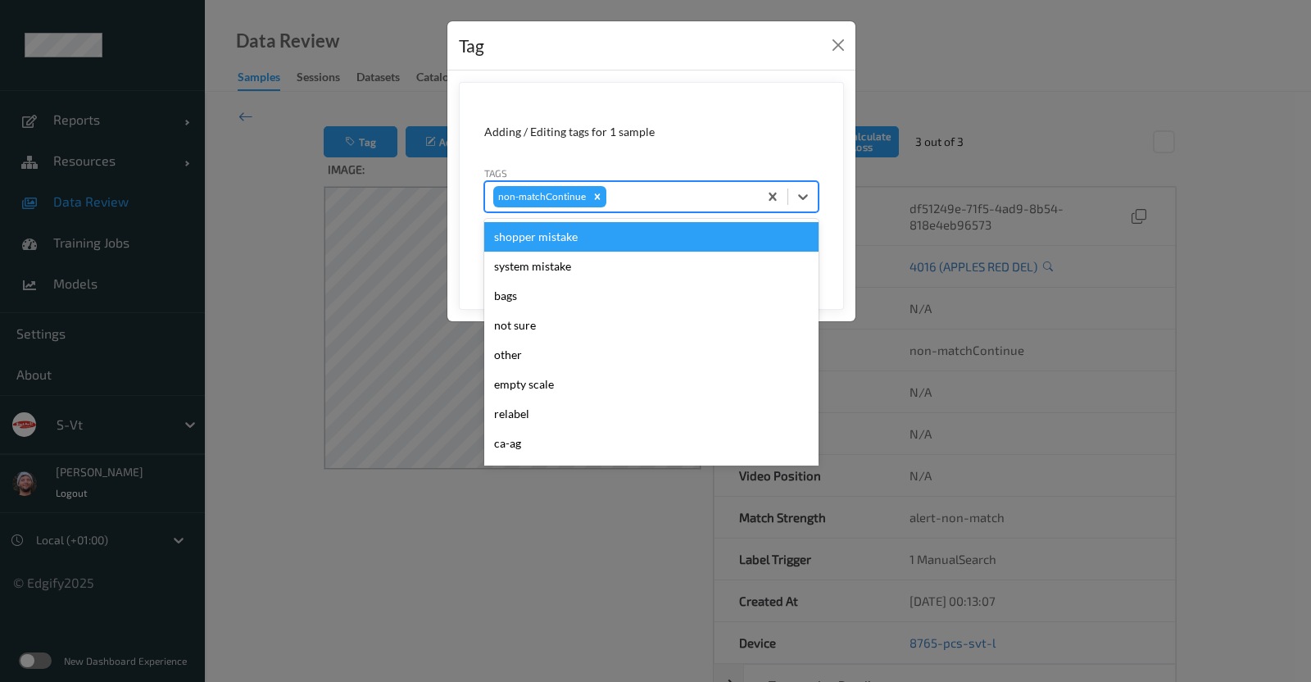
click at [645, 184] on div "non-matchContinue" at bounding box center [621, 197] width 273 height 28
type input "ig"
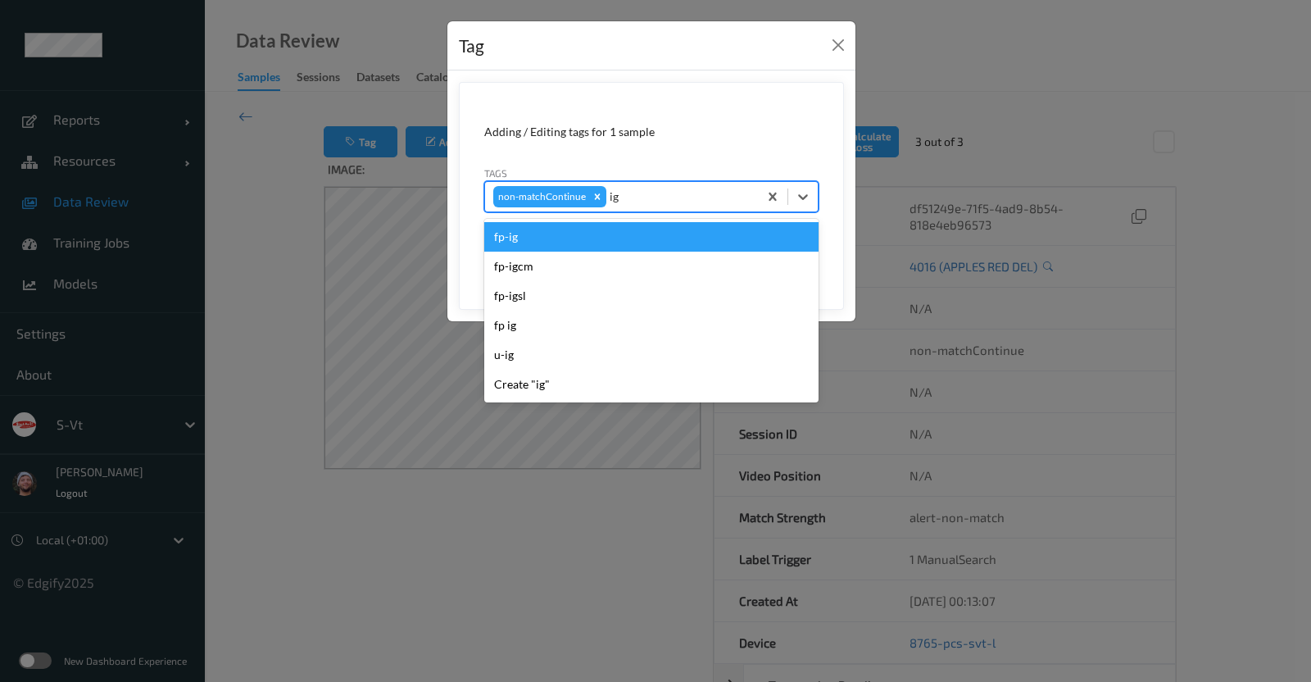
click at [675, 237] on div "fp-ig" at bounding box center [651, 237] width 334 height 30
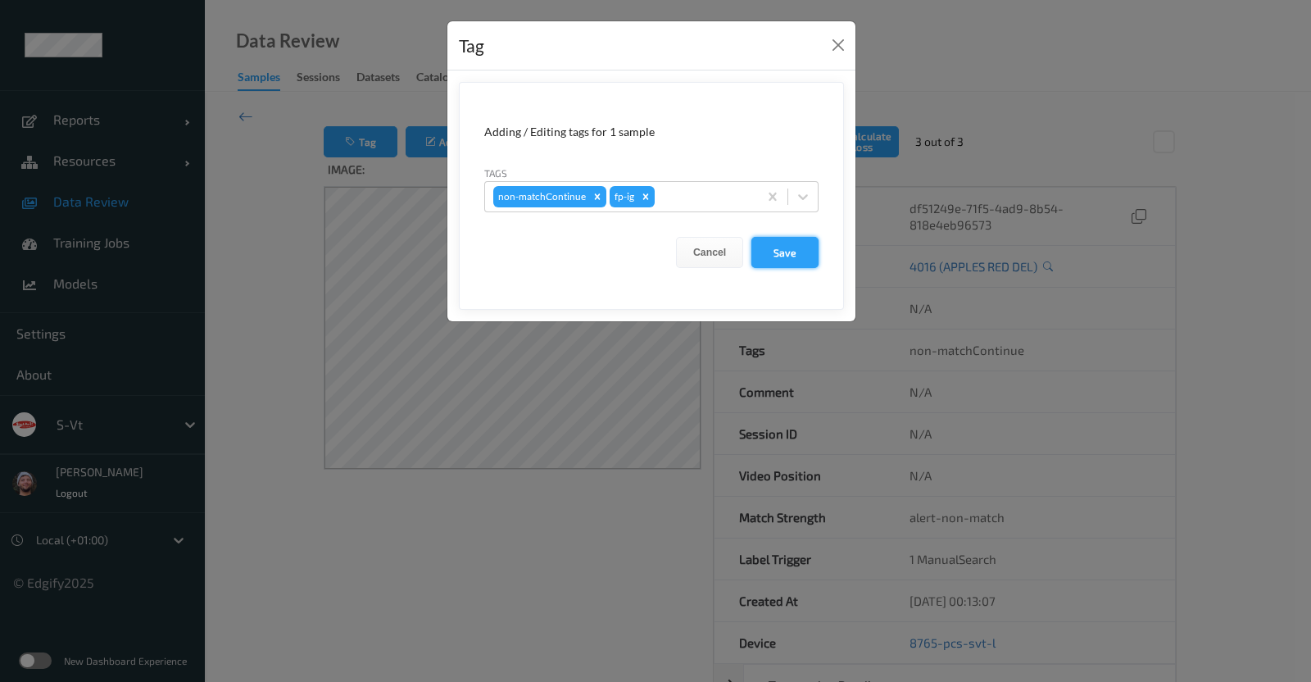
click at [784, 248] on button "Save" at bounding box center [785, 252] width 67 height 31
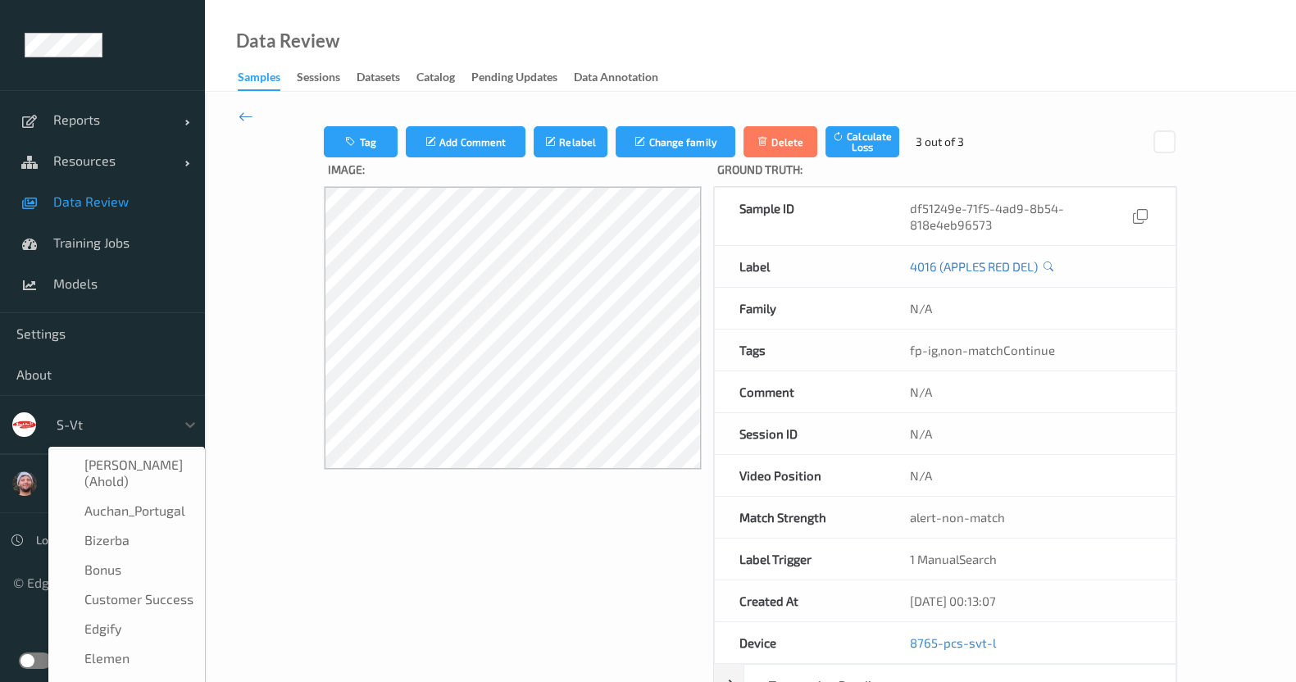
scroll to position [285, 0]
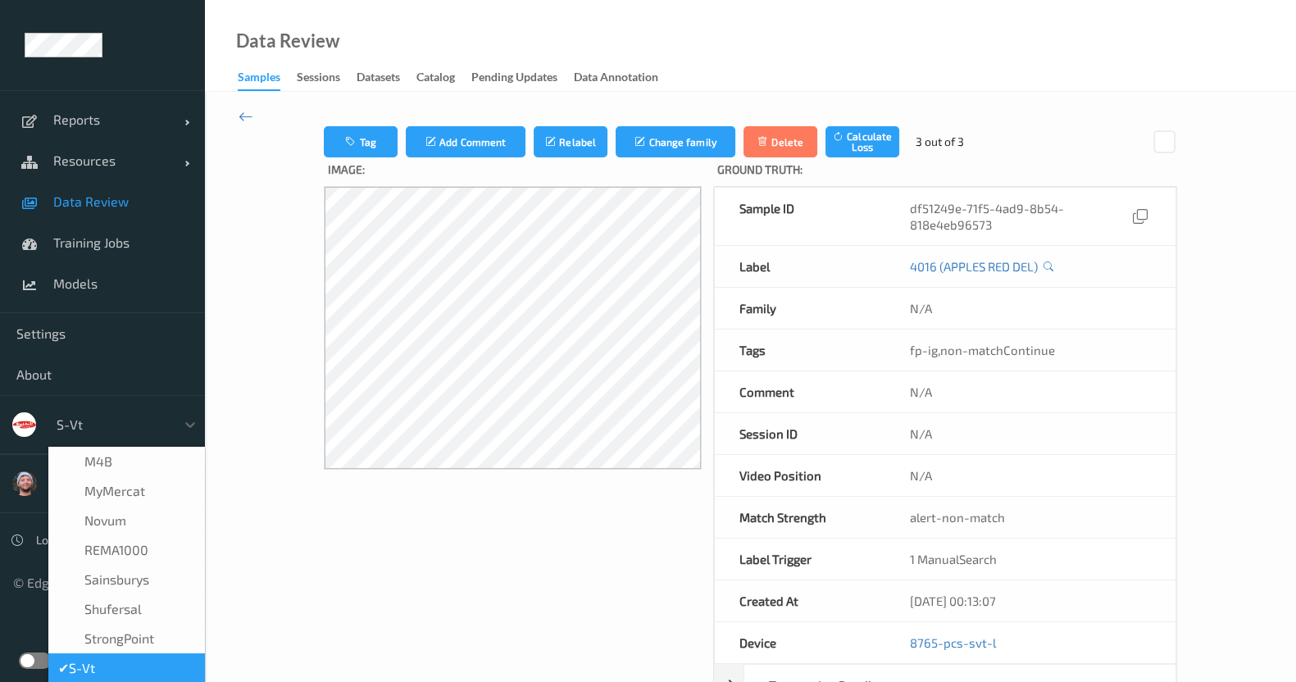
click at [131, 411] on div "s-vt" at bounding box center [111, 424] width 127 height 26
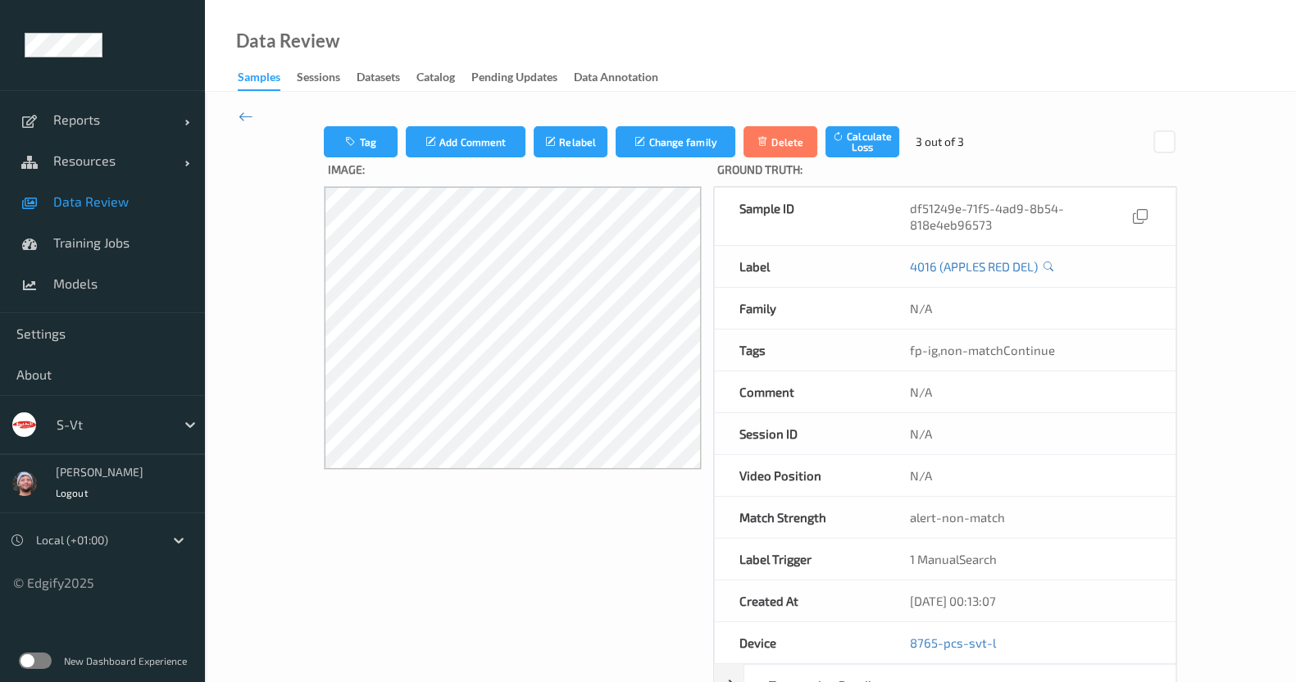
click at [160, 204] on span "Data Review" at bounding box center [120, 201] width 135 height 16
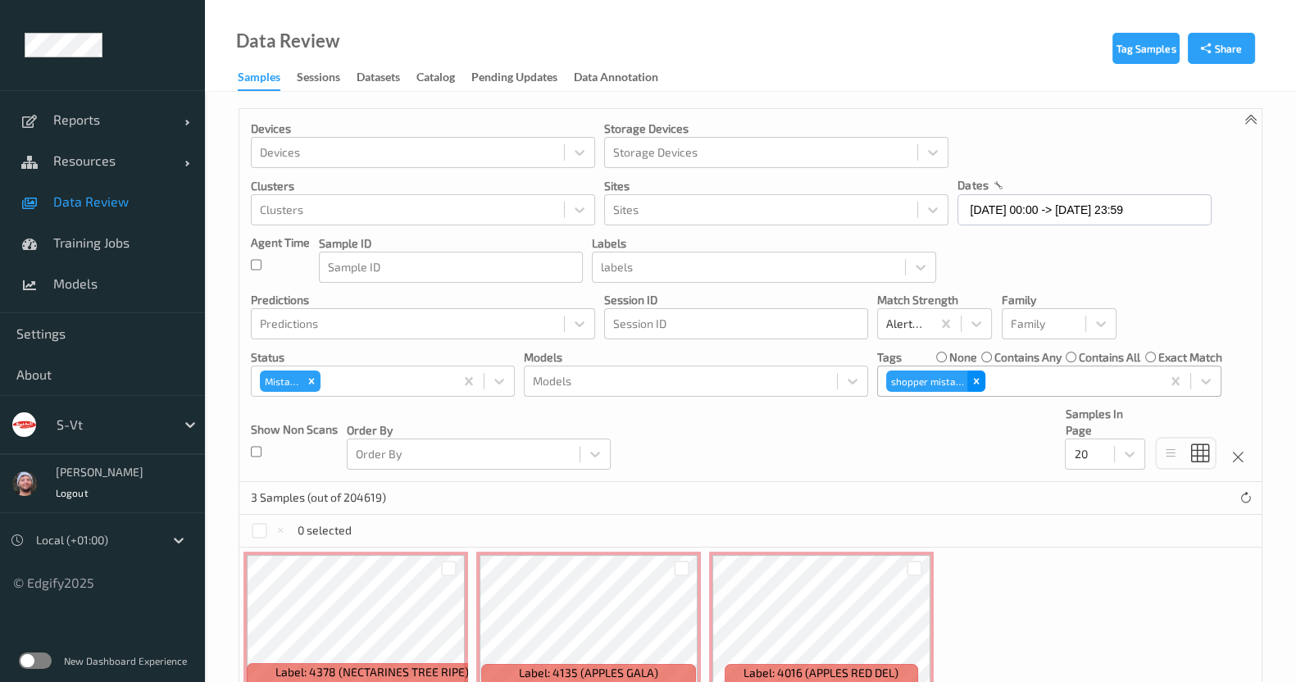
click at [968, 384] on div "Remove shopper mistake" at bounding box center [976, 380] width 18 height 21
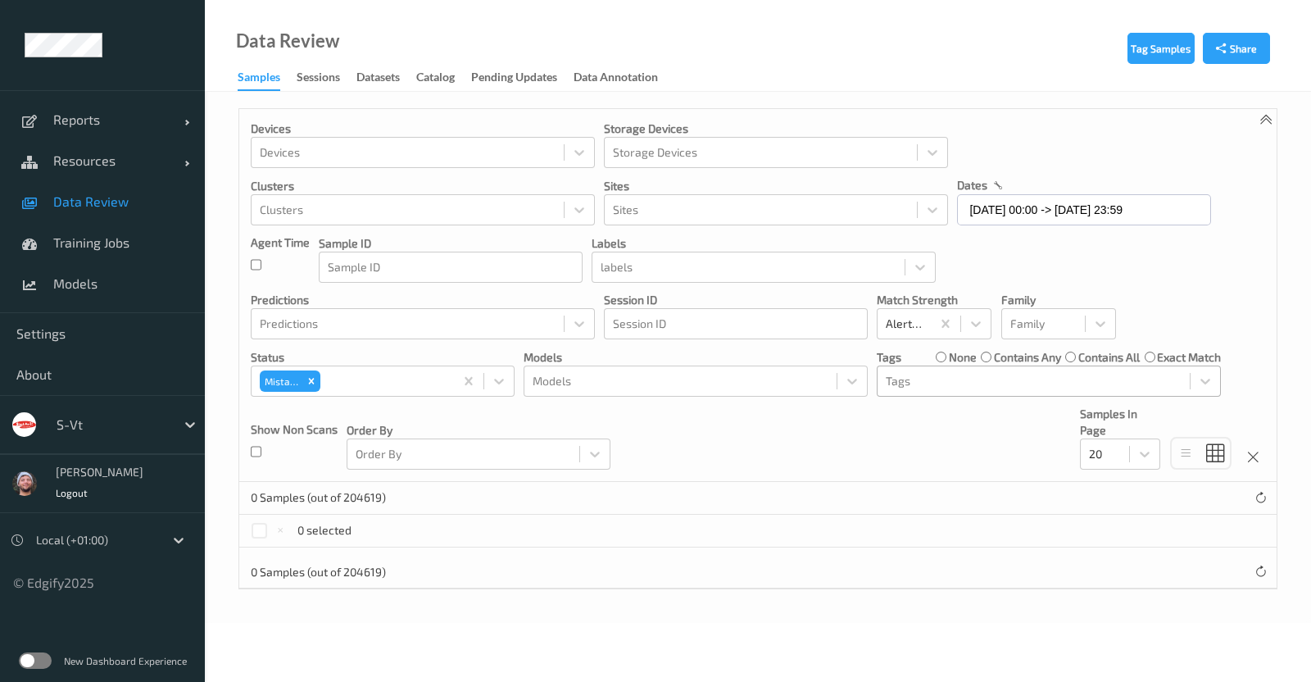
click at [1022, 359] on label "contains any" at bounding box center [1027, 357] width 67 height 16
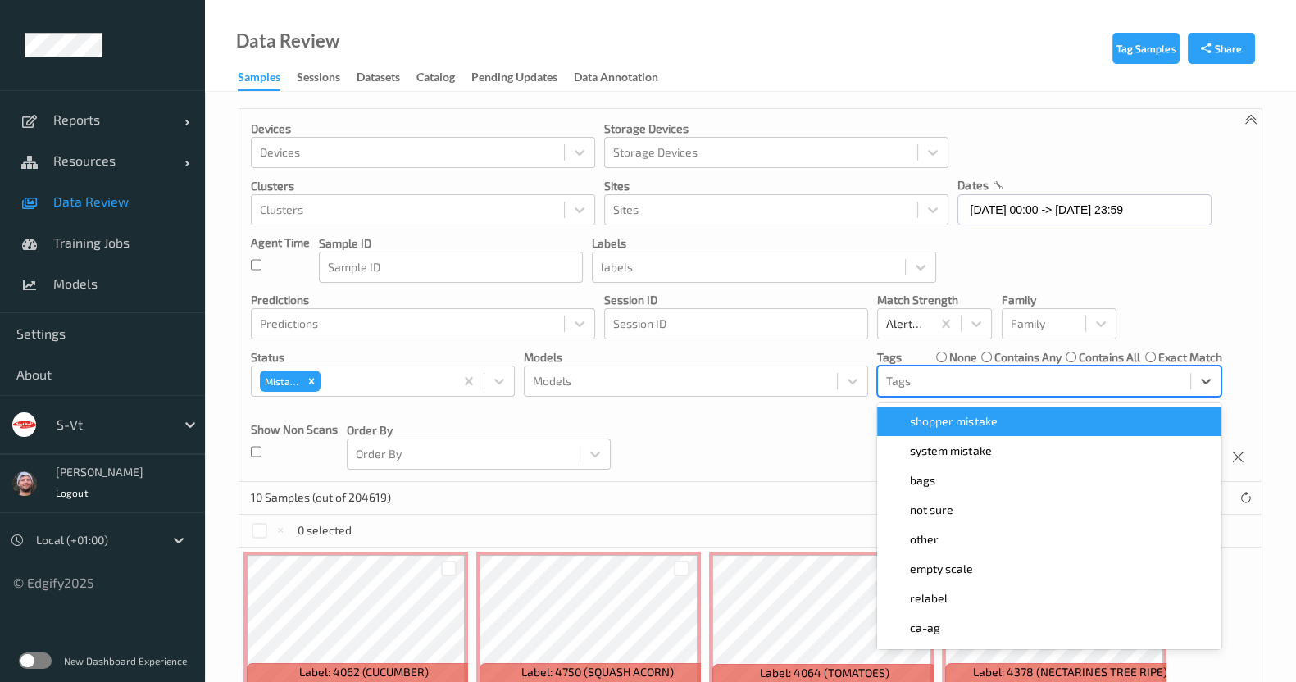
click at [952, 383] on div at bounding box center [1034, 381] width 296 height 20
click at [960, 407] on div "shopper mistake" at bounding box center [1049, 422] width 344 height 30
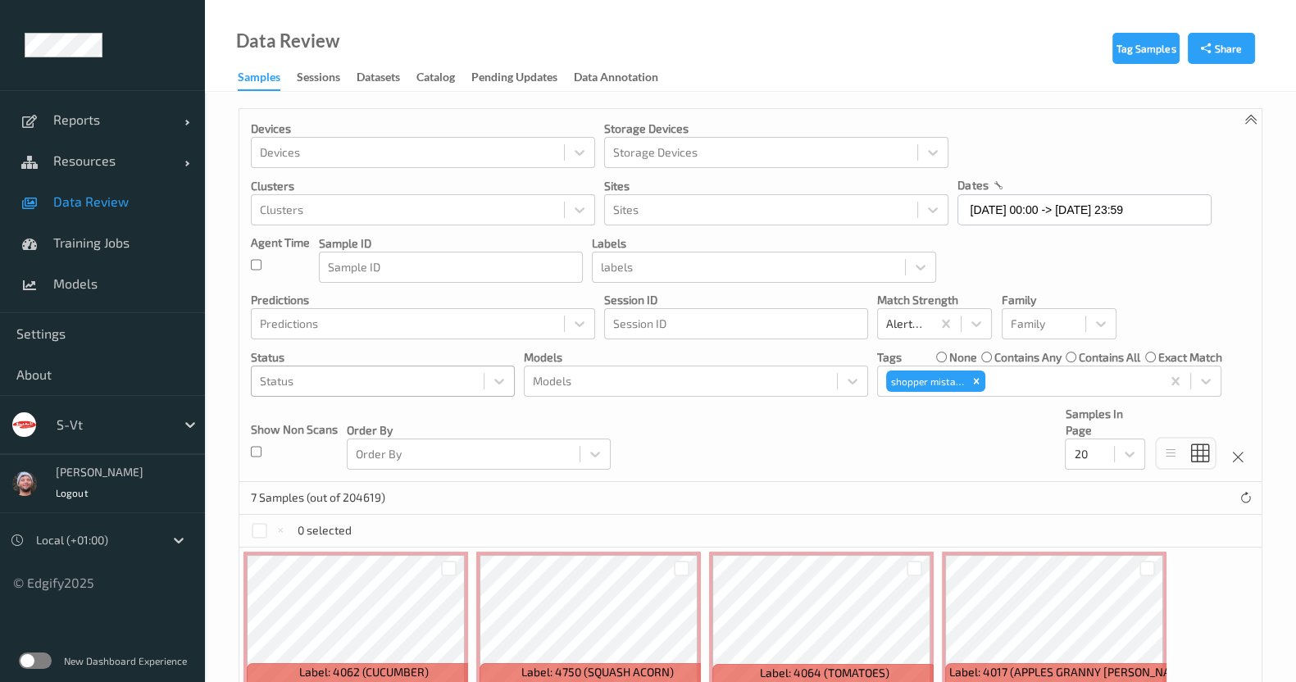
click at [88, 203] on span "Data Review" at bounding box center [120, 201] width 135 height 16
click at [972, 390] on div "Remove shopper mistake" at bounding box center [976, 380] width 18 height 21
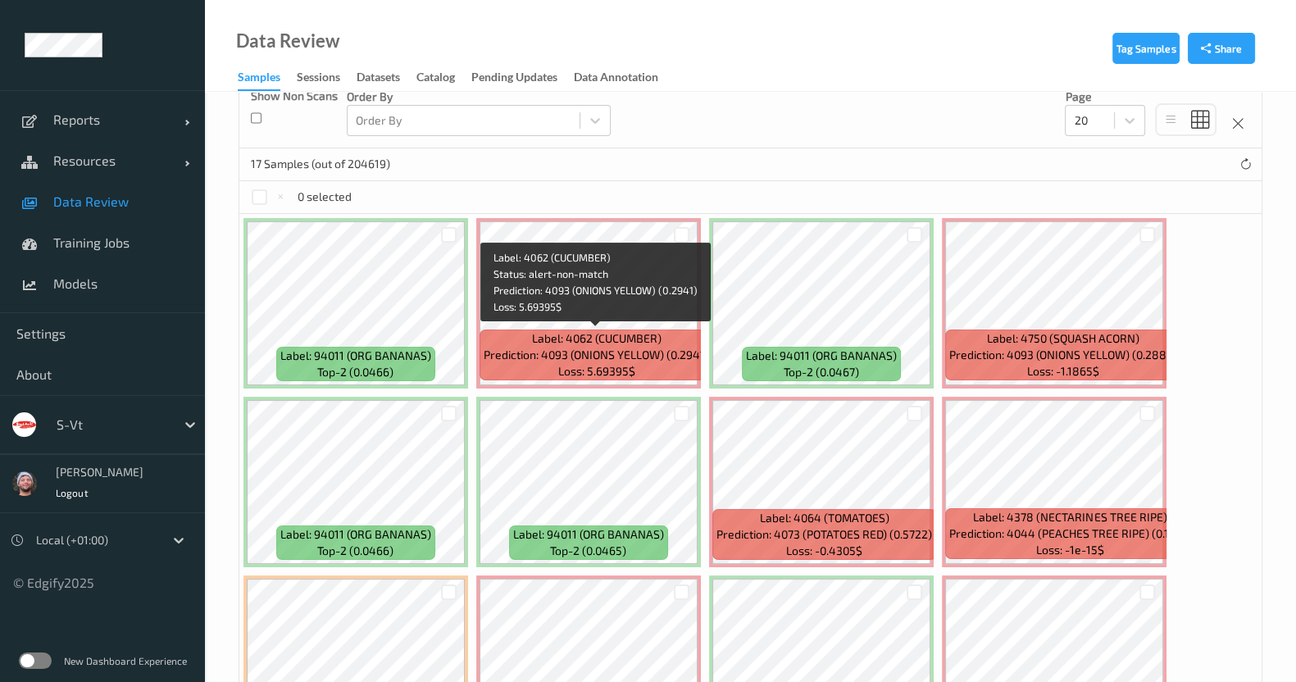
scroll to position [329, 0]
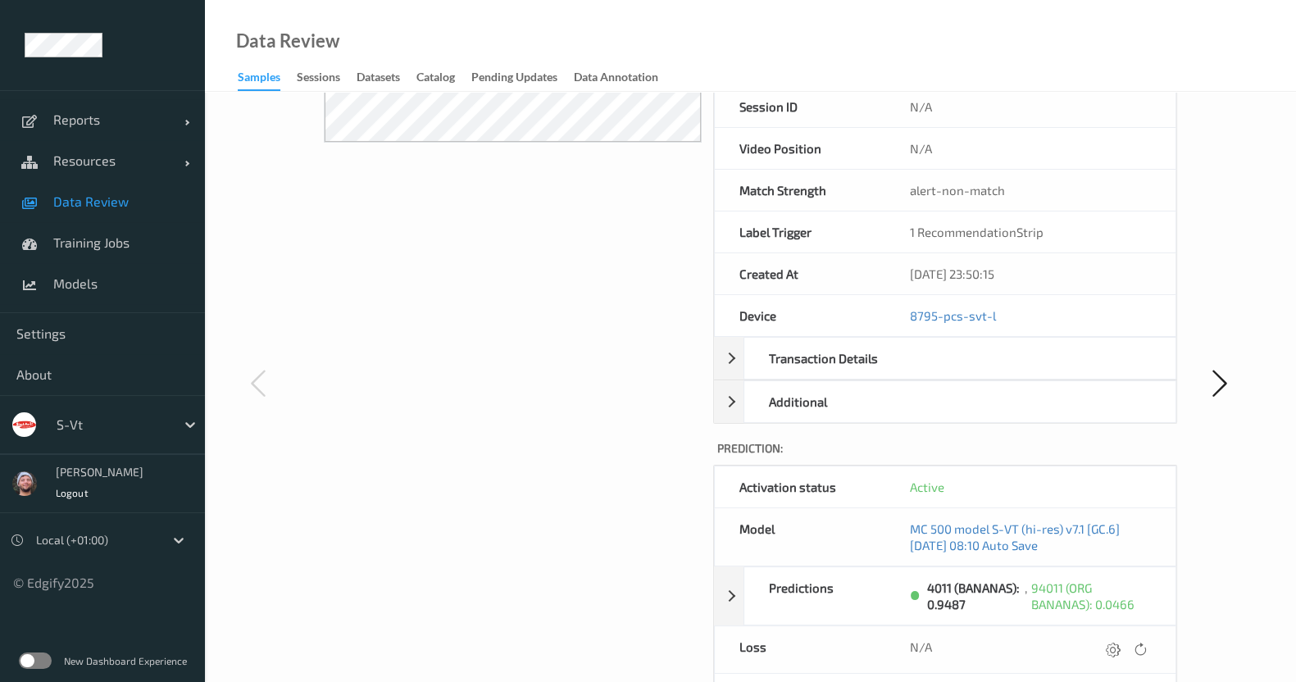
scroll to position [547, 0]
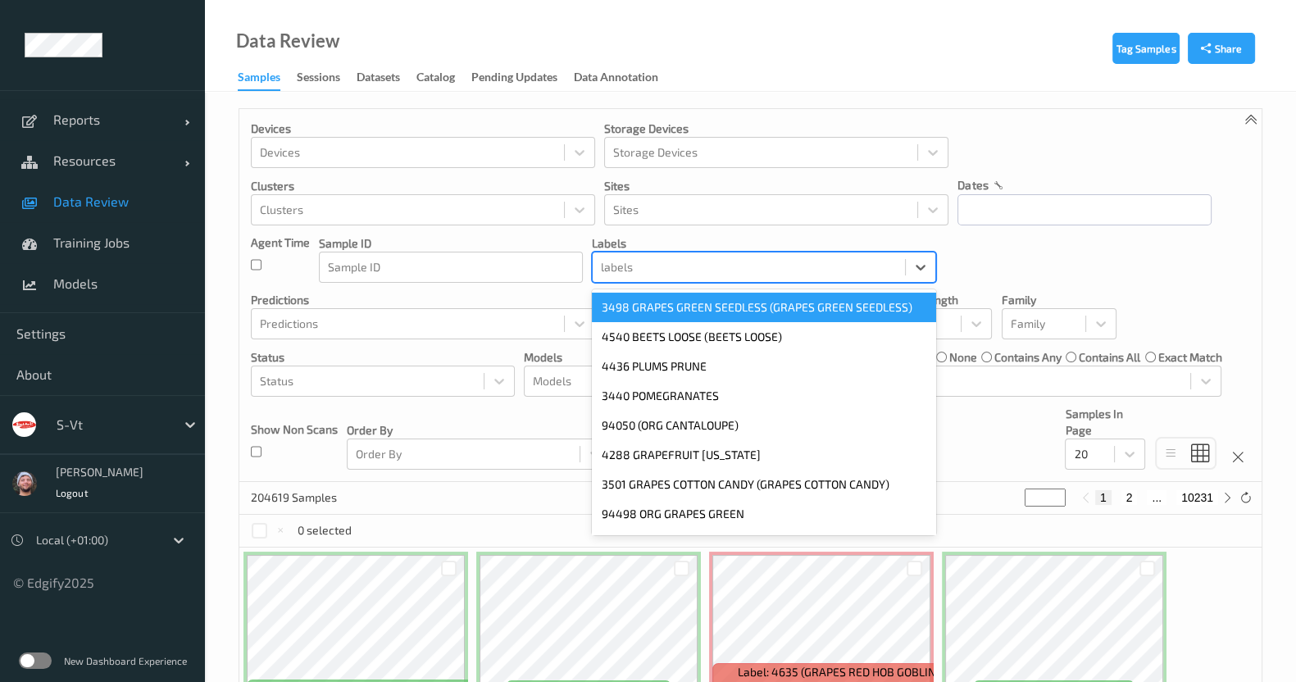
click at [696, 279] on div "labels" at bounding box center [749, 267] width 312 height 26
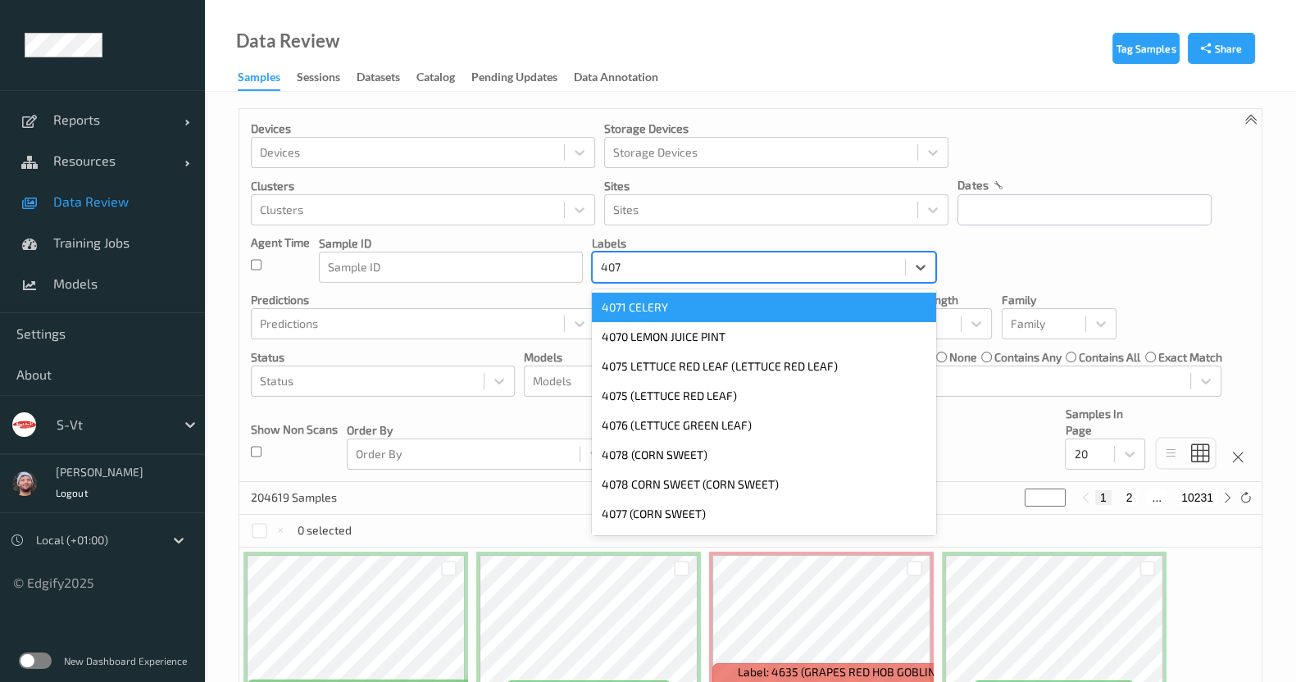
type input "4073"
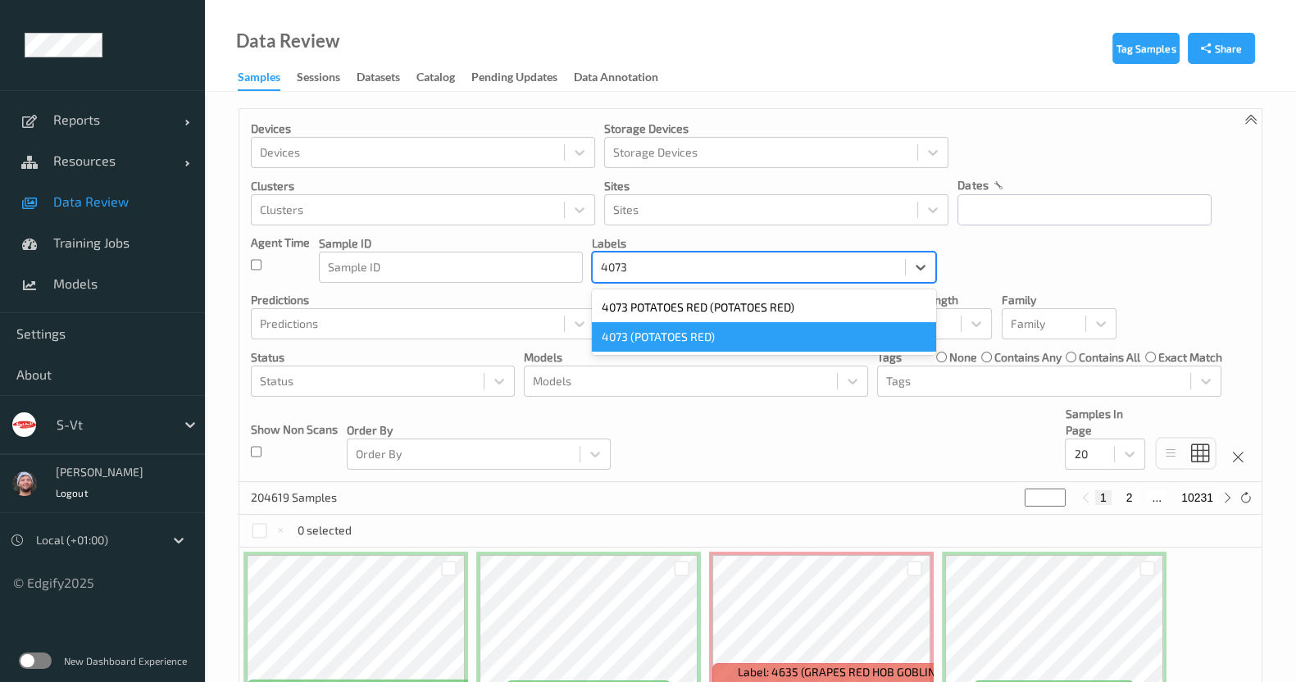
click at [705, 354] on div "4073 POTATOES RED (POTATOES RED) 4073 (POTATOES RED)" at bounding box center [764, 322] width 344 height 66
click at [704, 333] on div "4073 (POTATOES RED)" at bounding box center [764, 337] width 344 height 30
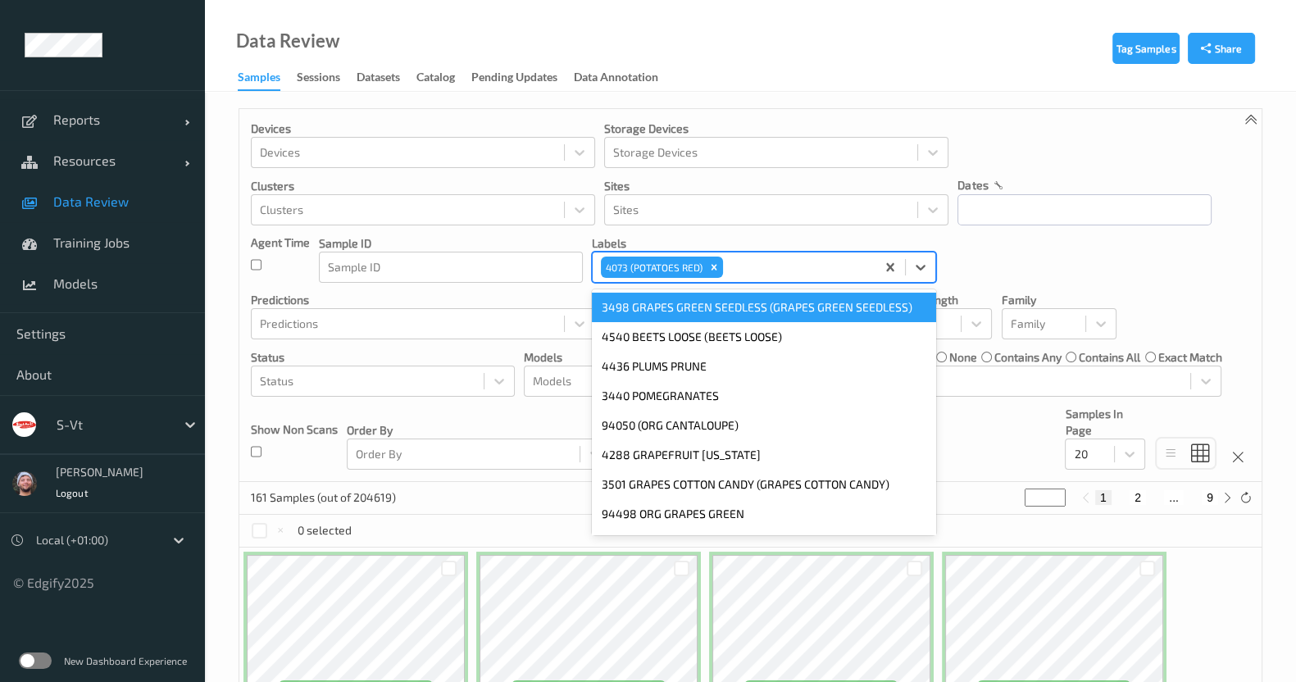
click at [735, 276] on div at bounding box center [796, 267] width 141 height 20
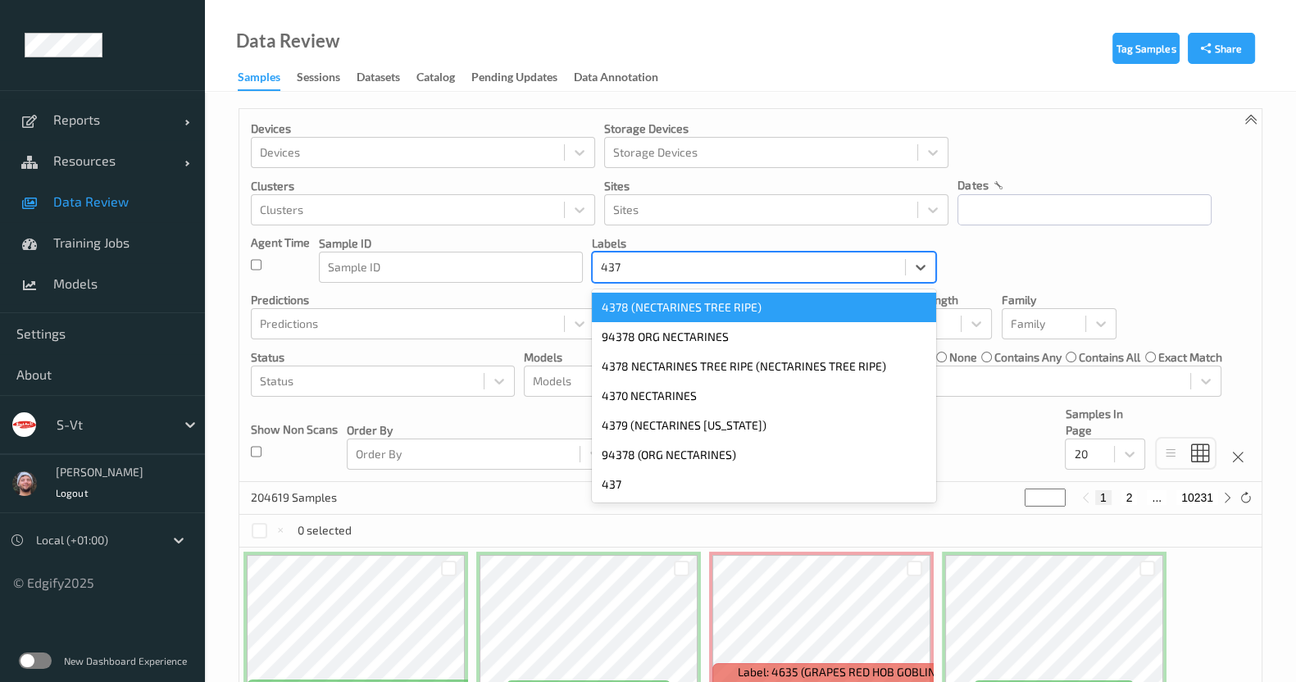
type input "4378"
click at [705, 297] on div "4378 (NECTARINES TREE RIPE)" at bounding box center [764, 308] width 344 height 30
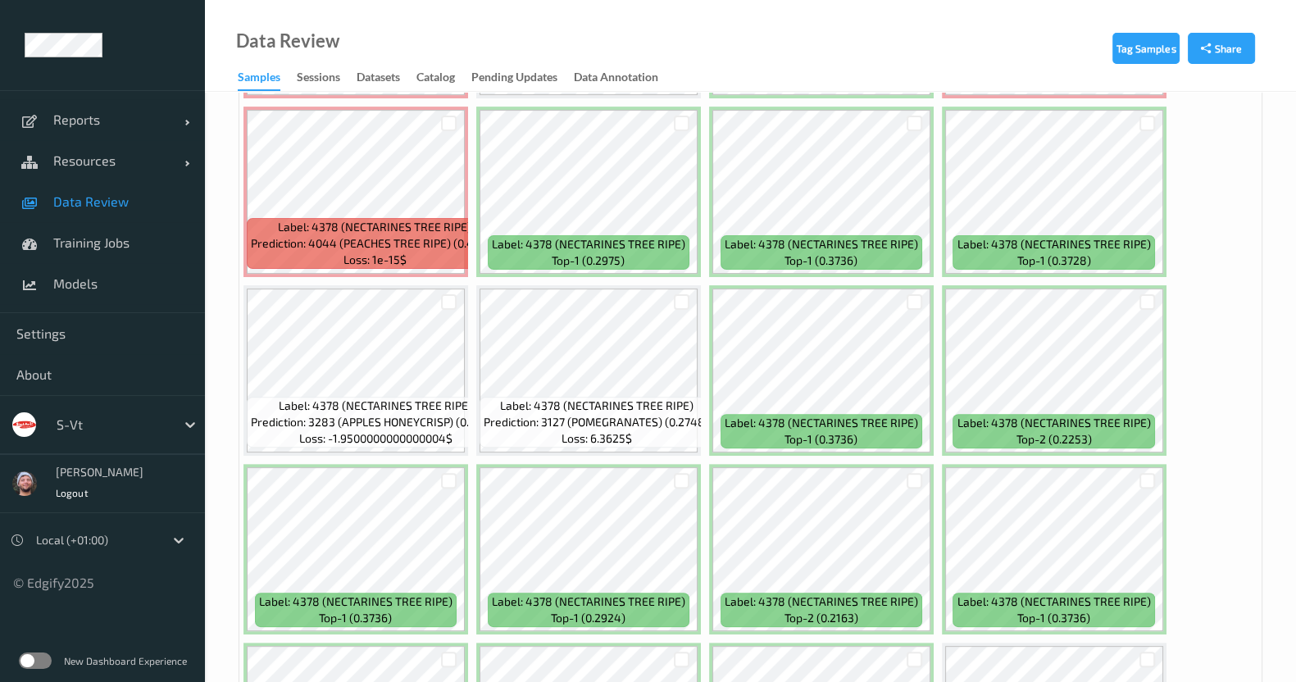
scroll to position [630, 0]
